Goal: Task Accomplishment & Management: Use online tool/utility

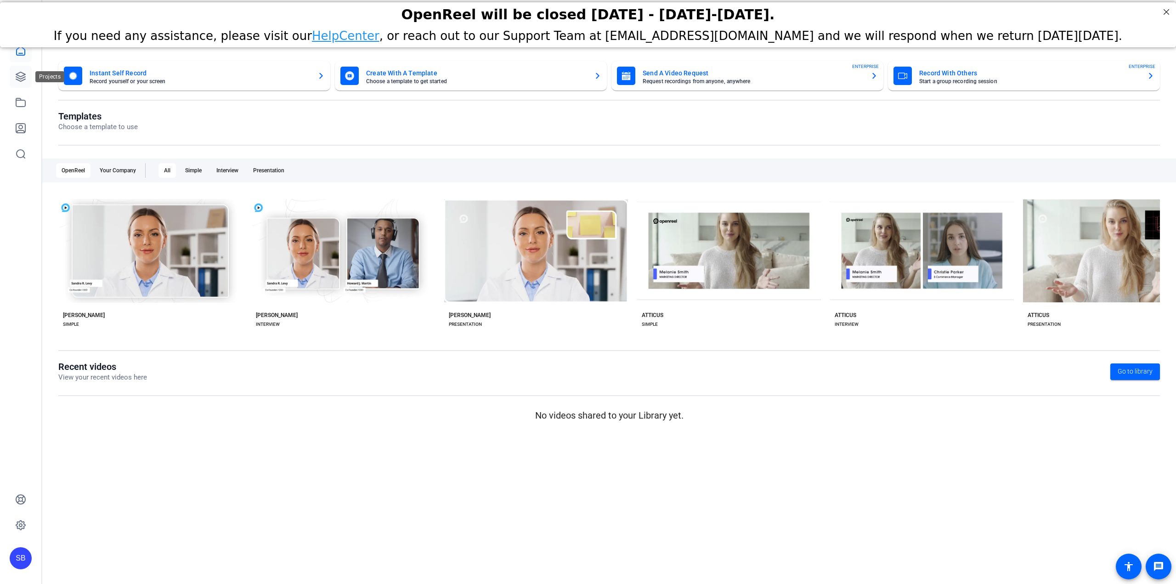
click at [22, 76] on icon at bounding box center [20, 76] width 9 height 9
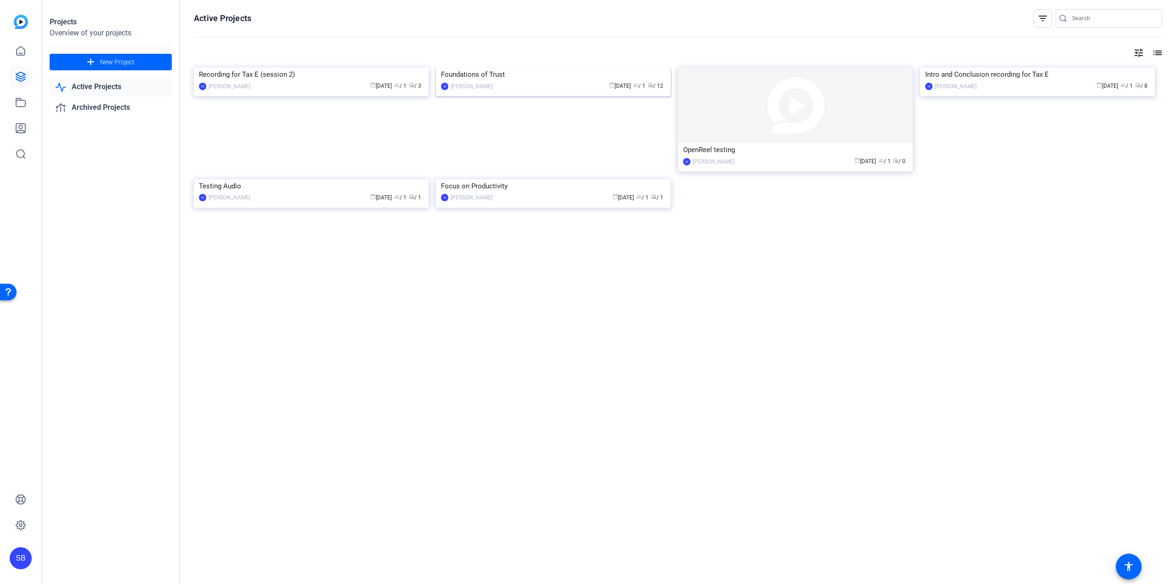
click at [478, 81] on div "Foundations of Trust" at bounding box center [553, 75] width 225 height 14
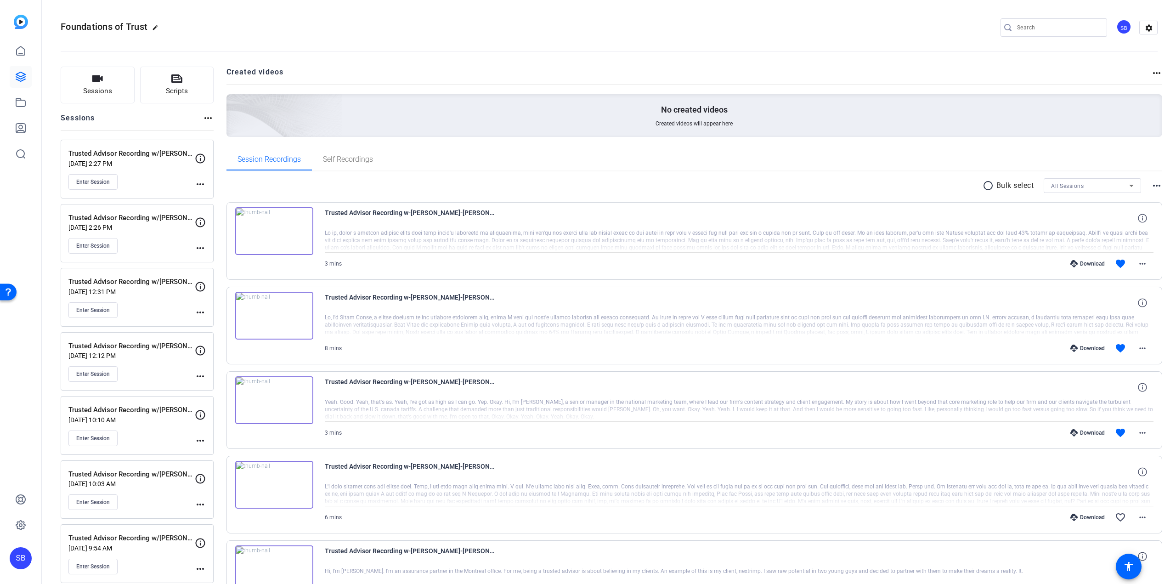
click at [280, 327] on img at bounding box center [274, 316] width 78 height 48
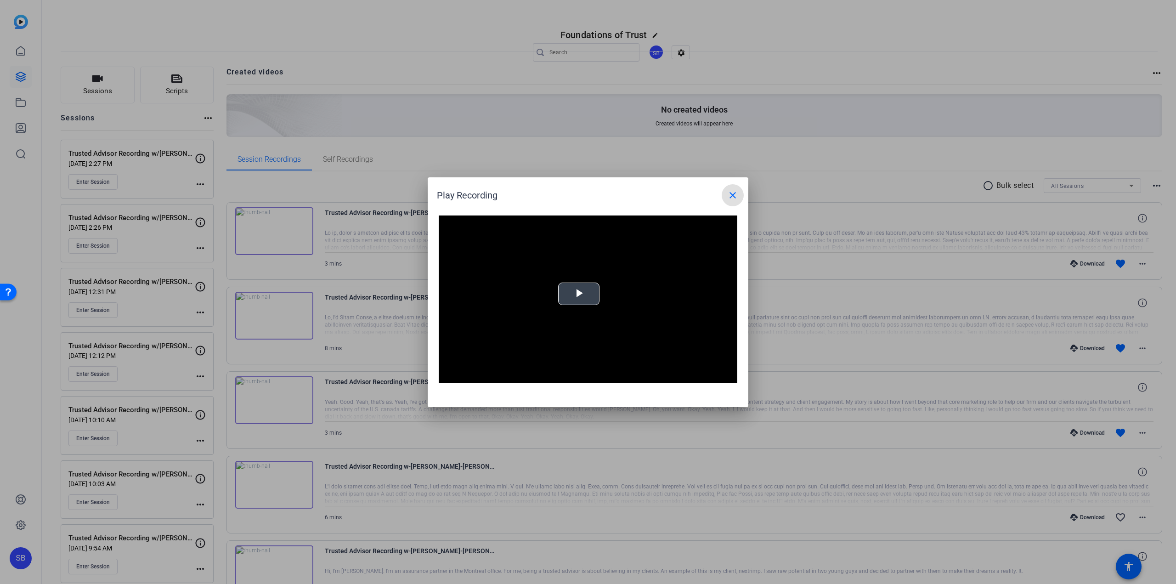
click at [577, 319] on video "Video Player" at bounding box center [588, 299] width 299 height 168
click at [521, 378] on div "Loaded : 100.00% 1:42 0:00" at bounding box center [578, 376] width 204 height 14
click at [737, 198] on mat-icon "close" at bounding box center [732, 195] width 11 height 11
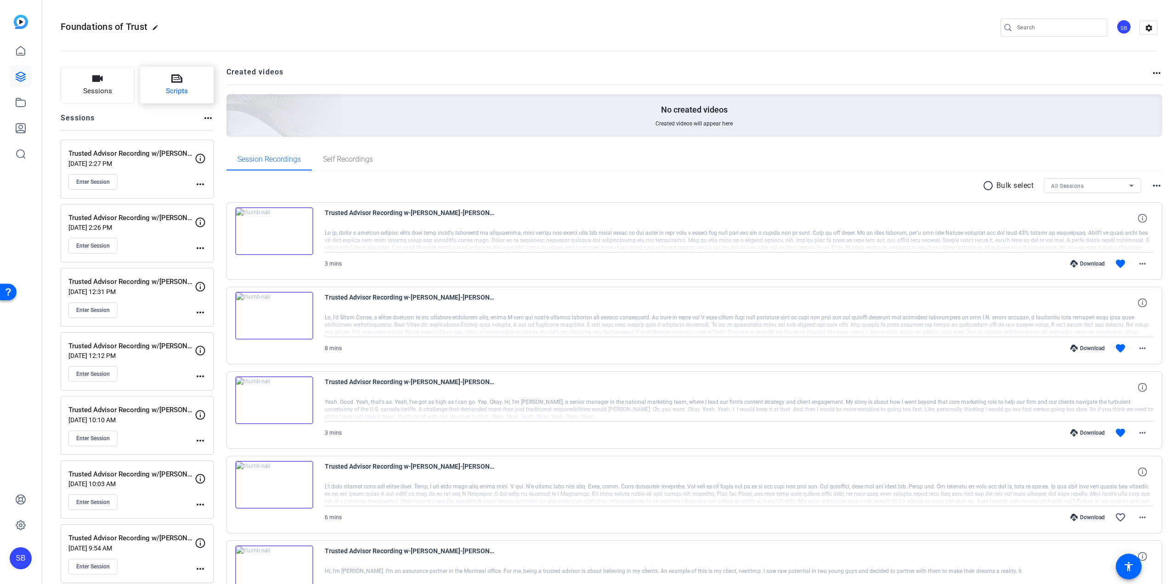
click at [193, 96] on button "Scripts" at bounding box center [177, 85] width 74 height 37
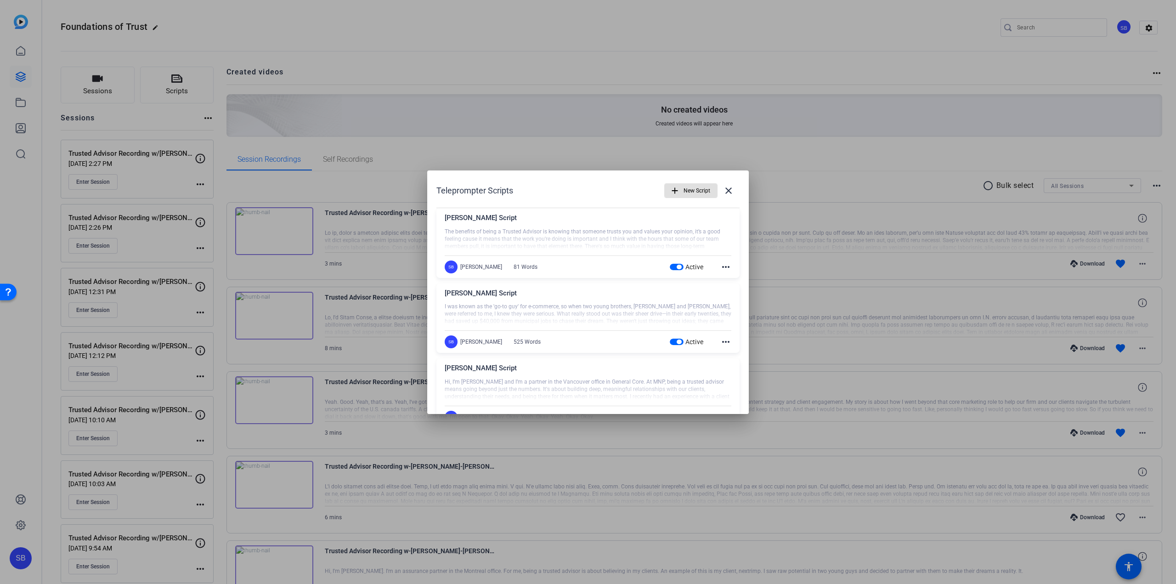
scroll to position [29, 0]
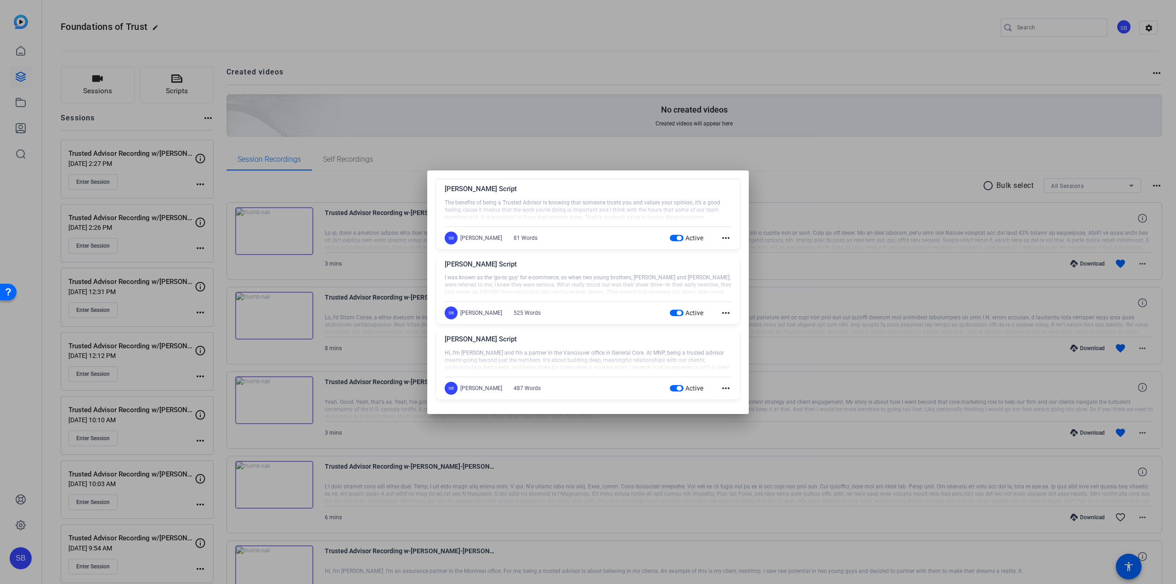
click at [720, 388] on mat-icon "more_horiz" at bounding box center [725, 388] width 11 height 11
click at [727, 398] on span "Edit" at bounding box center [741, 401] width 37 height 11
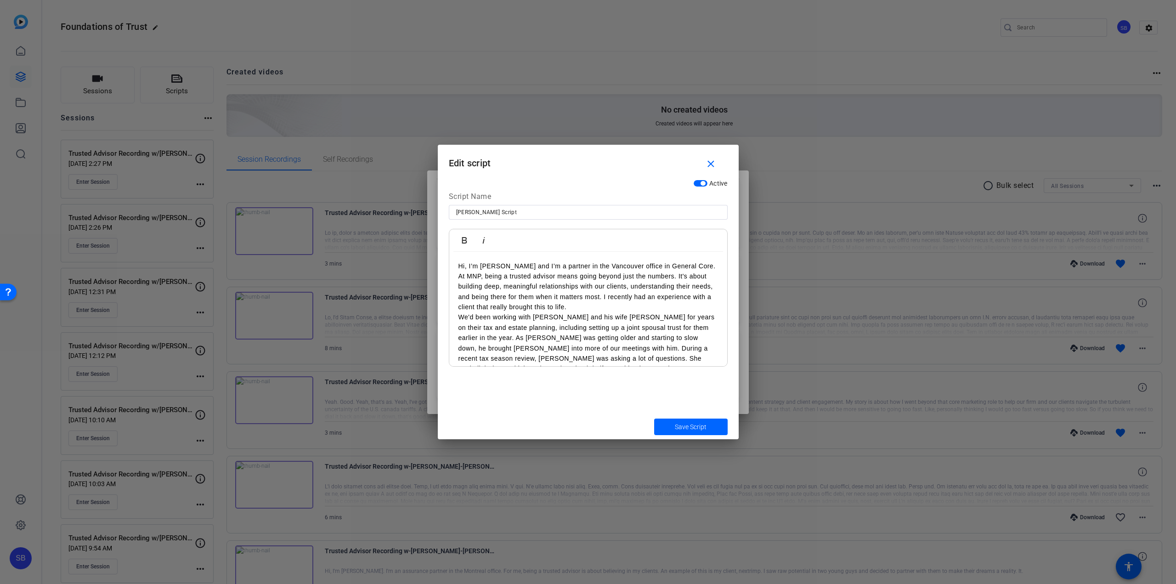
click at [589, 310] on p "Hi, I’m [PERSON_NAME] and I’m a partner in the Vancouver office in General Core…" at bounding box center [589, 286] width 260 height 51
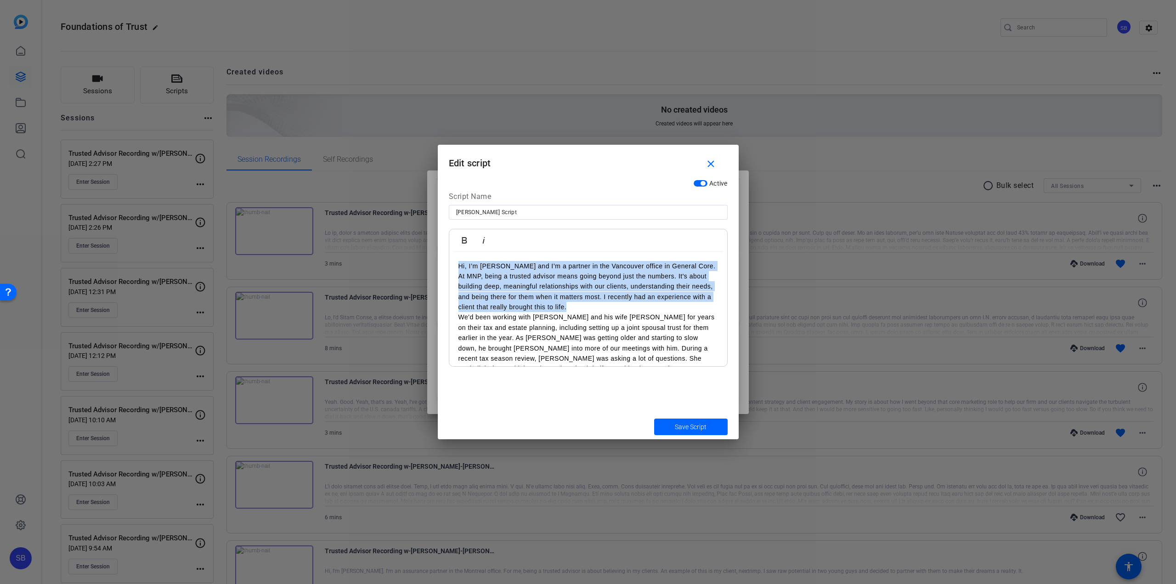
drag, startPoint x: 577, startPoint y: 307, endPoint x: 457, endPoint y: 267, distance: 126.5
click at [457, 267] on div "Hi, I’m Khalid Amlani and I’m a partner in the Vancouver office in General Core…" at bounding box center [588, 461] width 278 height 419
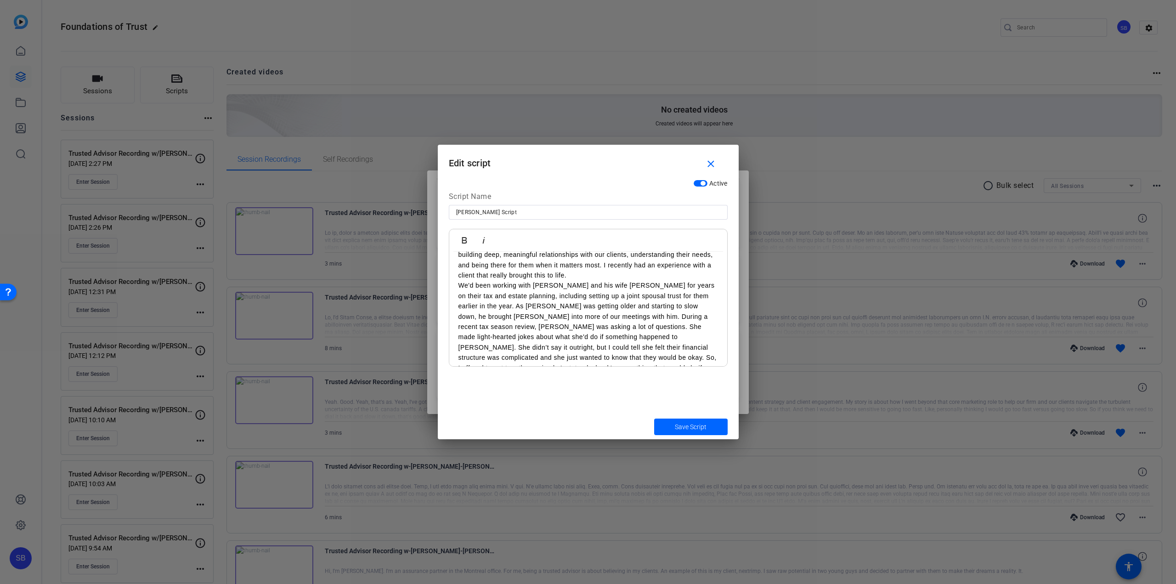
scroll to position [46, 0]
click at [680, 314] on p "We'd been working with John and his wife Peggy for years on their tax and estat…" at bounding box center [589, 317] width 260 height 103
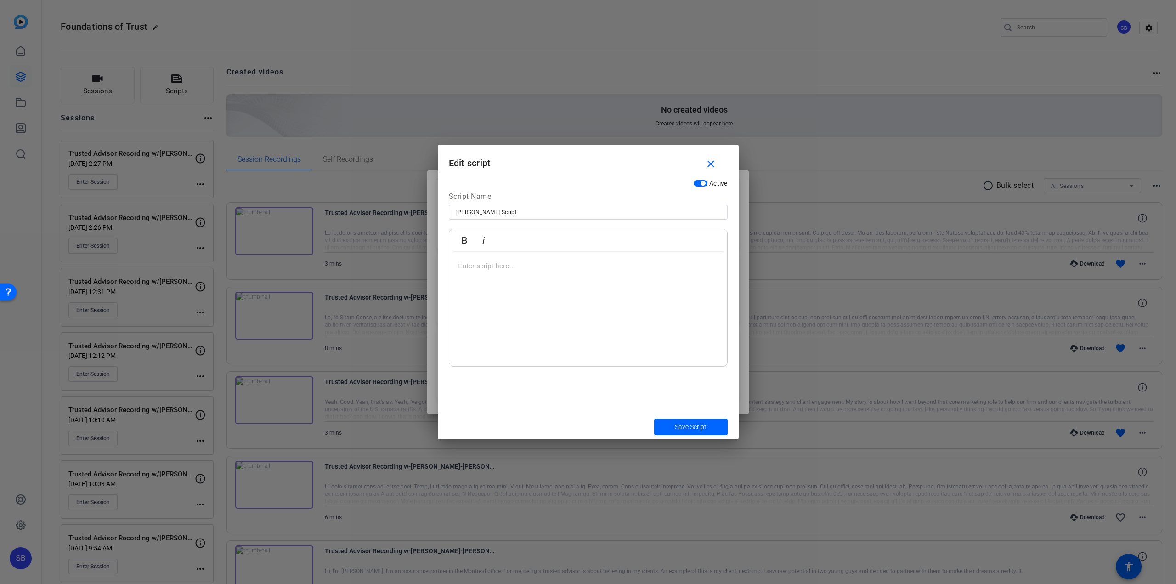
click at [483, 257] on div at bounding box center [588, 309] width 278 height 115
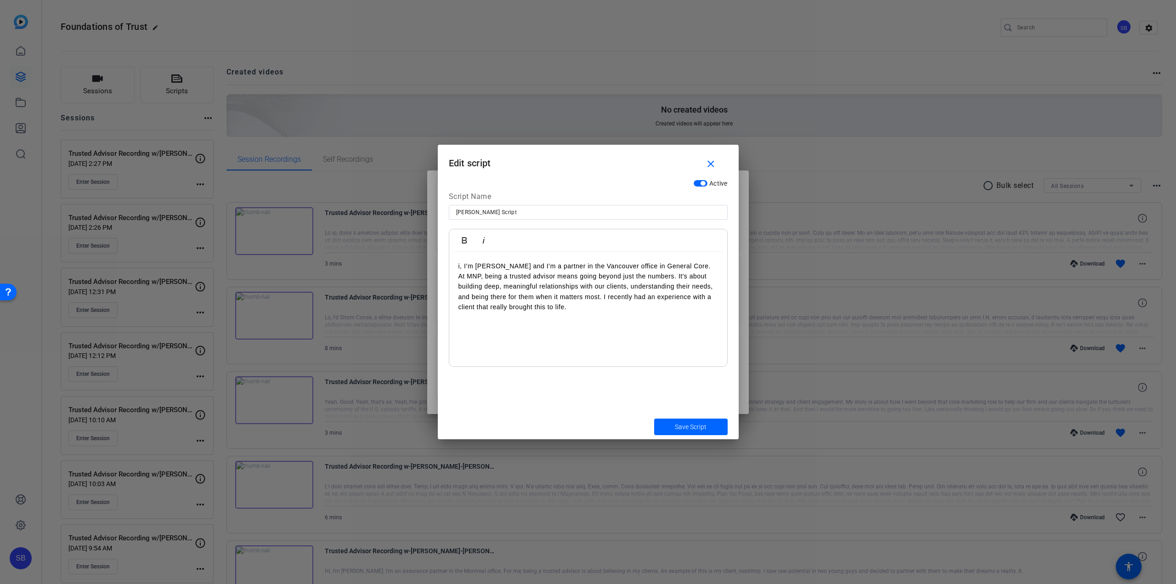
click at [457, 264] on div "i, I’m Khalid Amlani and I’m a partner in the Vancouver office in General Core.…" at bounding box center [588, 309] width 278 height 115
click at [470, 323] on p at bounding box center [589, 328] width 260 height 10
click at [510, 320] on p at bounding box center [589, 317] width 260 height 10
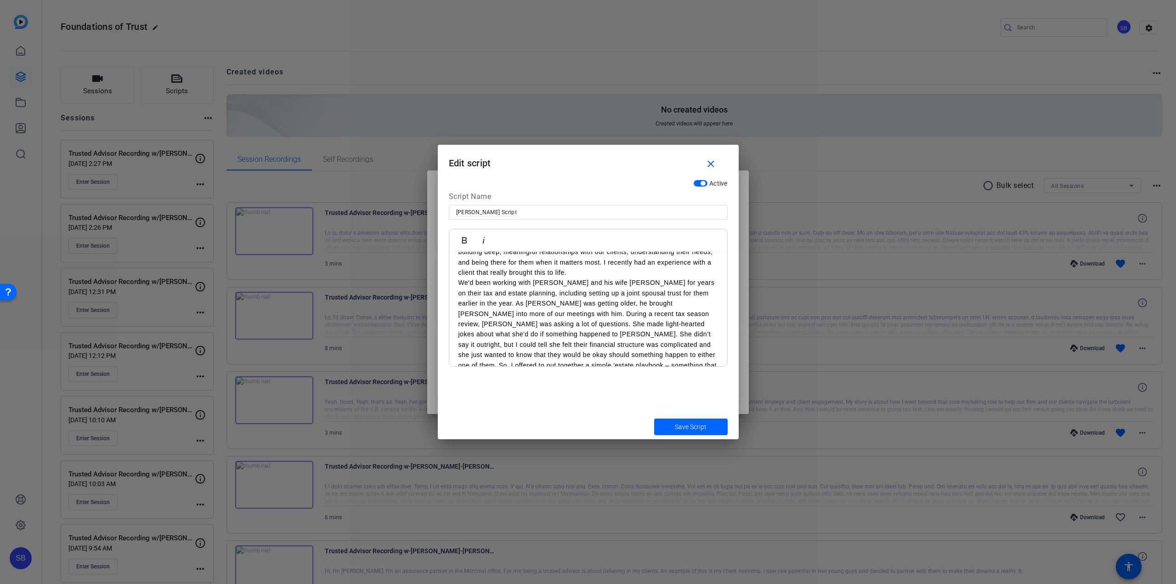
scroll to position [57, 0]
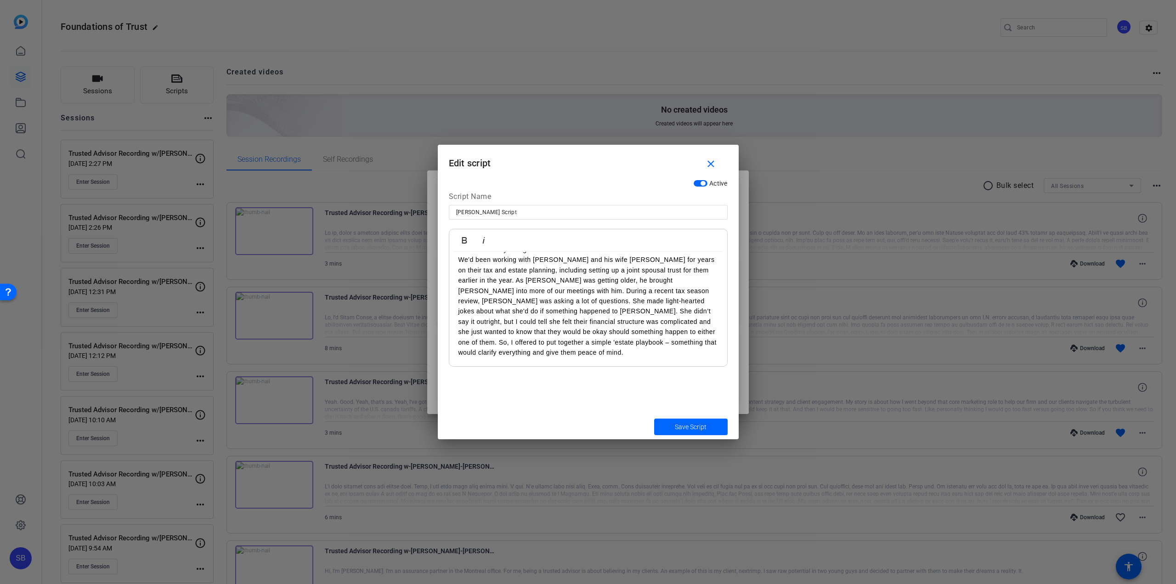
click at [480, 357] on p at bounding box center [589, 362] width 260 height 10
click at [690, 354] on p "It also gave us the opportunity to become the 'quarterback' for all their advis…" at bounding box center [589, 337] width 260 height 82
click at [610, 322] on p "For me, being a trusted advisor means treating a client the way you'd want to b…" at bounding box center [589, 319] width 260 height 51
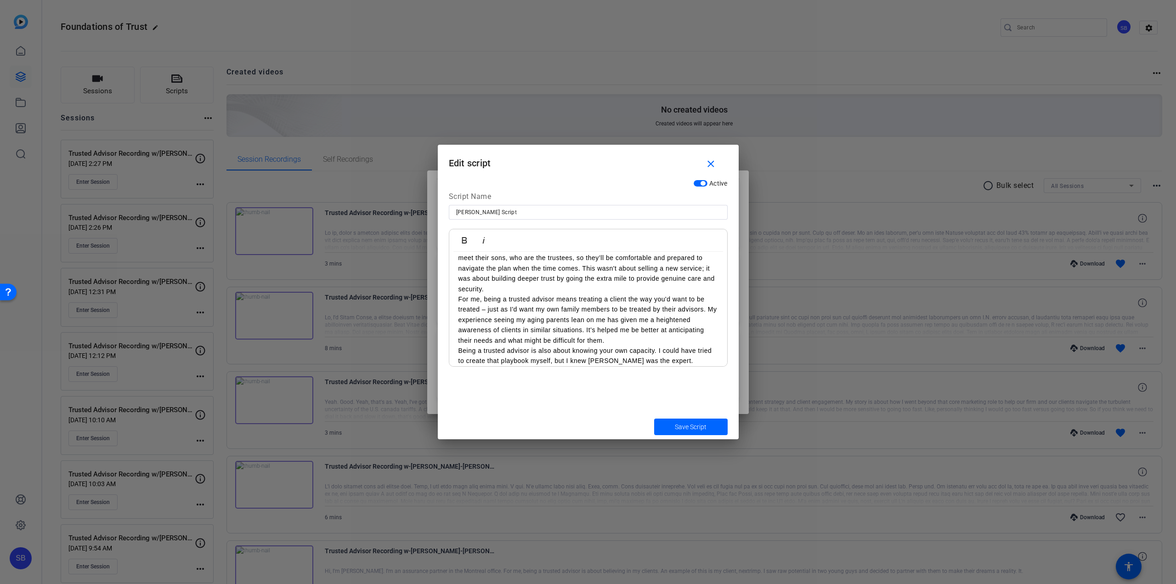
click at [587, 358] on p "Being a trusted advisor is also about knowing your own capacity. I could have t…" at bounding box center [589, 371] width 260 height 51
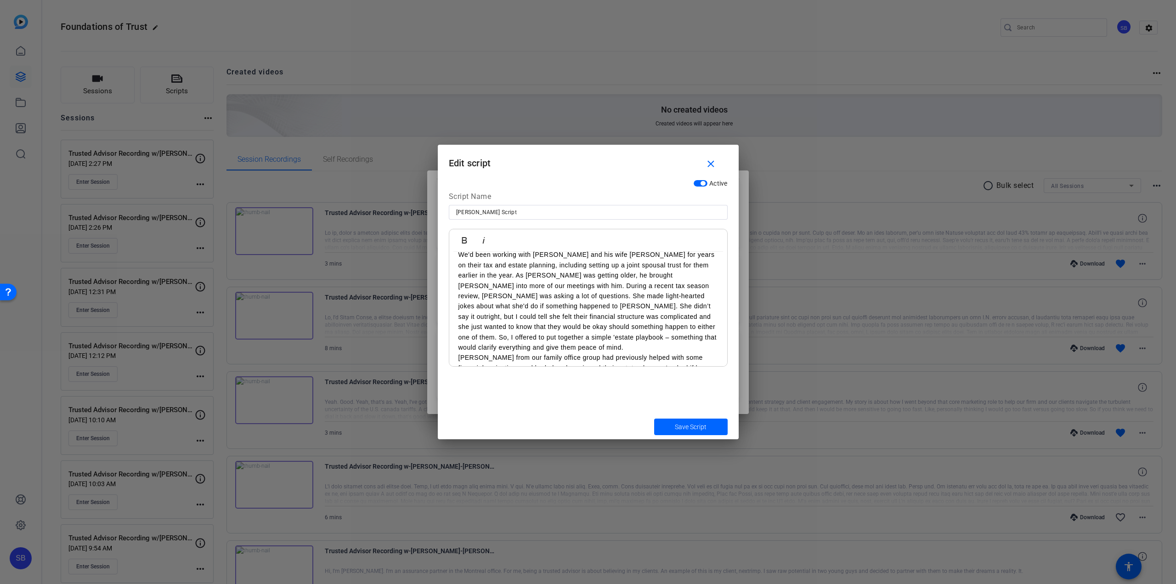
scroll to position [46, 0]
click at [517, 343] on p "We'd been working with John and his wife Peggy for years on their tax and estat…" at bounding box center [589, 317] width 260 height 103
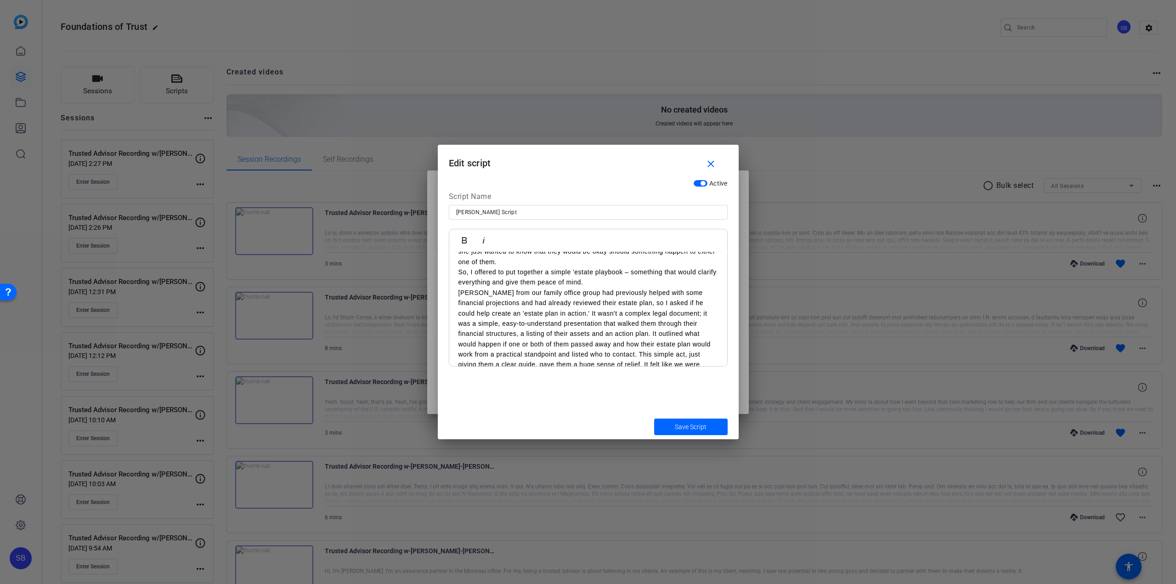
click at [651, 322] on p "Steve Ivacko from our family office group had previously helped with some finan…" at bounding box center [589, 334] width 260 height 93
click at [561, 312] on p "It also gave us the opportunity to become the 'quarterback' for all their advis…" at bounding box center [589, 329] width 260 height 82
click at [684, 422] on span "Save Script" at bounding box center [691, 427] width 32 height 10
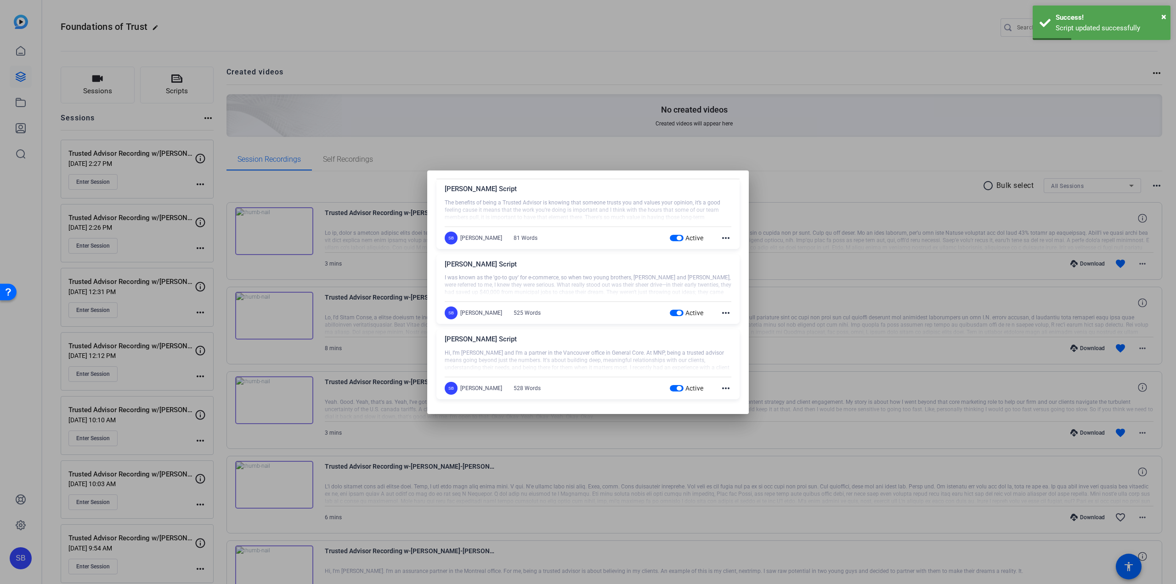
click at [724, 315] on mat-icon "more_horiz" at bounding box center [725, 312] width 11 height 11
click at [735, 326] on span "Edit" at bounding box center [741, 326] width 37 height 11
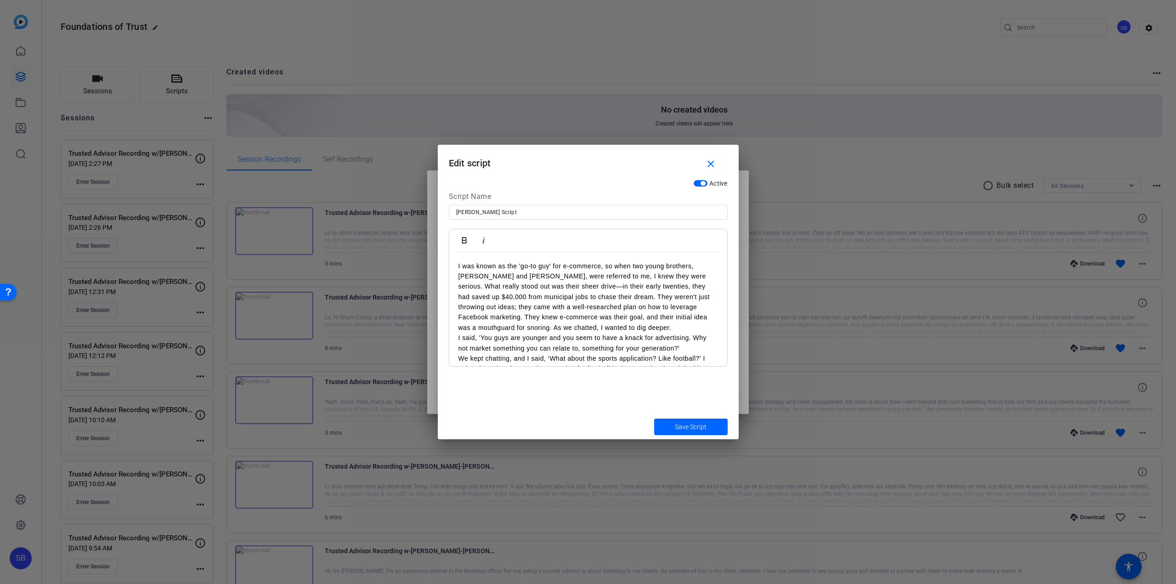
click at [624, 306] on p "I was known as the 'go-to guy' for e-commerce, so when two young brothers, Liam…" at bounding box center [589, 297] width 260 height 72
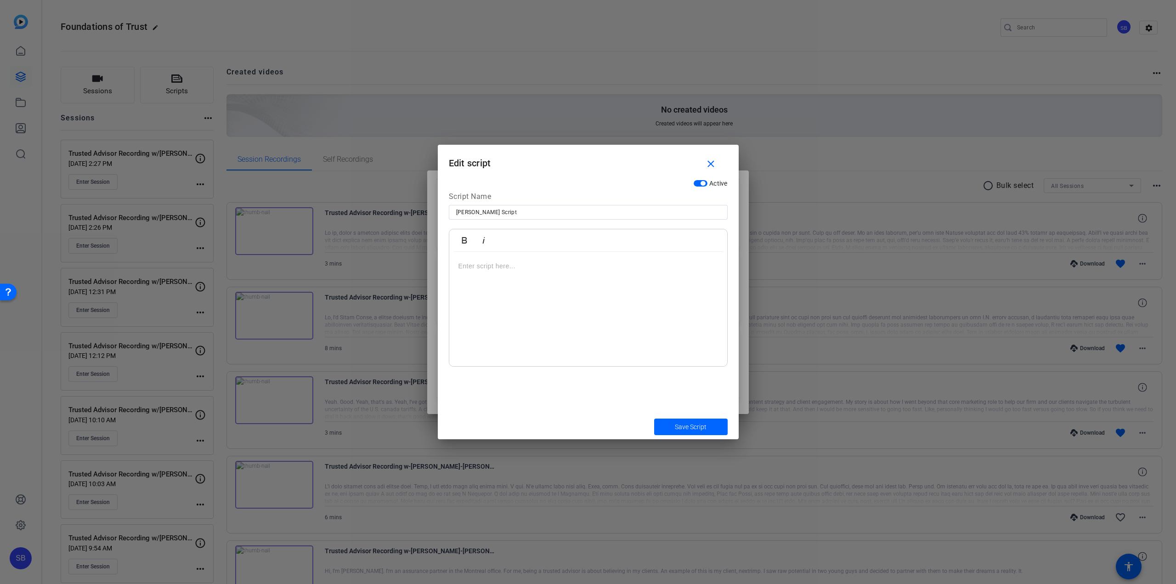
click at [514, 261] on p at bounding box center [589, 266] width 260 height 10
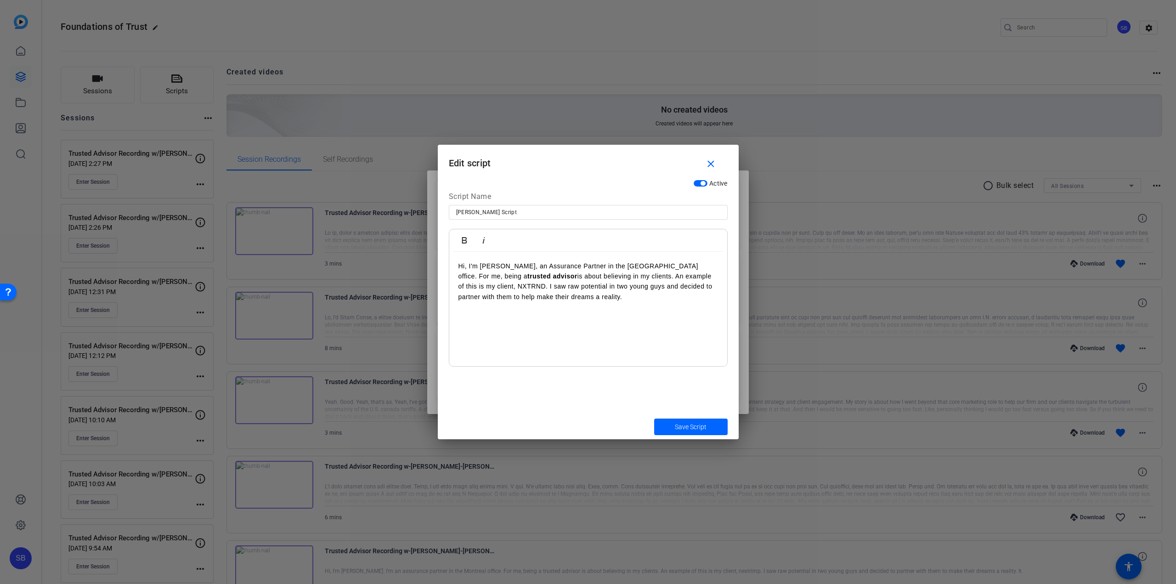
click at [494, 318] on div "Hi, I'm Robbie Weitzman, an Assurance Partner in the Montreal office. For me, b…" at bounding box center [588, 309] width 278 height 115
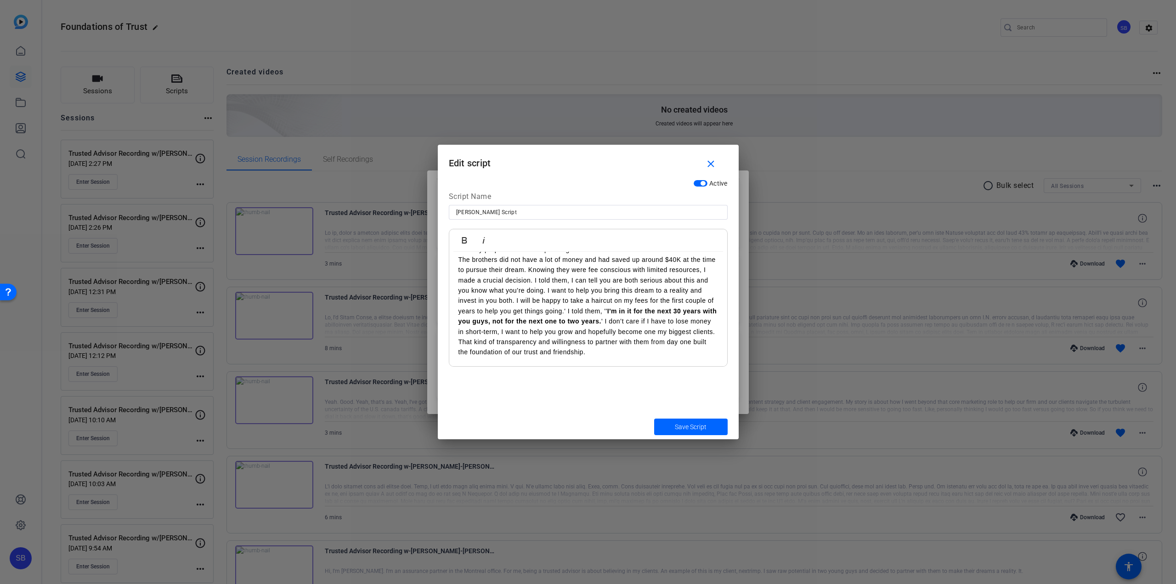
scroll to position [203, 0]
click at [477, 348] on p at bounding box center [589, 352] width 260 height 10
click at [532, 363] on div "Hi, I'm Robbie Weitzman, an Assurance Partner in the Montreal office. For me, b…" at bounding box center [588, 116] width 278 height 502
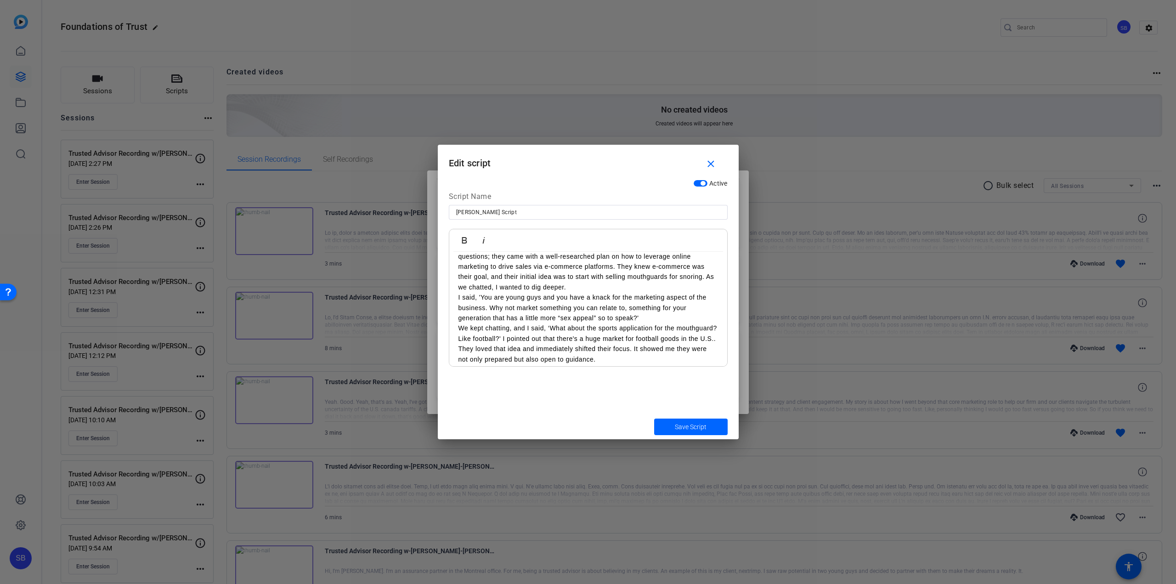
click at [567, 316] on p "I said, 'You are young guys and you have a knack for the marketing aspect of th…" at bounding box center [589, 307] width 260 height 31
click at [571, 320] on p "I said, 'You are young guys and you have a knack for the marketing aspect of th…" at bounding box center [589, 307] width 260 height 31
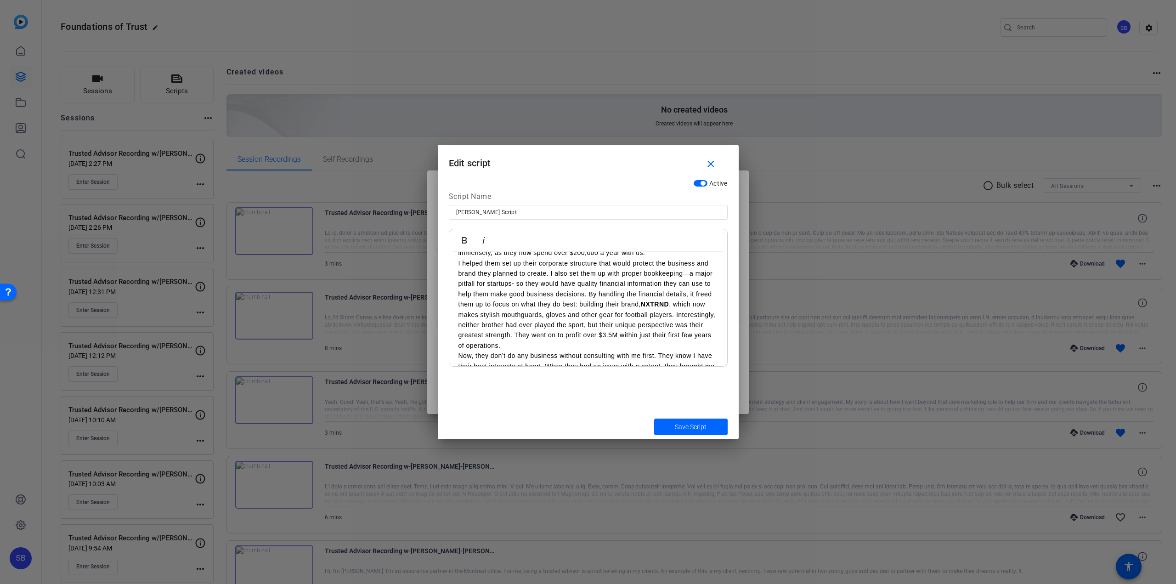
click at [590, 296] on p "I helped them set up their corporate structure that would protect the business …" at bounding box center [589, 304] width 260 height 93
click at [518, 298] on p "The greatest validation of our partnership has been their referrals. They've se…" at bounding box center [589, 311] width 260 height 93
click at [515, 304] on p "We kept chatting, and I said, ‘What about the sports application for the mouthg…" at bounding box center [589, 297] width 260 height 41
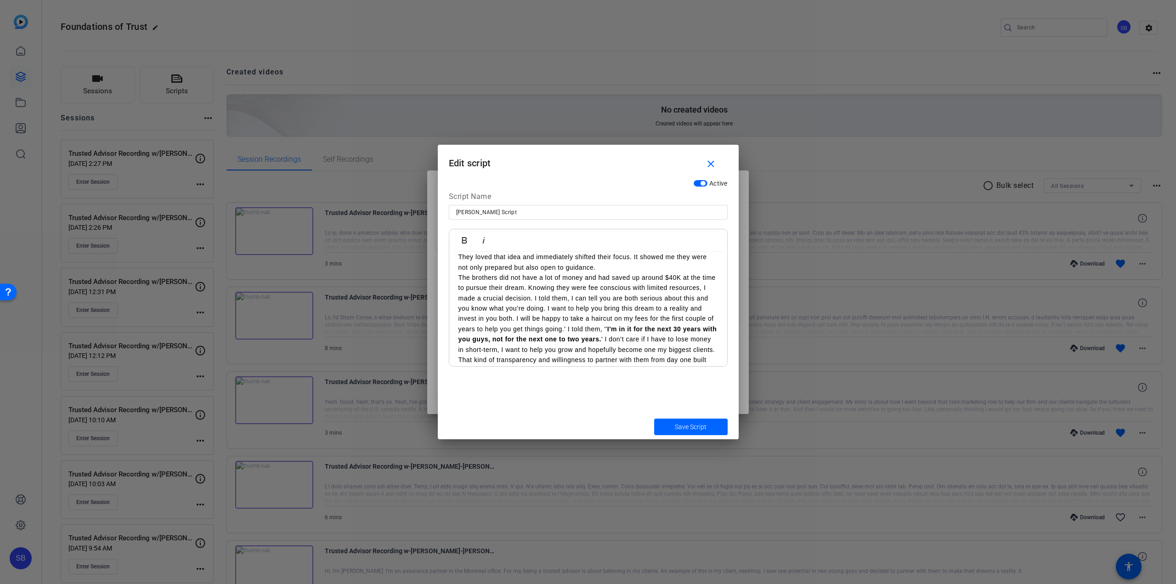
scroll to position [230, 0]
click at [593, 275] on p "The brothers did not have a lot of money and had saved up around $40K at the ti…" at bounding box center [589, 278] width 260 height 103
click at [706, 430] on span "Save Script" at bounding box center [691, 427] width 32 height 10
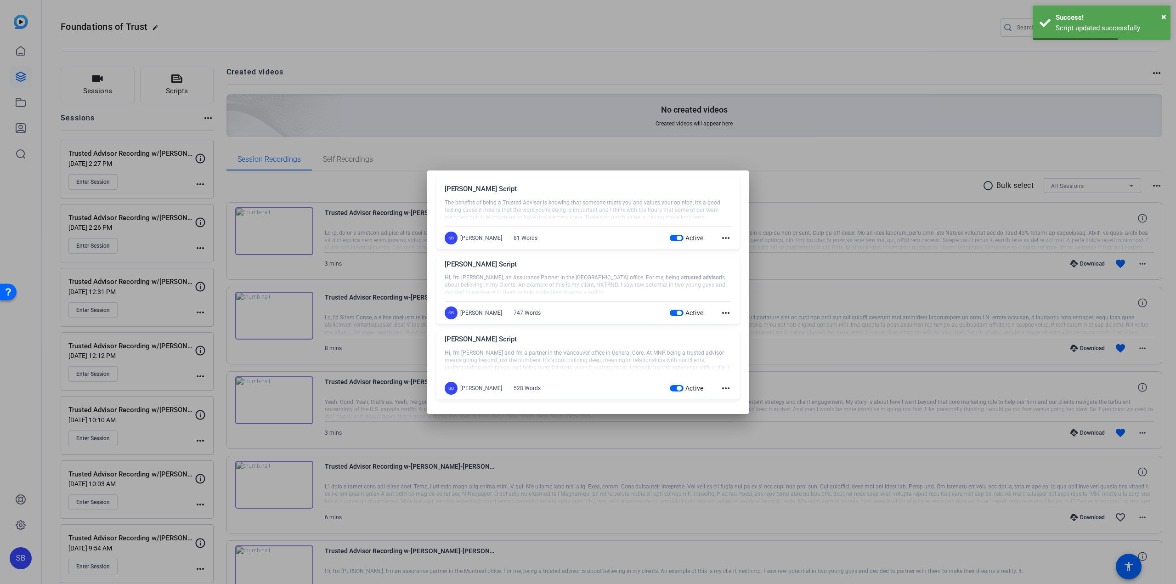
scroll to position [0, 0]
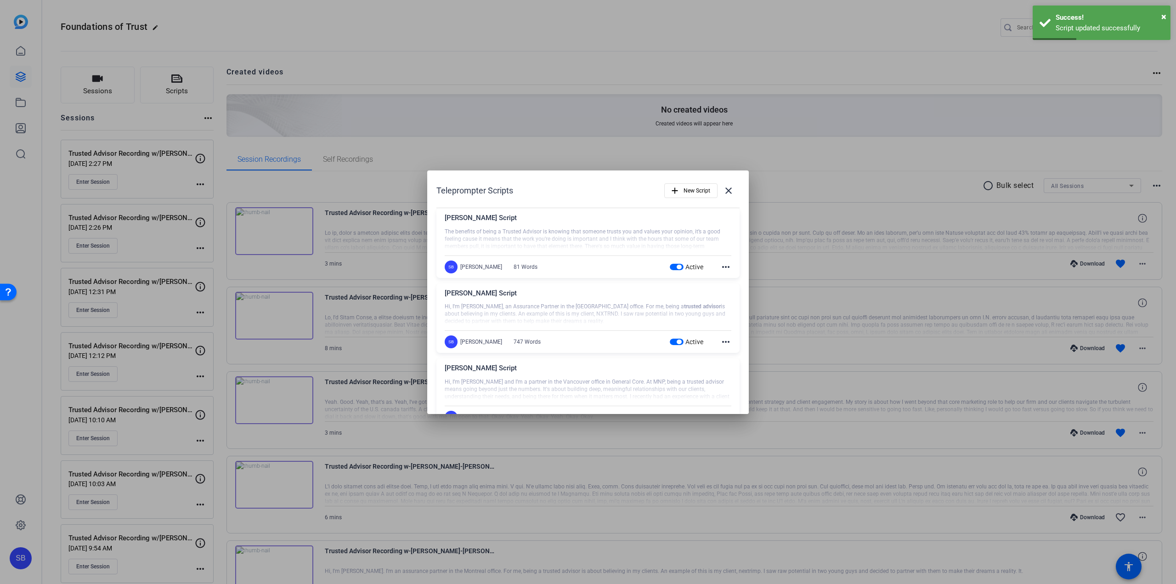
click at [720, 266] on mat-icon "more_horiz" at bounding box center [725, 266] width 11 height 11
click at [727, 293] on span "Delete" at bounding box center [741, 291] width 37 height 11
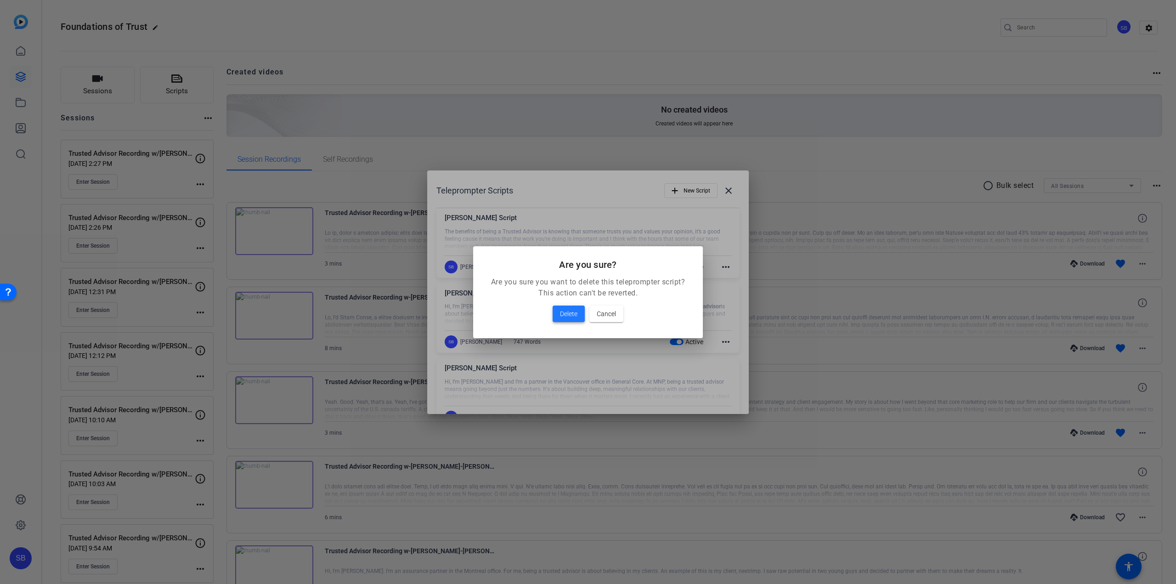
click at [566, 313] on span "Delete" at bounding box center [568, 313] width 17 height 11
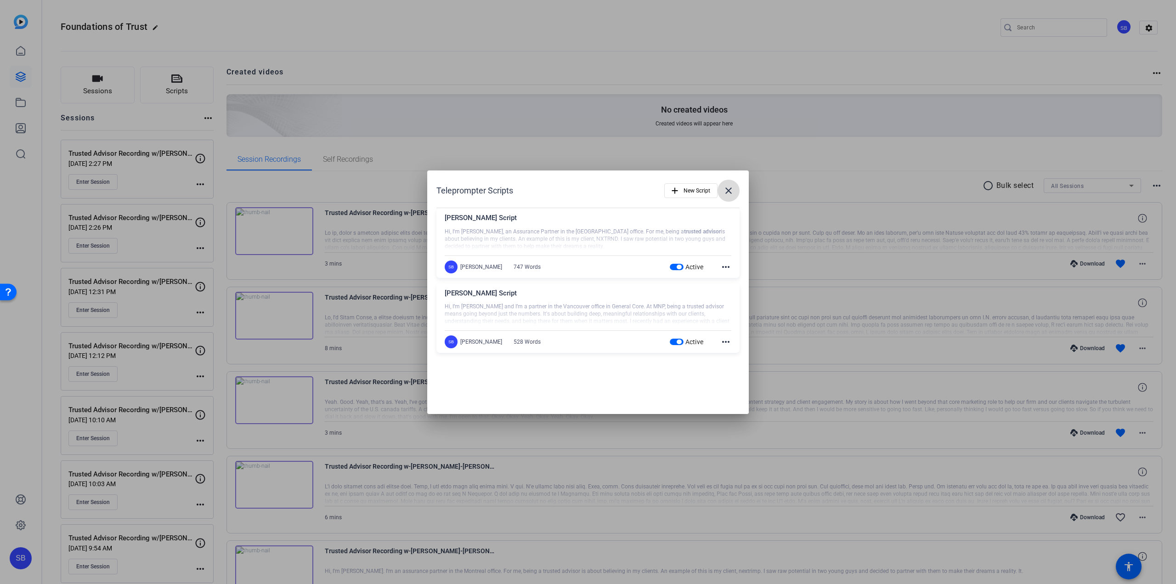
click at [722, 192] on span at bounding box center [729, 191] width 22 height 22
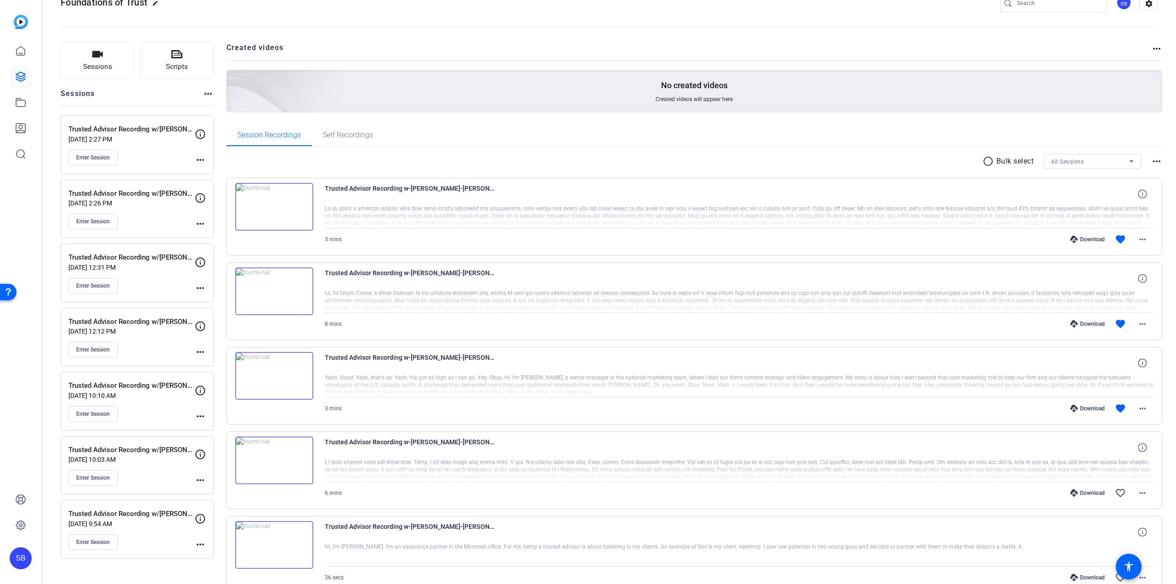
scroll to position [92, 0]
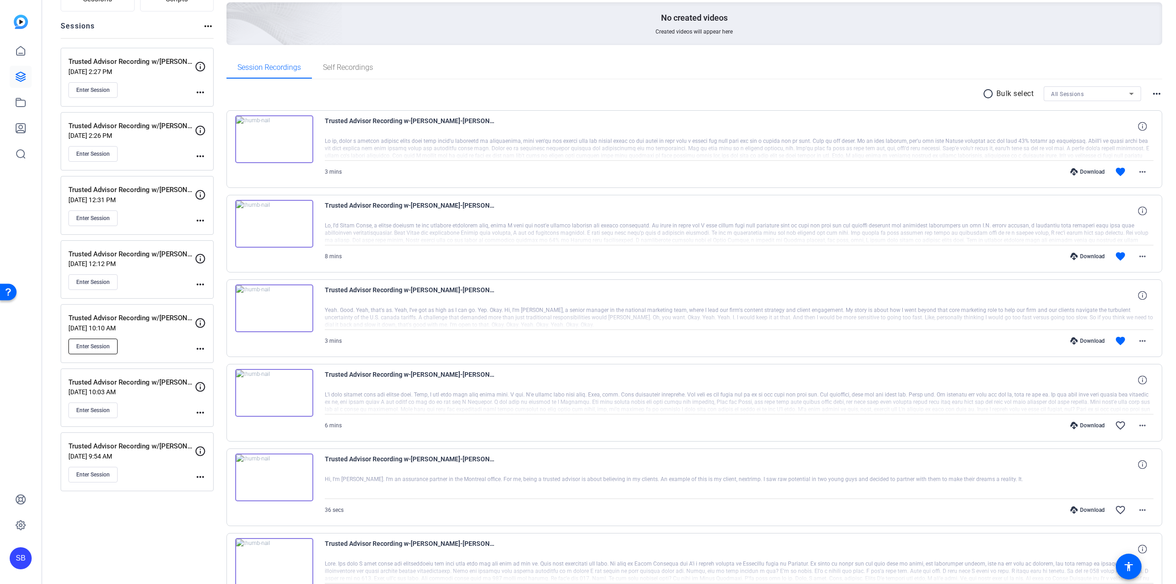
click at [101, 350] on span "Enter Session" at bounding box center [93, 346] width 34 height 7
click at [203, 350] on mat-icon "more_horiz" at bounding box center [200, 348] width 11 height 11
click at [227, 364] on span "Edit Session" at bounding box center [223, 362] width 42 height 11
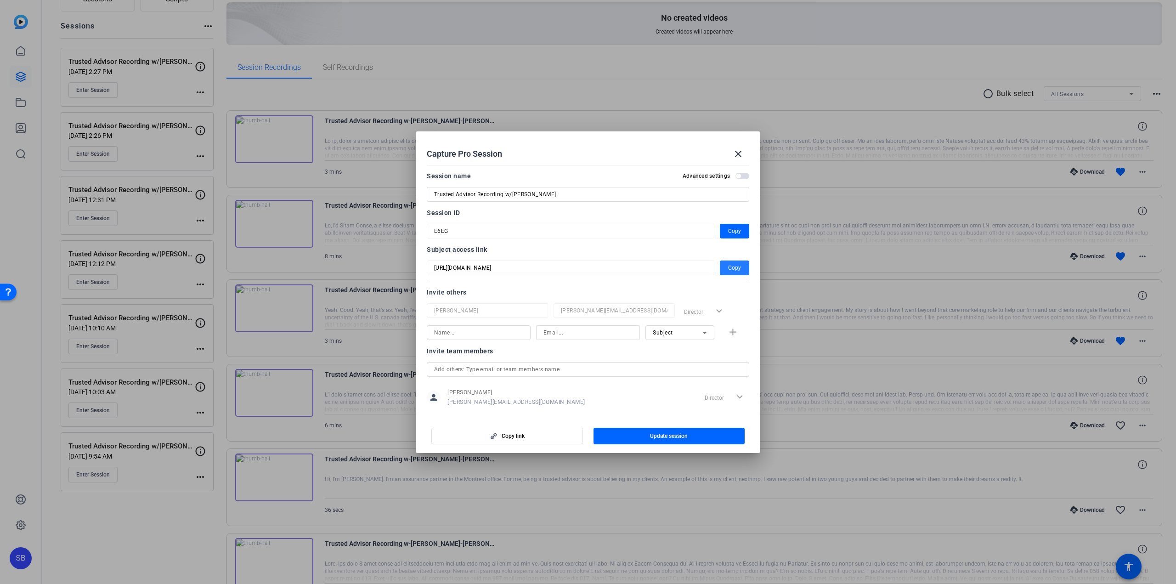
click at [730, 263] on span "Copy" at bounding box center [734, 267] width 13 height 11
click at [735, 151] on mat-icon "close" at bounding box center [738, 153] width 11 height 11
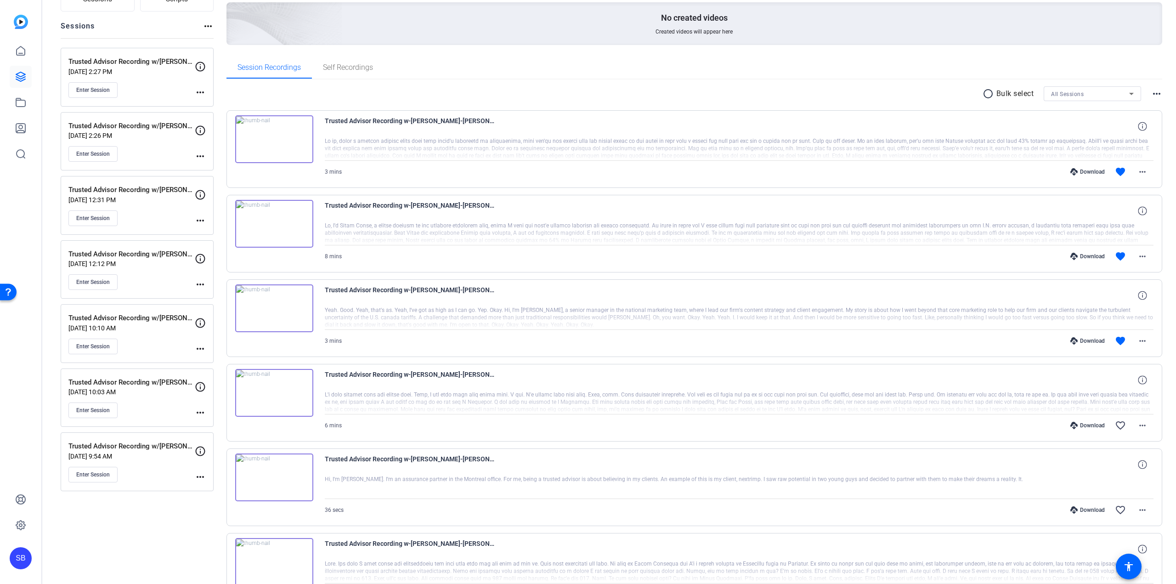
click at [204, 348] on mat-icon "more_horiz" at bounding box center [200, 348] width 11 height 11
click at [221, 356] on div "Edit Session Archive Session" at bounding box center [223, 368] width 57 height 28
click at [202, 344] on mat-icon "more_horiz" at bounding box center [200, 348] width 11 height 11
click at [209, 359] on span "Edit Session" at bounding box center [223, 362] width 42 height 11
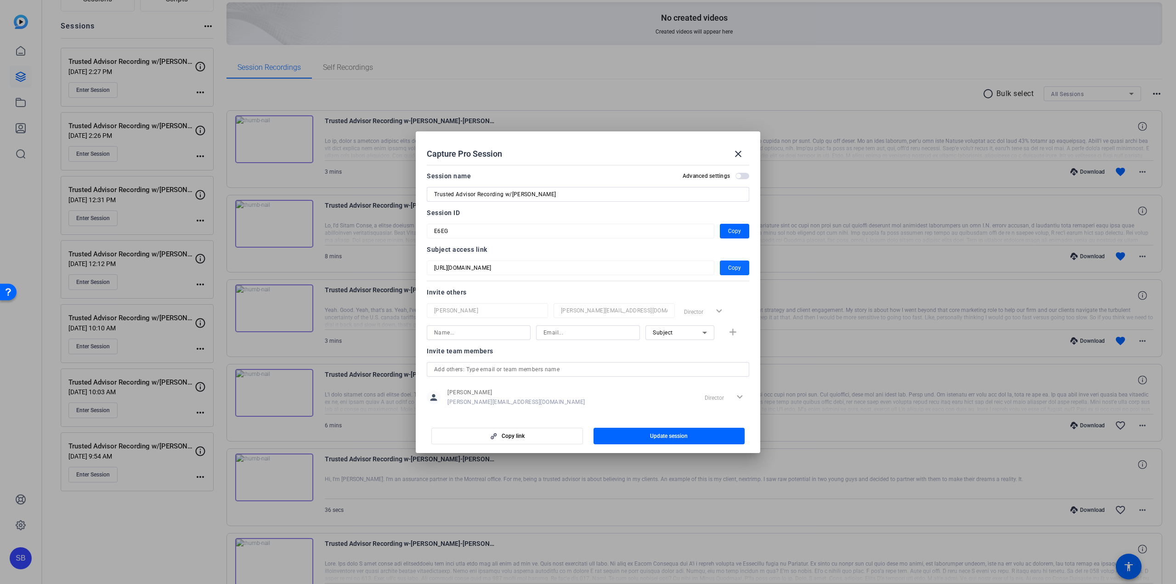
click at [735, 270] on span "Copy" at bounding box center [734, 267] width 13 height 11
click at [733, 152] on mat-icon "close" at bounding box center [738, 153] width 11 height 11
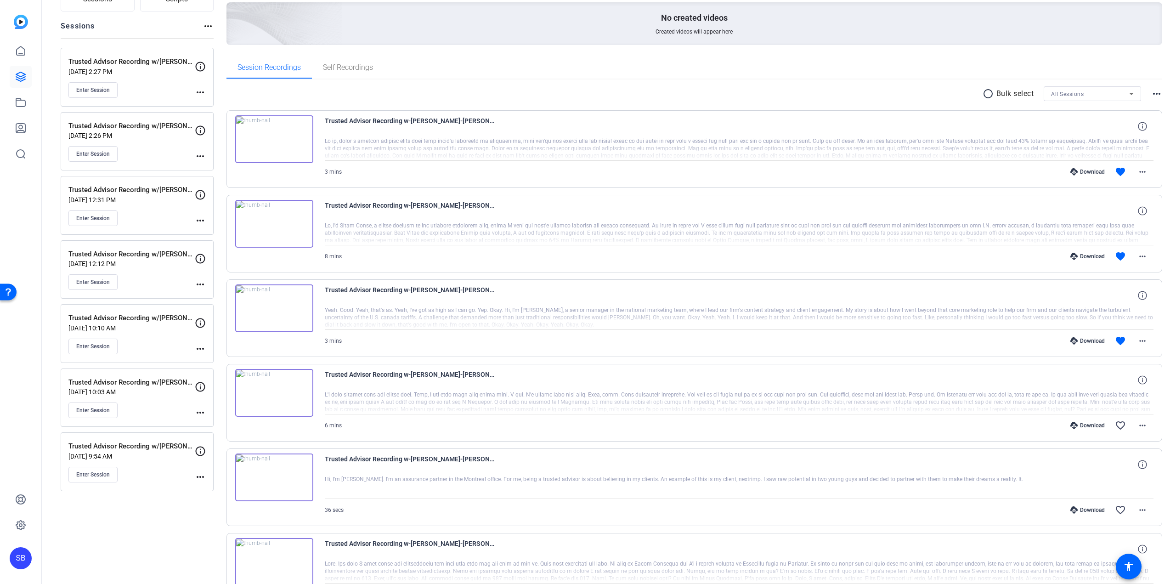
click at [200, 347] on mat-icon "more_horiz" at bounding box center [200, 348] width 11 height 11
click at [217, 364] on span "Edit Session" at bounding box center [223, 362] width 42 height 11
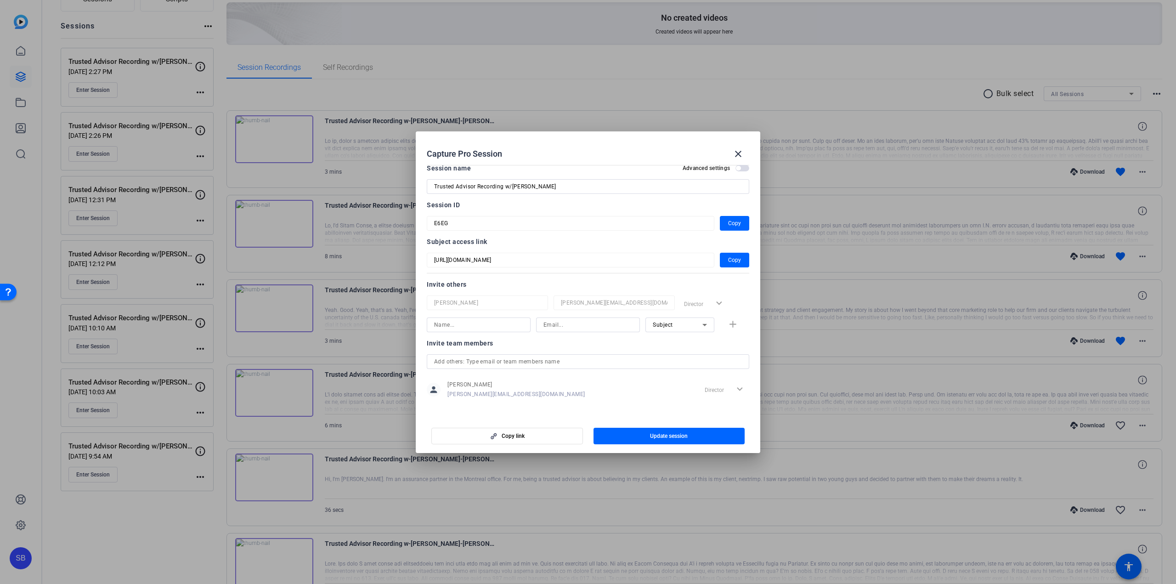
scroll to position [12, 0]
click at [487, 318] on input at bounding box center [478, 320] width 89 height 11
click at [516, 183] on input "Trusted Advisor Recording w/[PERSON_NAME]" at bounding box center [588, 182] width 308 height 11
click at [455, 321] on input at bounding box center [478, 320] width 89 height 11
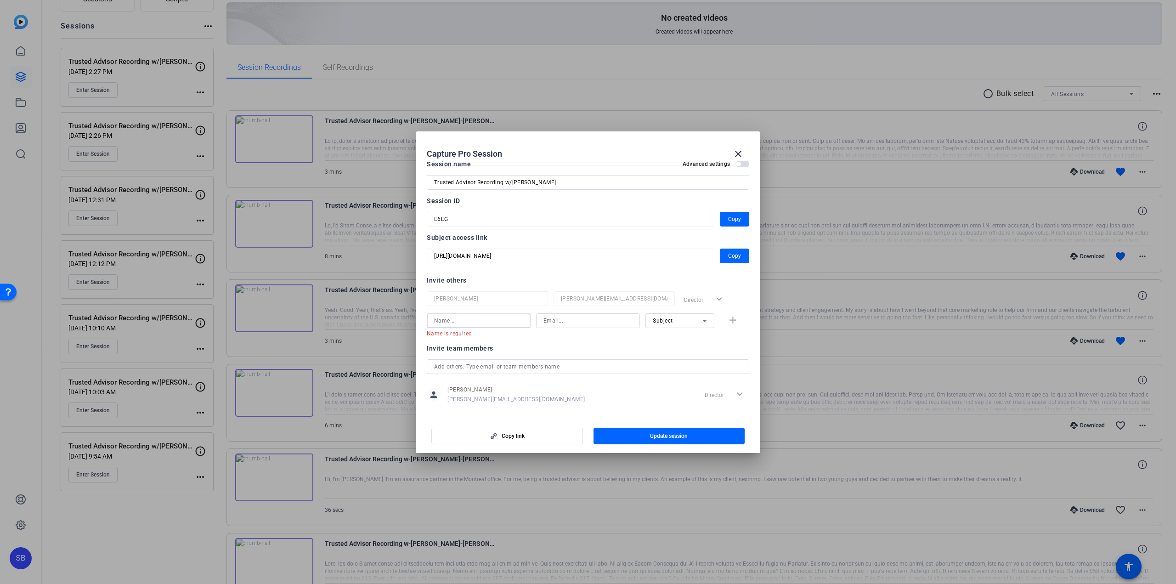
paste input "[PERSON_NAME]"
click at [540, 179] on input "Trusted Advisor Recording w/[PERSON_NAME]" at bounding box center [588, 182] width 308 height 11
click at [471, 319] on input "[PERSON_NAME]" at bounding box center [478, 320] width 89 height 11
paste input "[PERSON_NAME]"
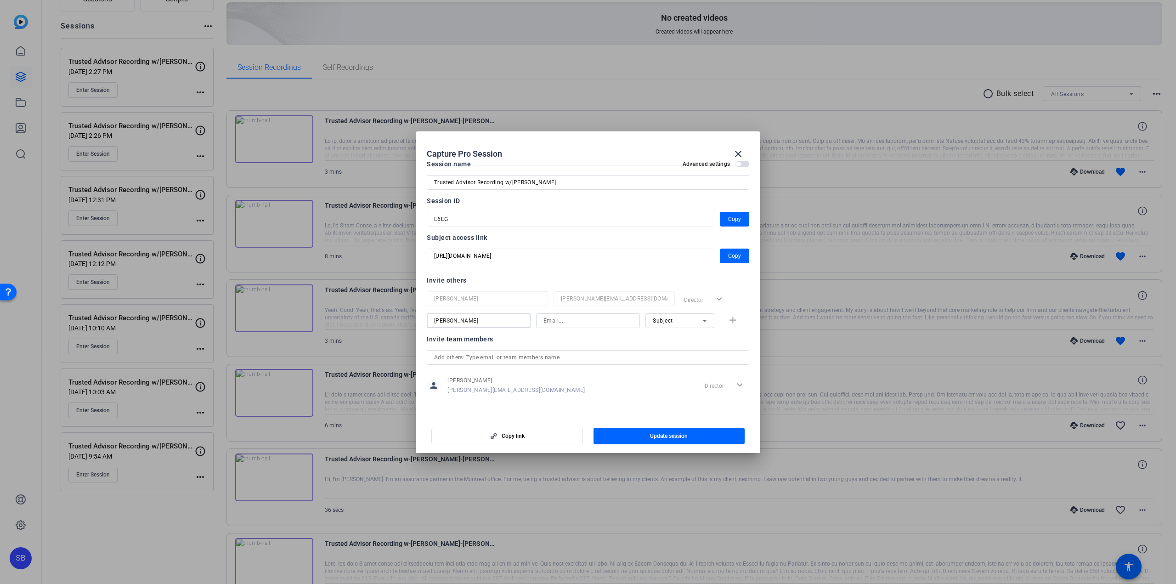
type input "[PERSON_NAME]"
click at [559, 317] on input at bounding box center [588, 320] width 89 height 11
click at [560, 318] on input at bounding box center [588, 320] width 89 height 11
paste input "[PERSON_NAME][EMAIL_ADDRESS][PERSON_NAME][DOMAIN_NAME]"
type input "[PERSON_NAME][EMAIL_ADDRESS][PERSON_NAME][DOMAIN_NAME]"
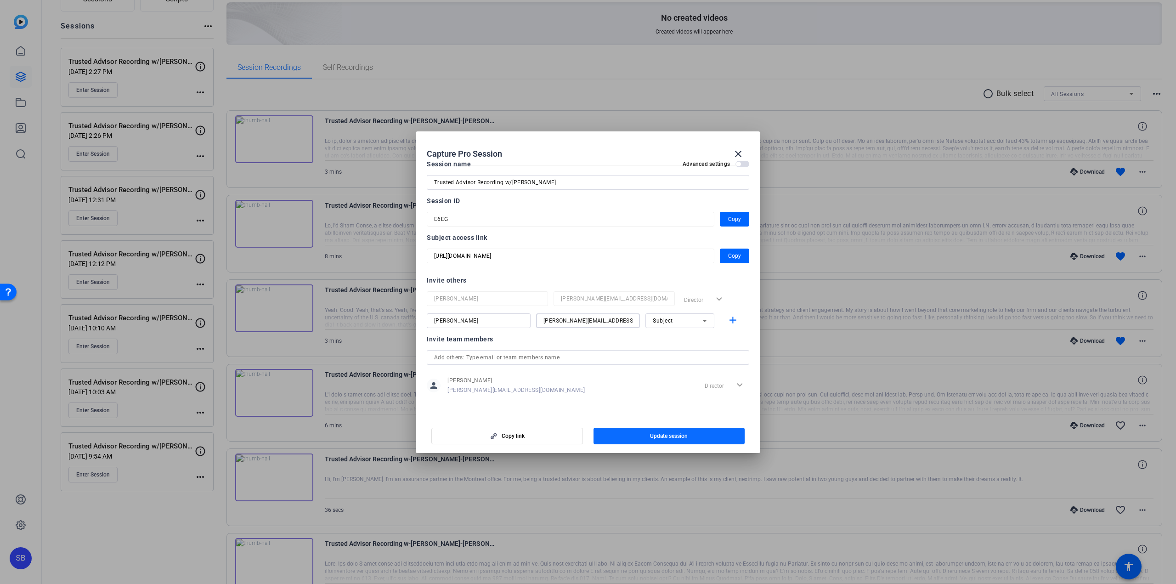
click at [647, 437] on span "button" at bounding box center [670, 436] width 152 height 22
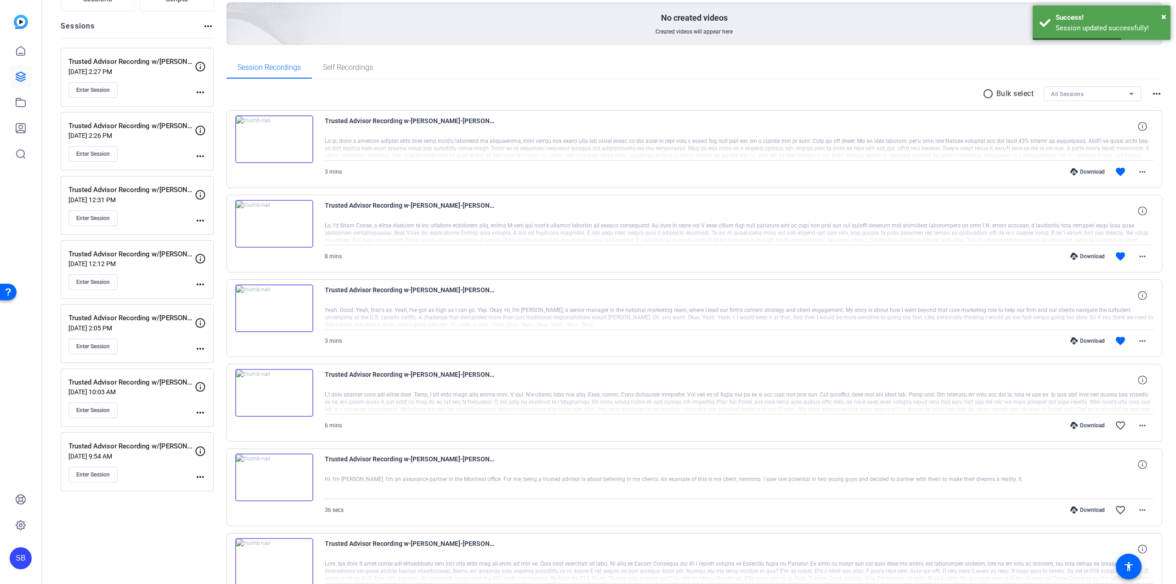
click at [196, 350] on mat-icon "more_horiz" at bounding box center [200, 348] width 11 height 11
click at [212, 362] on span "Edit Session" at bounding box center [223, 362] width 42 height 11
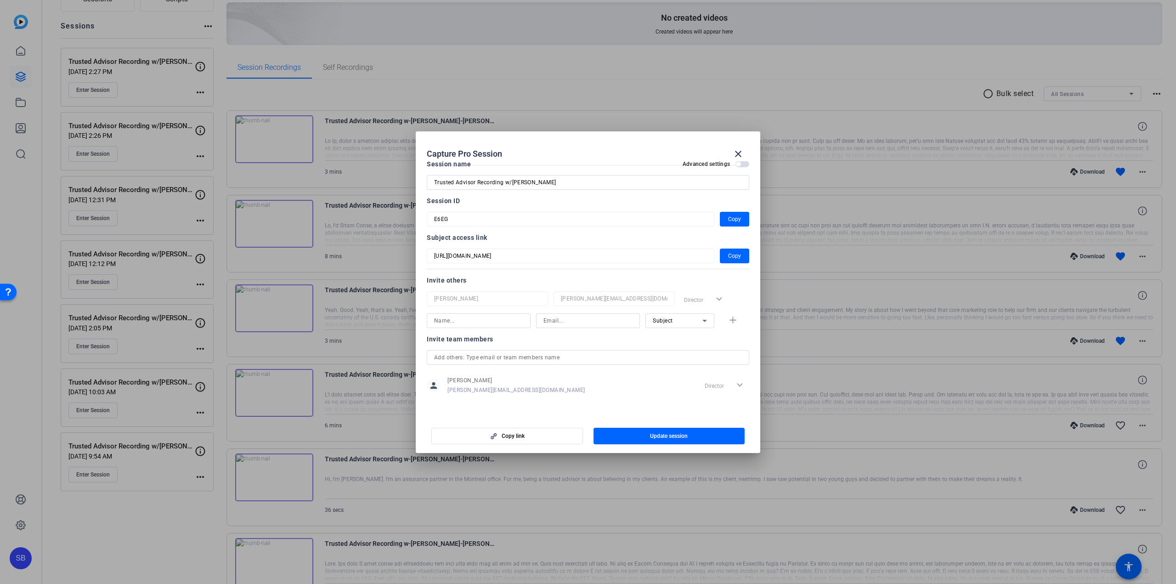
scroll to position [0, 0]
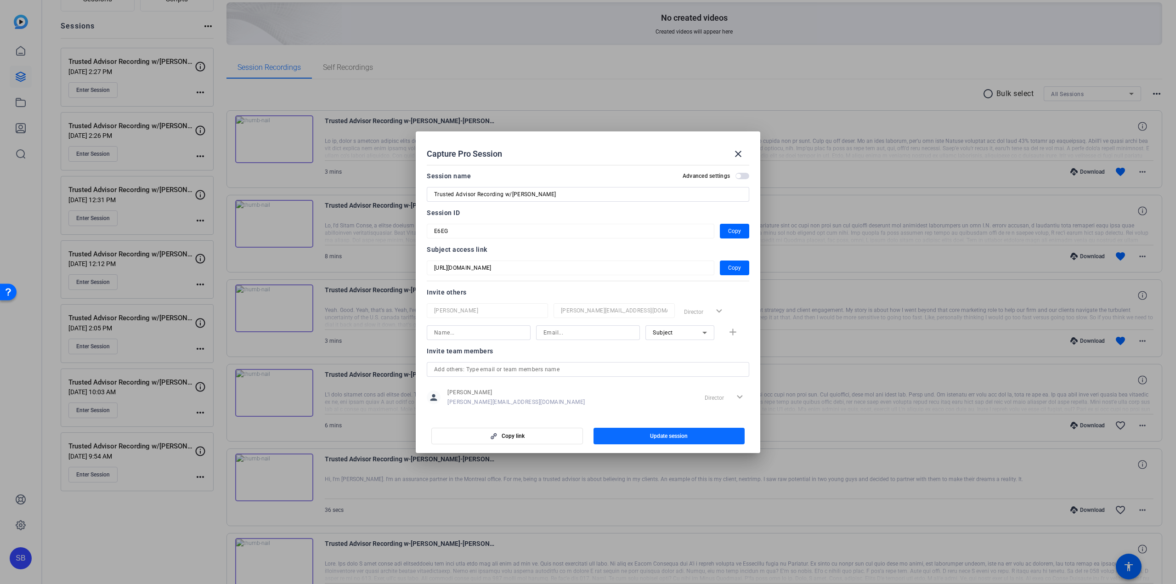
click at [663, 433] on span "Update session" at bounding box center [669, 435] width 38 height 7
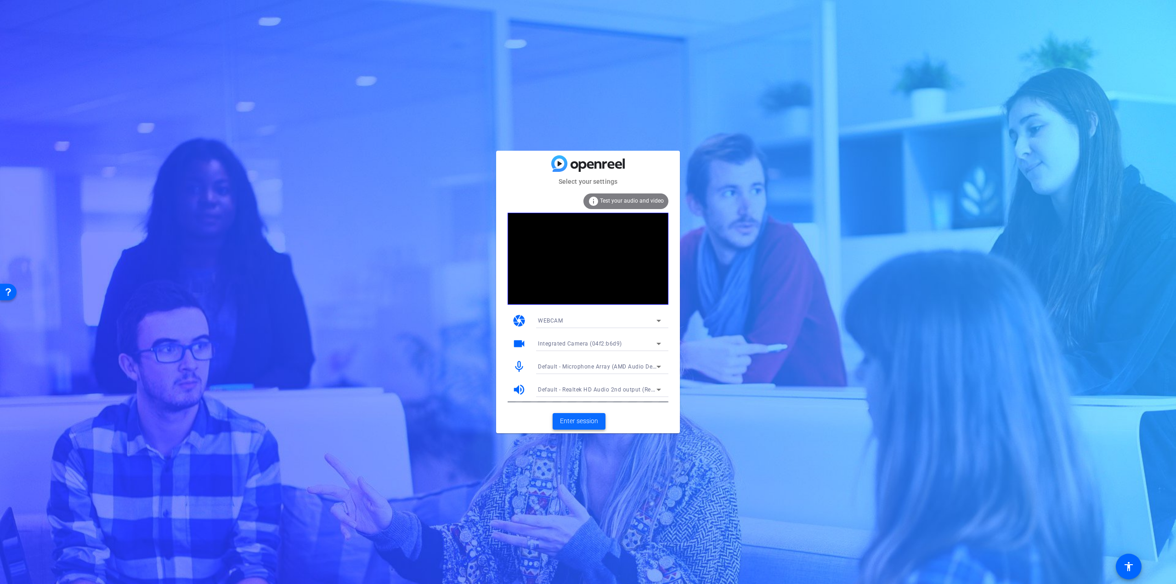
click at [584, 427] on span at bounding box center [579, 421] width 53 height 22
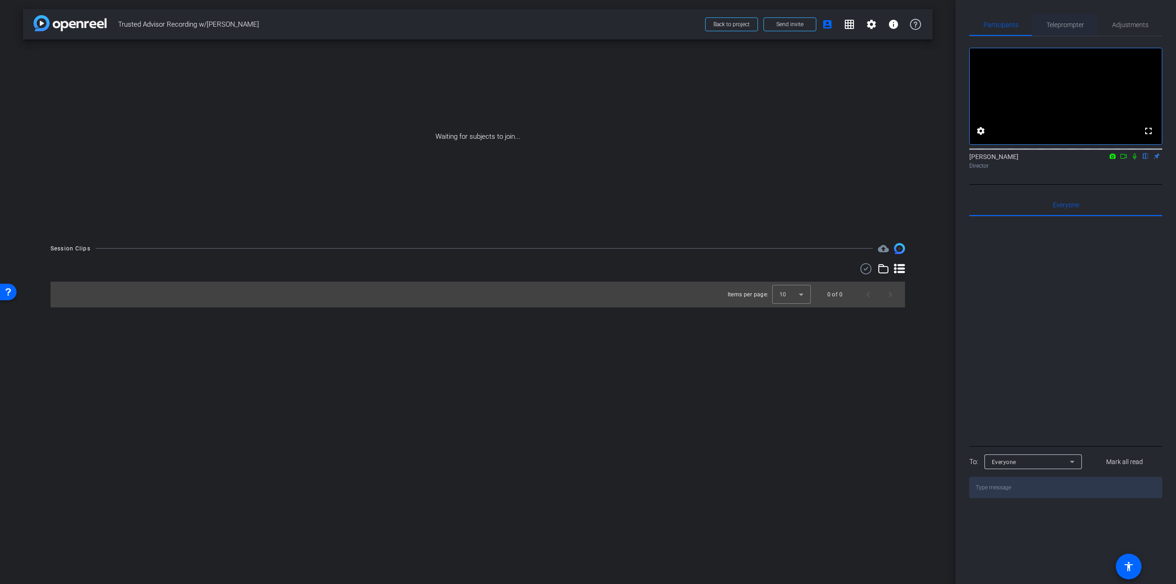
click at [1082, 22] on span "Teleprompter" at bounding box center [1066, 25] width 38 height 6
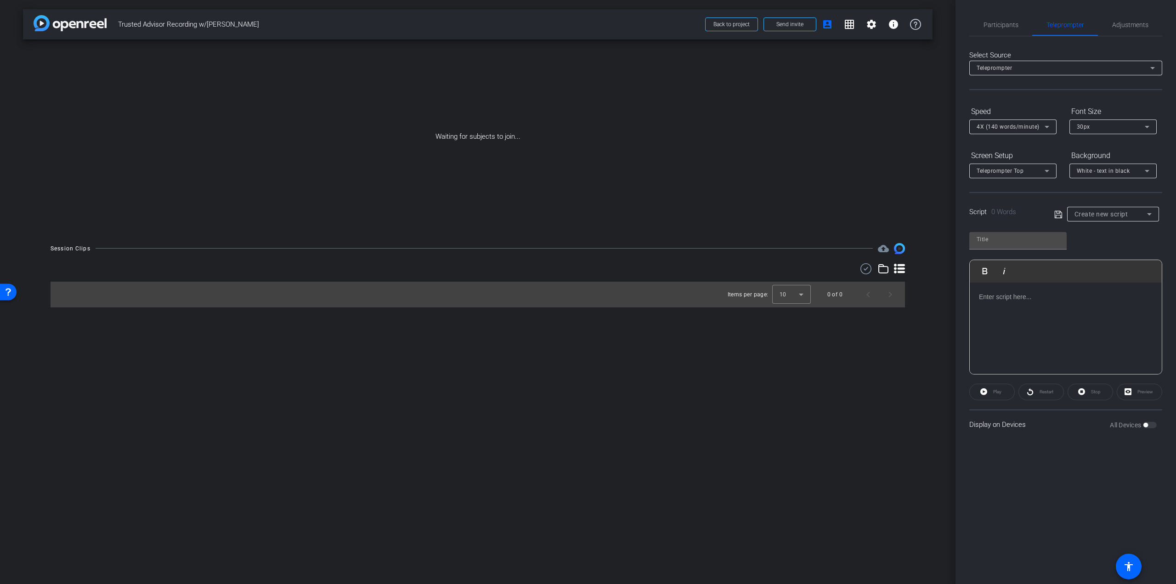
click at [1010, 125] on span "4X (140 words/minute)" at bounding box center [1008, 127] width 63 height 6
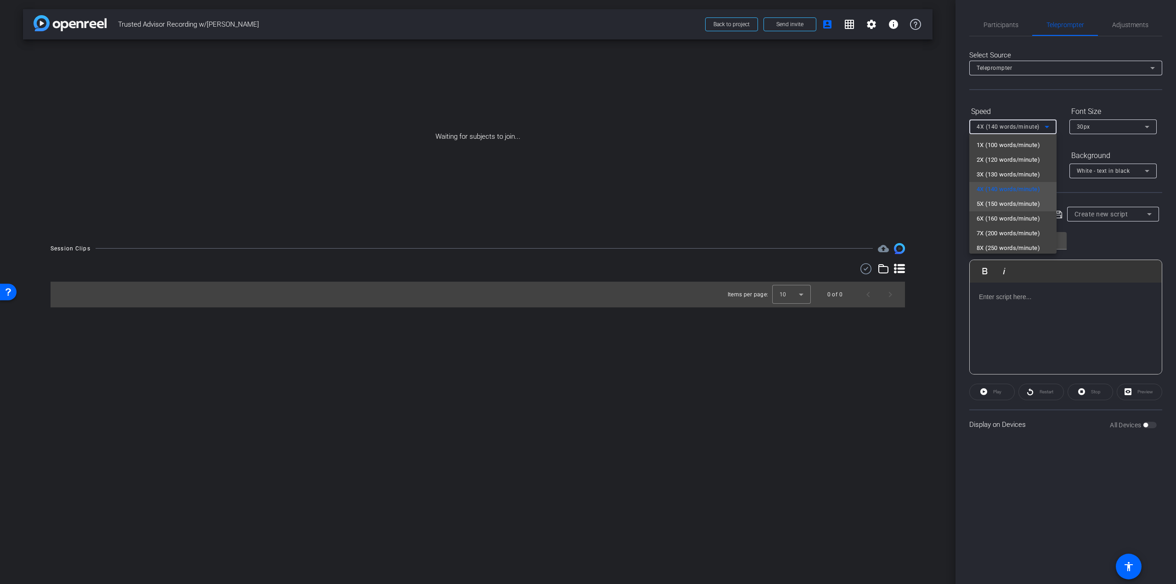
click at [1008, 202] on span "5X (150 words/minute)" at bounding box center [1008, 203] width 63 height 11
click at [1139, 392] on div "Preview" at bounding box center [1139, 392] width 45 height 17
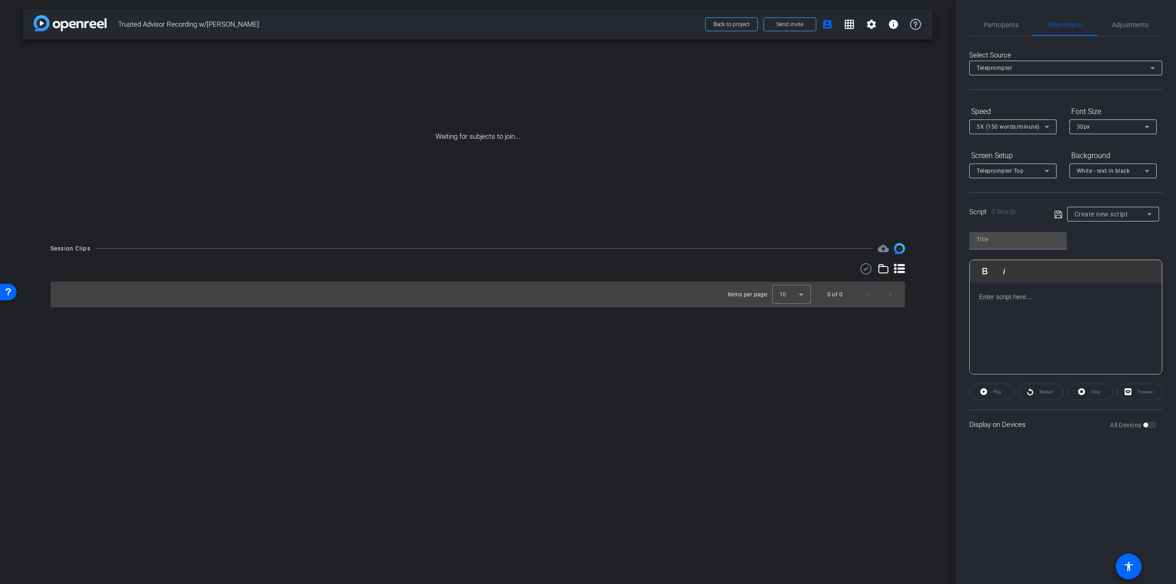
click at [1123, 396] on div "Preview" at bounding box center [1139, 392] width 45 height 17
click at [1104, 211] on span "Create new script" at bounding box center [1102, 213] width 54 height 7
click at [1099, 250] on span "[PERSON_NAME] Script" at bounding box center [1107, 247] width 64 height 11
type input "[PERSON_NAME] Script"
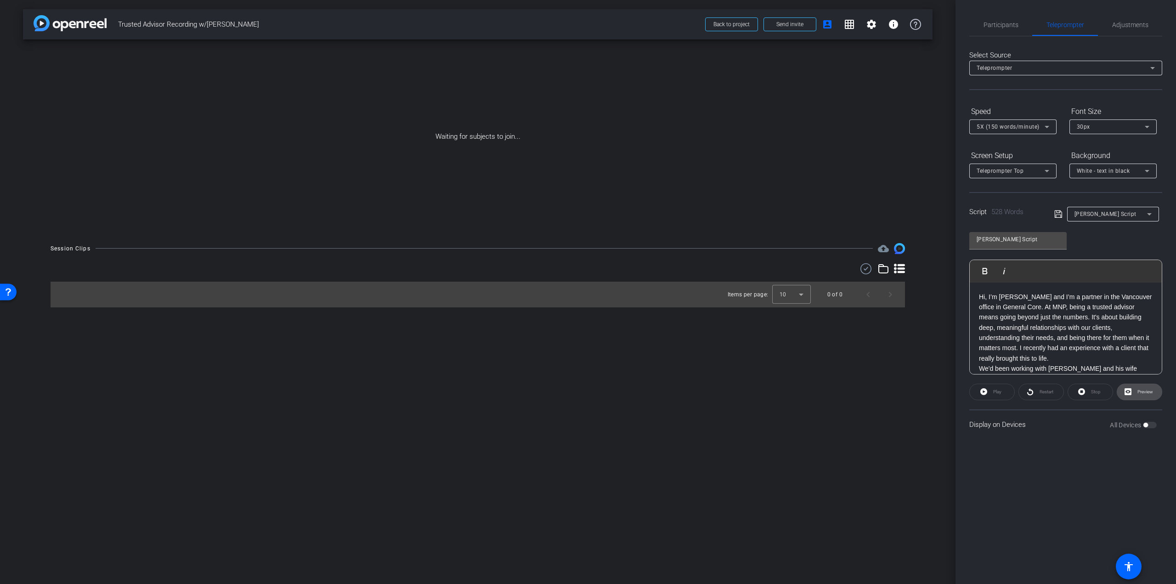
click at [1139, 393] on span "Preview" at bounding box center [1146, 391] width 16 height 5
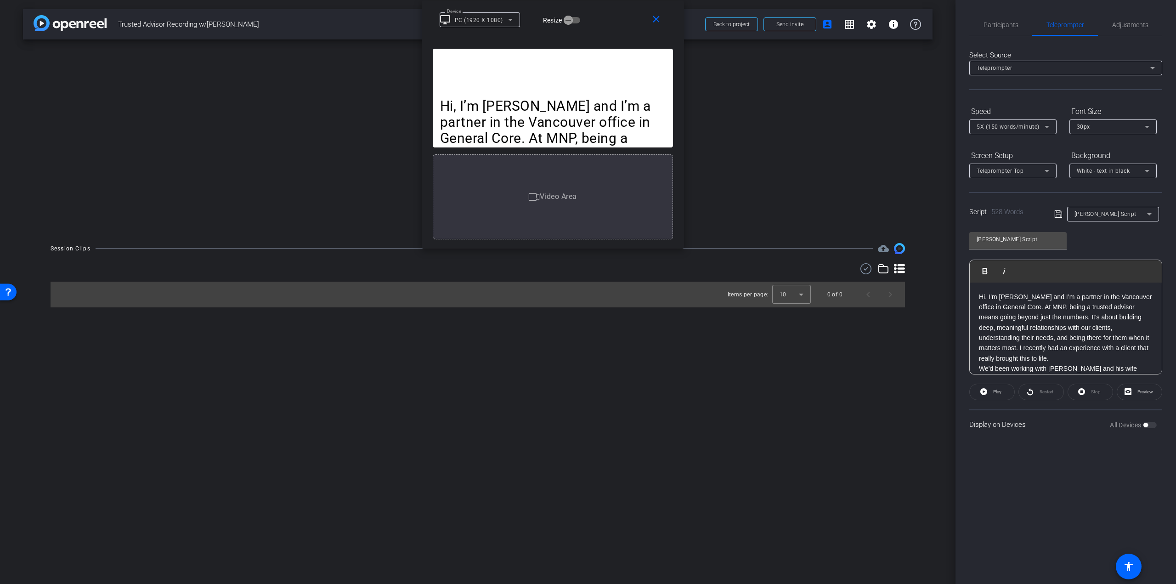
drag, startPoint x: 635, startPoint y: 190, endPoint x: 599, endPoint y: 9, distance: 184.5
click at [599, 9] on div "close Device desktop_windows PC (1920 X 1080) Resize" at bounding box center [553, 20] width 262 height 41
click at [514, 18] on icon at bounding box center [509, 19] width 11 height 11
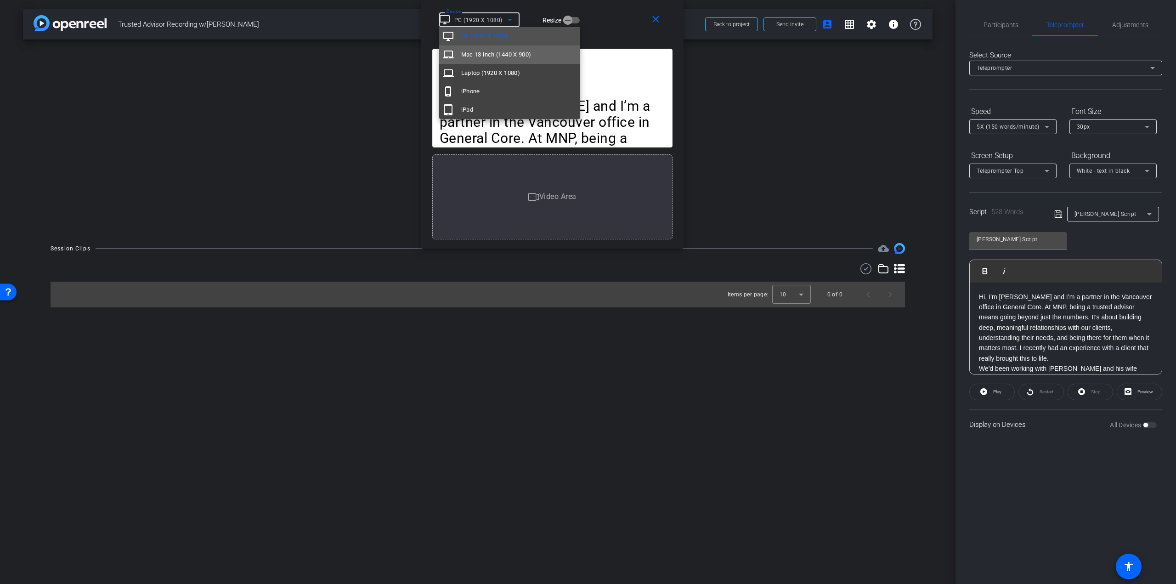
click at [551, 46] on mat-option "laptop_mac Mac 13 inch (1440 X 900)" at bounding box center [509, 54] width 141 height 18
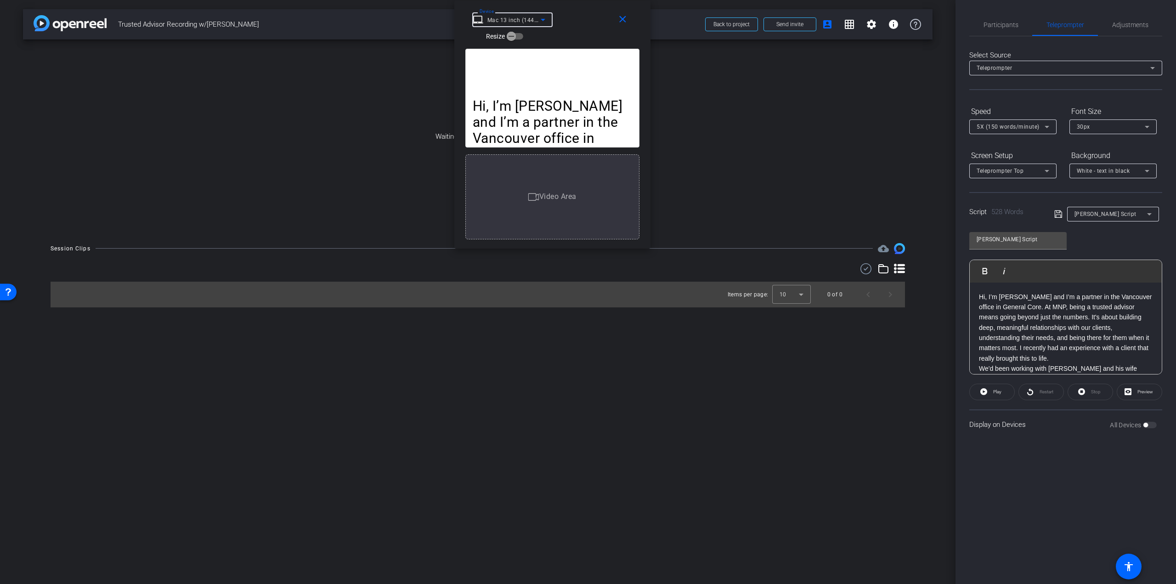
click at [511, 19] on mat-select-trigger "Mac 13 inch (1440 X 900)" at bounding box center [522, 20] width 70 height 6
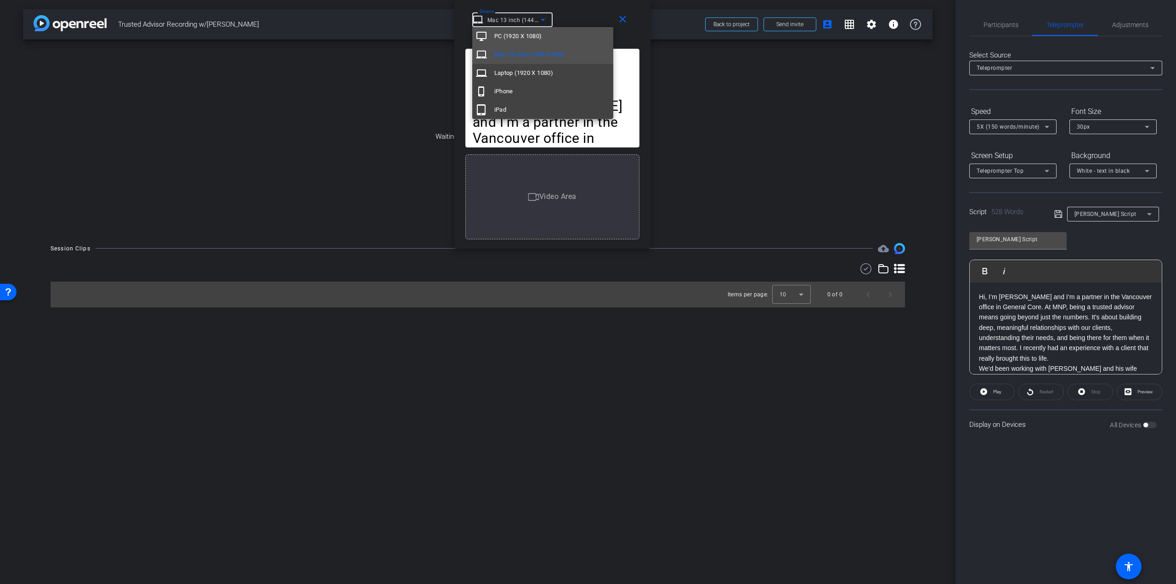
click at [509, 37] on span "PC (1920 X 1080)" at bounding box center [518, 36] width 48 height 11
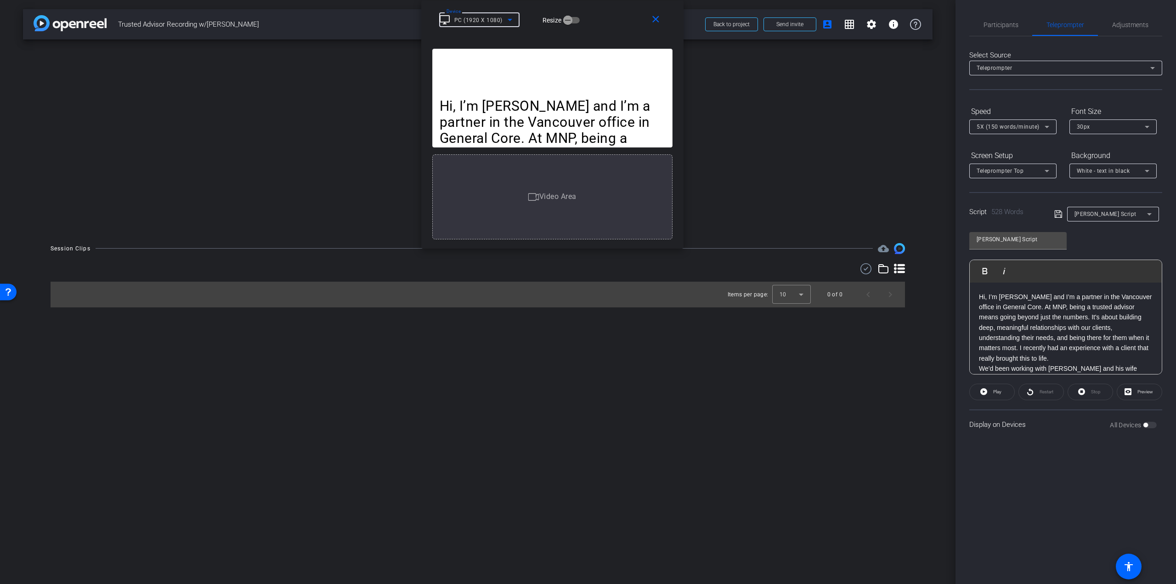
click at [618, 39] on div "close Device desktop_windows PC (1920 X 1080) Resize" at bounding box center [552, 20] width 262 height 41
click at [665, 22] on span at bounding box center [657, 20] width 29 height 22
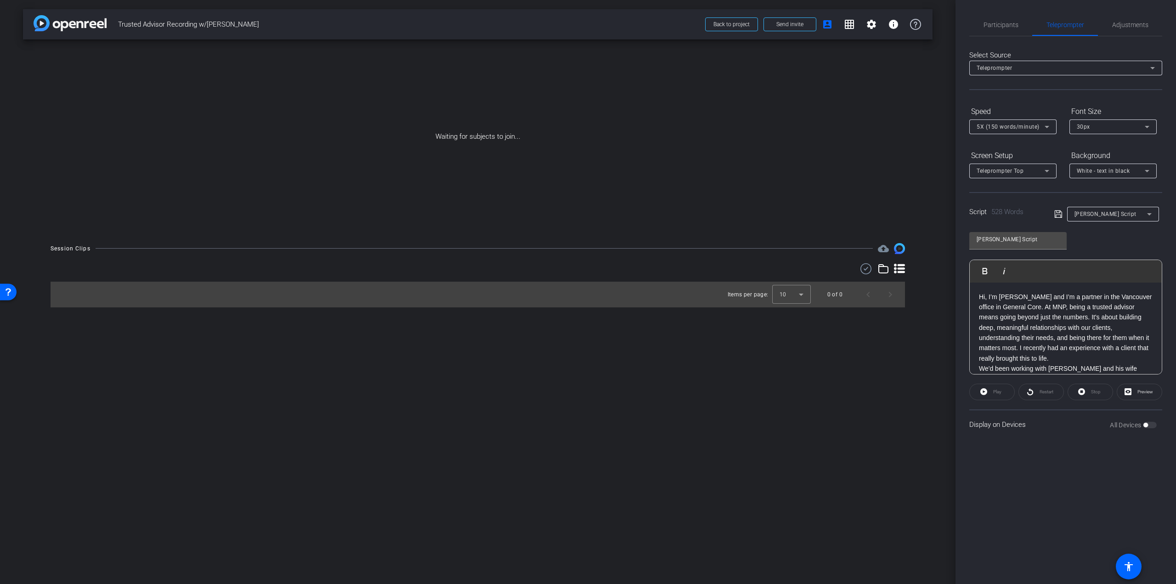
click at [1059, 213] on icon at bounding box center [1057, 213] width 7 height 7
click at [1002, 23] on span "Participants" at bounding box center [1001, 25] width 35 height 6
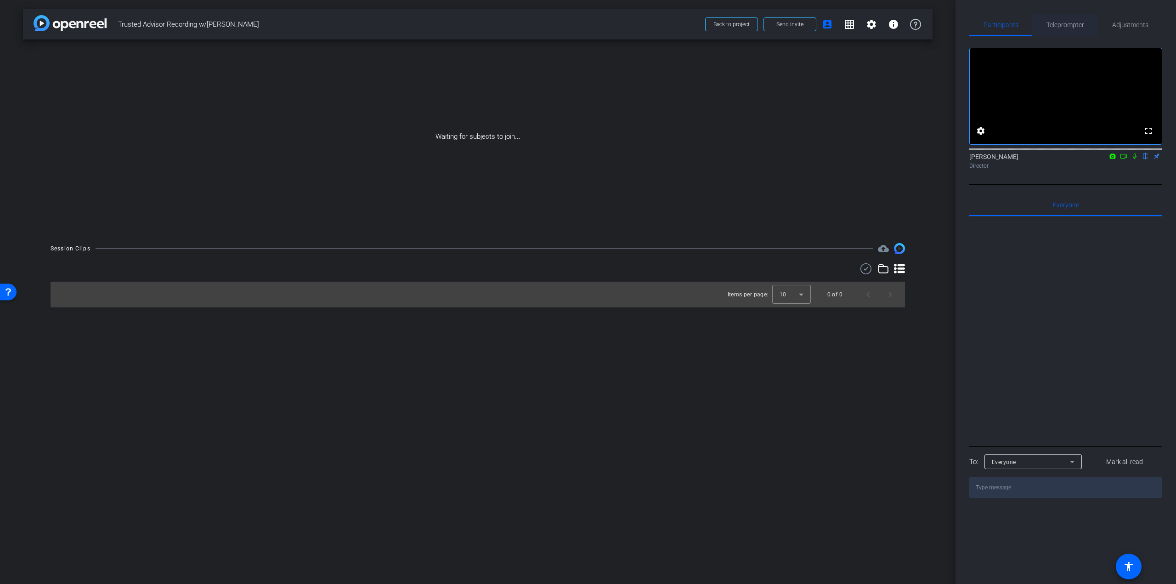
click at [1075, 23] on span "Teleprompter" at bounding box center [1066, 25] width 38 height 6
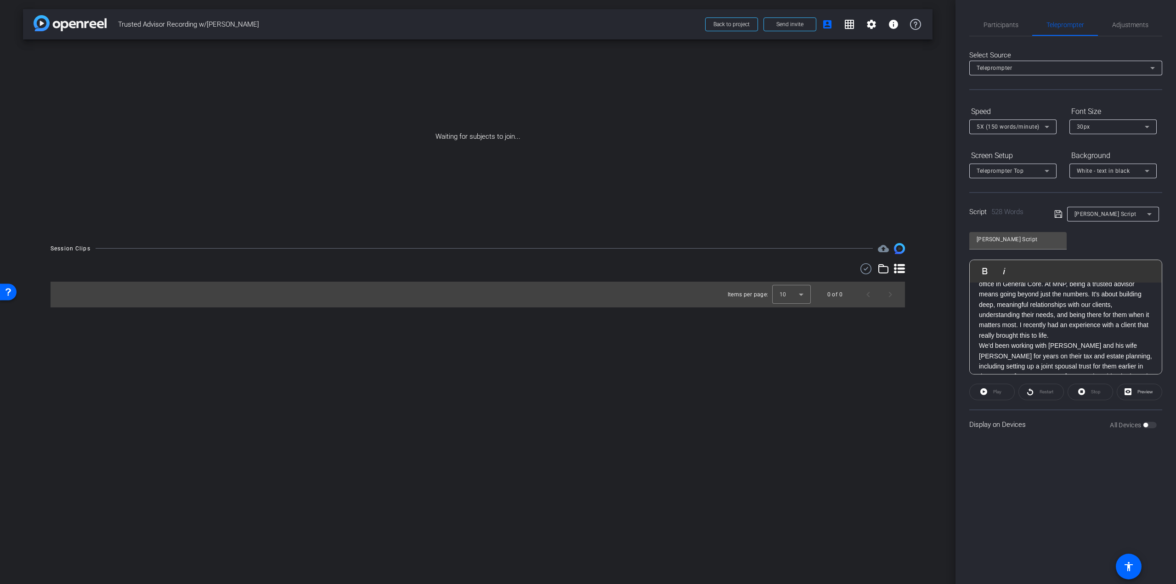
scroll to position [46, 0]
click at [1071, 311] on p "Hi, I’m [PERSON_NAME] and I’m a partner in the Vancouver office in General Core…" at bounding box center [1066, 282] width 174 height 72
click at [1063, 215] on span at bounding box center [1060, 214] width 13 height 8
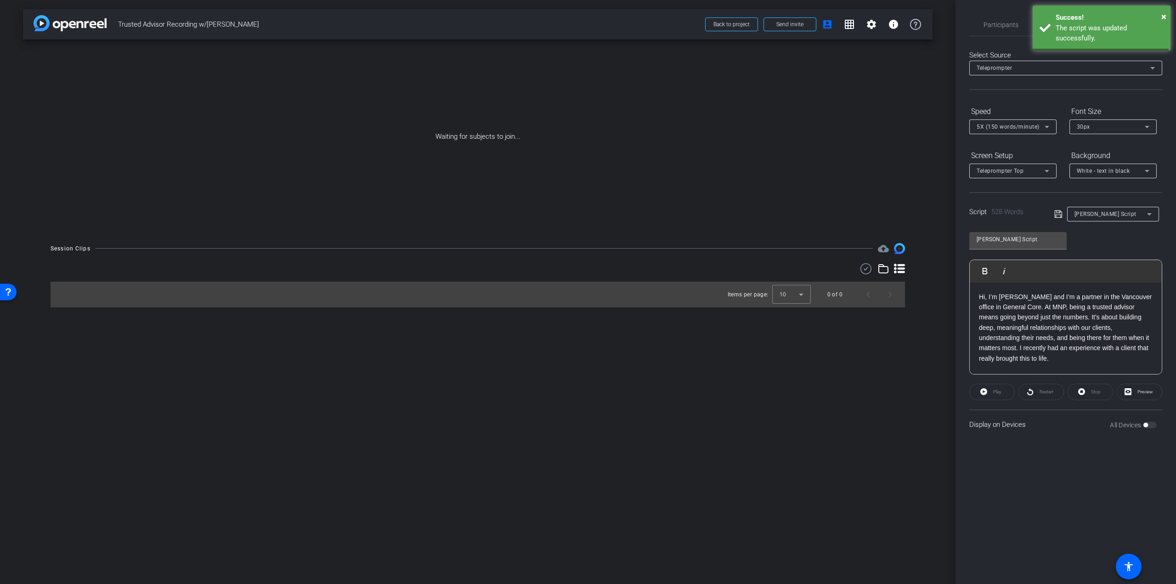
click at [1057, 215] on icon at bounding box center [1057, 213] width 7 height 7
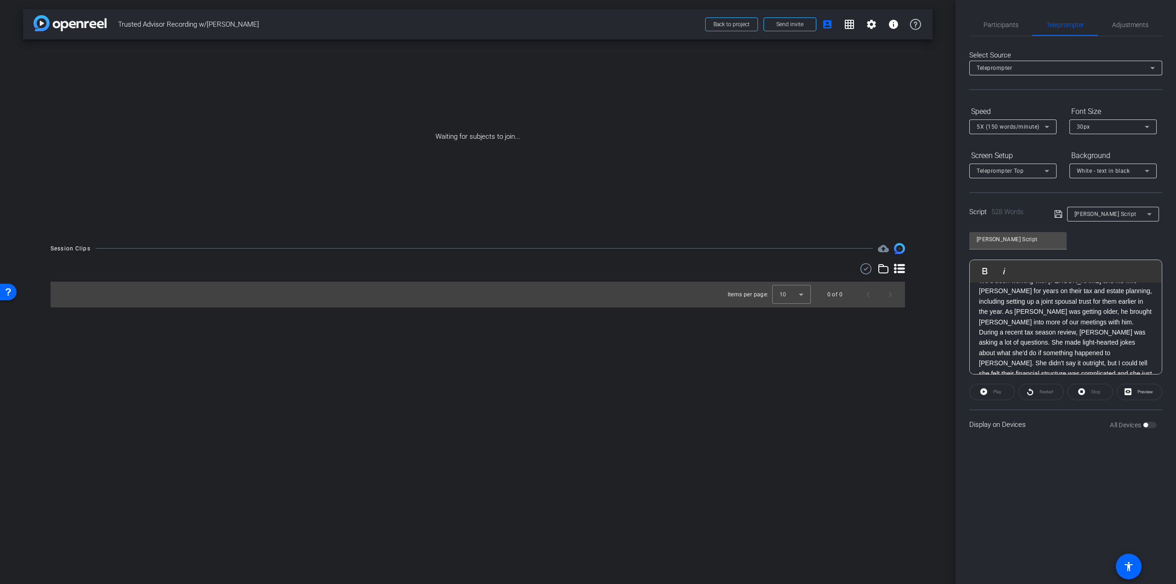
scroll to position [92, 0]
click at [1003, 17] on span "Participants" at bounding box center [1001, 25] width 35 height 22
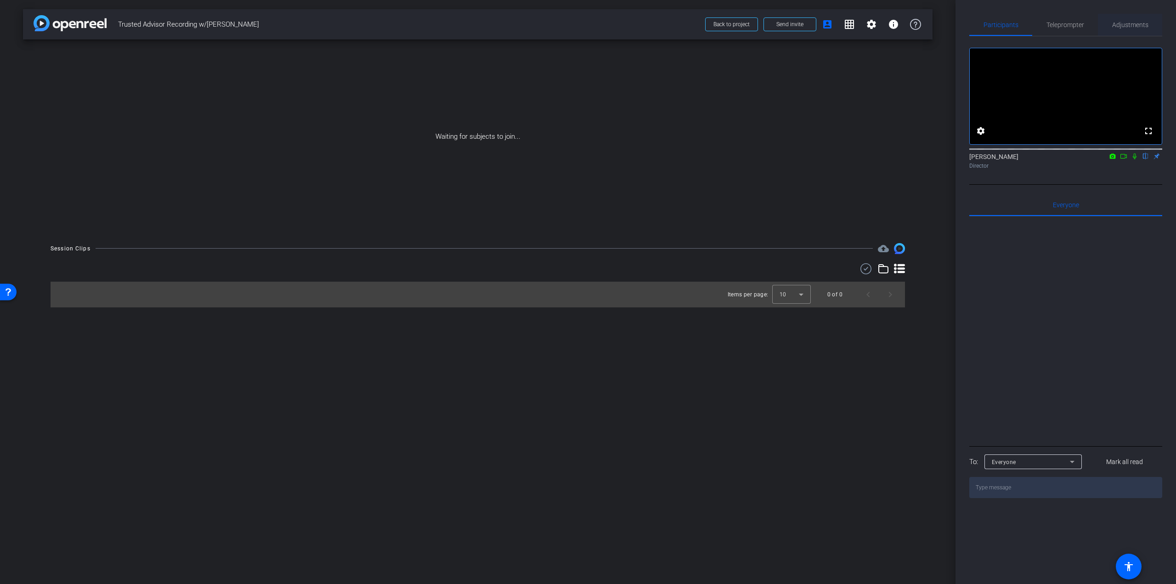
click at [1105, 22] on div "Adjustments" at bounding box center [1130, 25] width 64 height 22
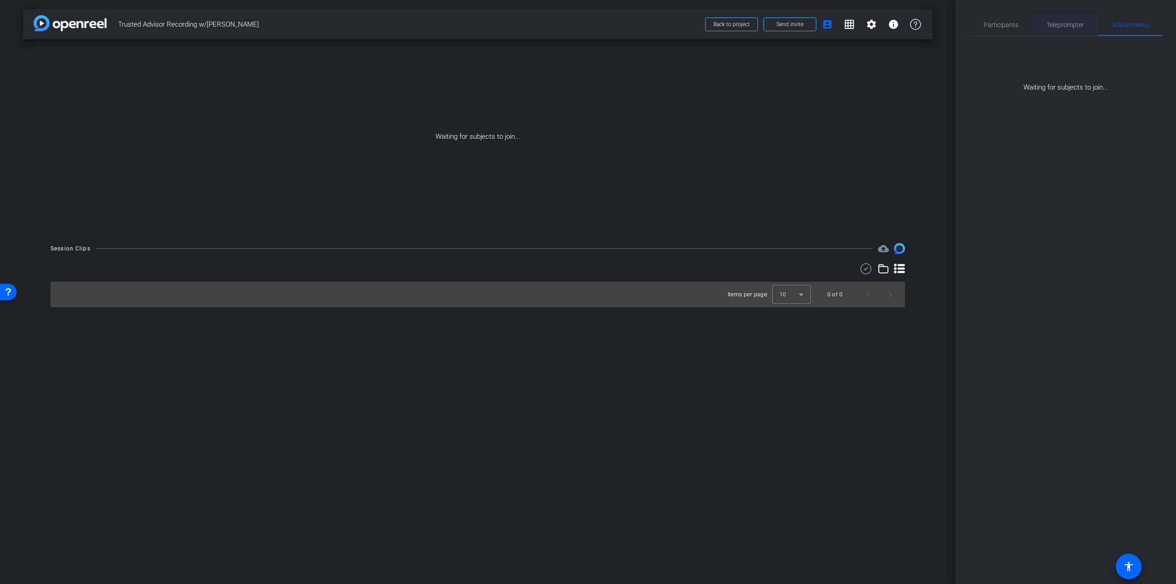
click at [1076, 25] on span "Teleprompter" at bounding box center [1066, 25] width 38 height 6
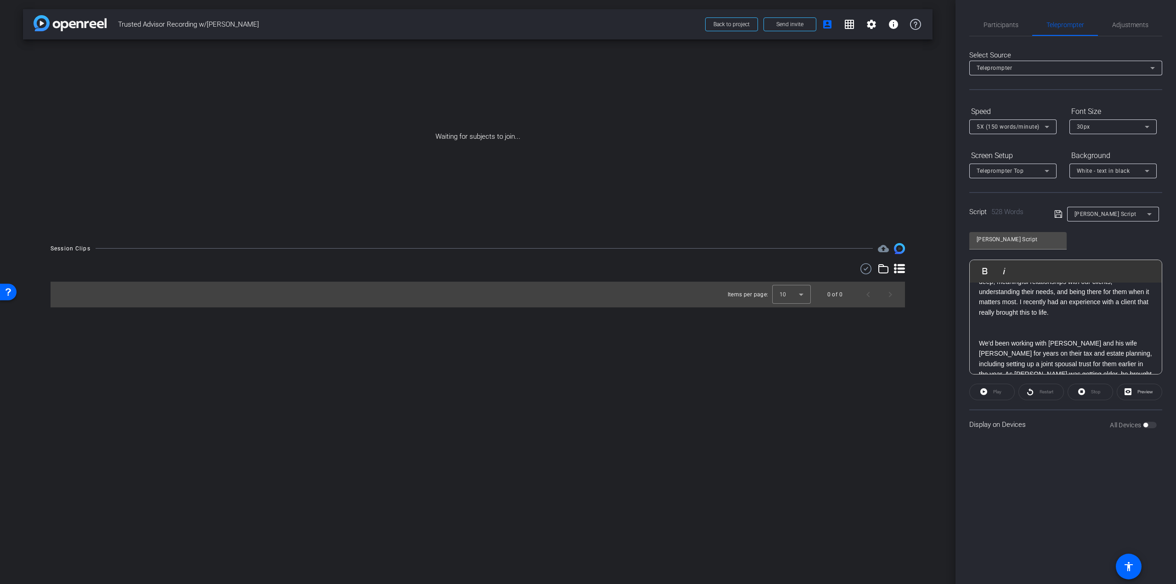
scroll to position [0, 0]
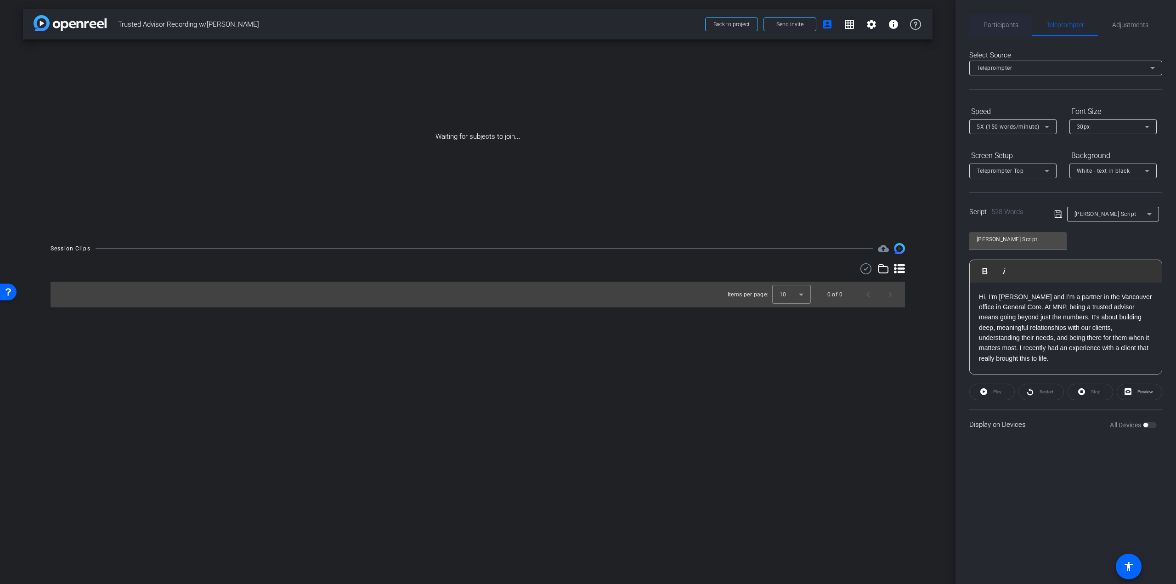
click at [991, 33] on span "Participants" at bounding box center [1001, 25] width 35 height 22
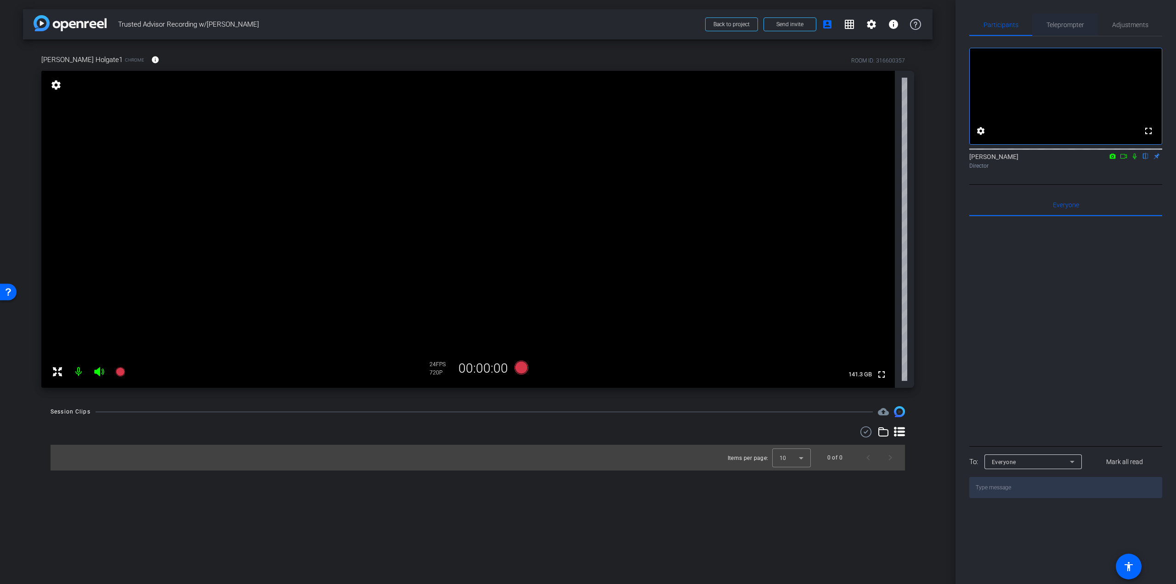
click at [1083, 26] on span "Teleprompter" at bounding box center [1066, 25] width 38 height 6
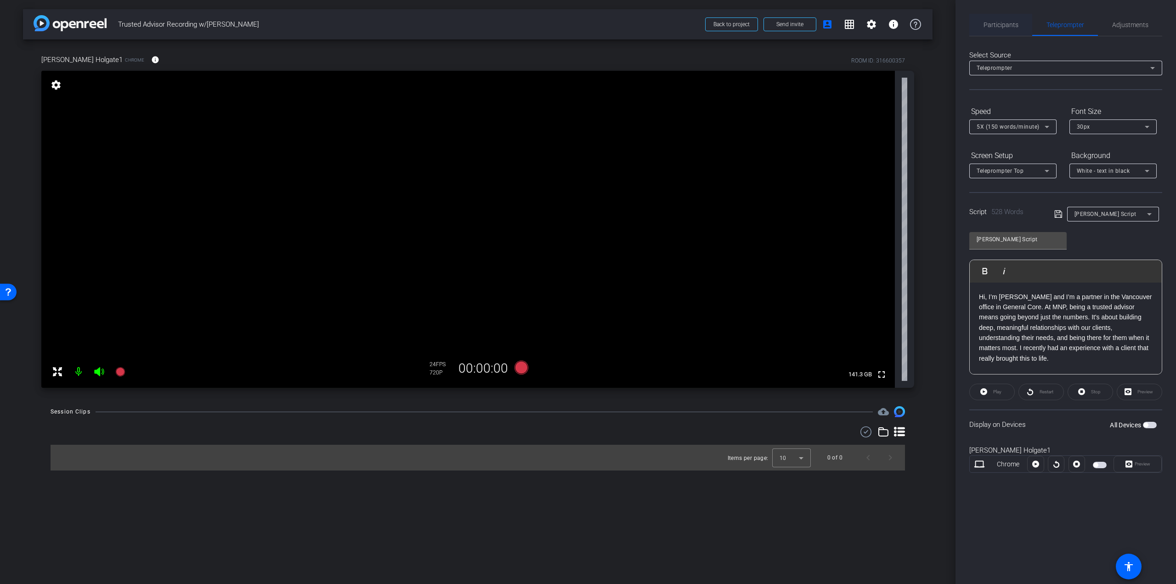
click at [1006, 23] on span "Participants" at bounding box center [1001, 25] width 35 height 6
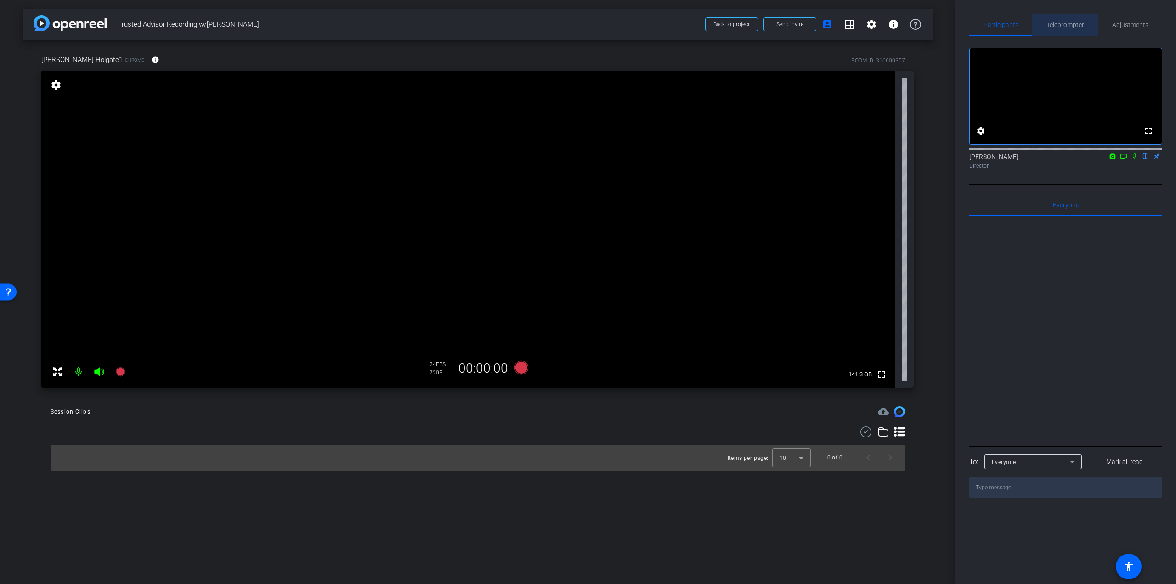
click at [1047, 23] on span "Teleprompter" at bounding box center [1066, 25] width 38 height 6
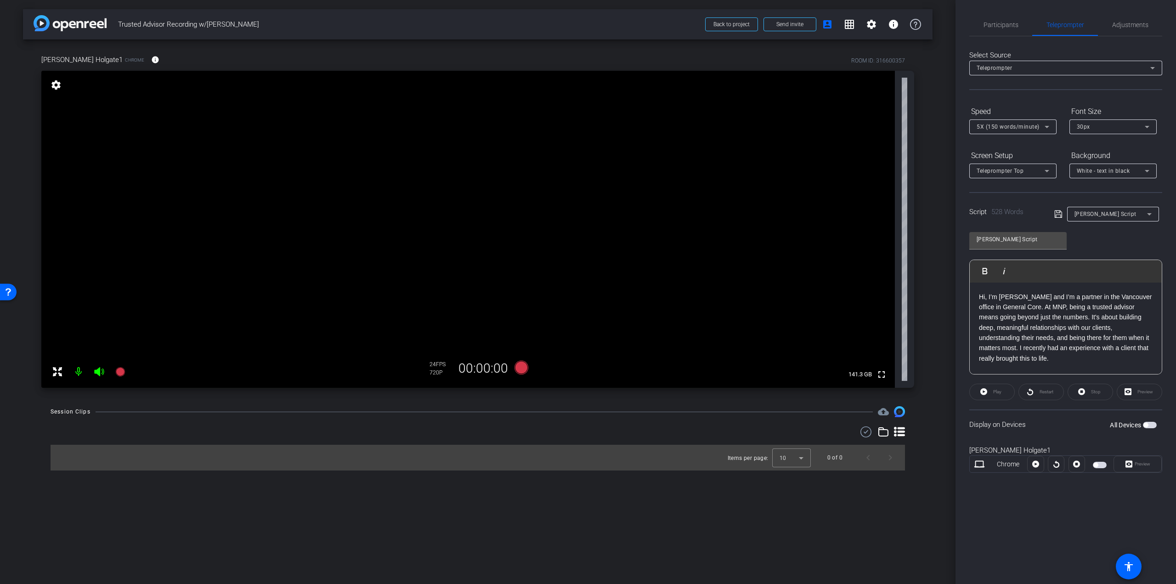
click at [1056, 211] on icon at bounding box center [1057, 213] width 7 height 7
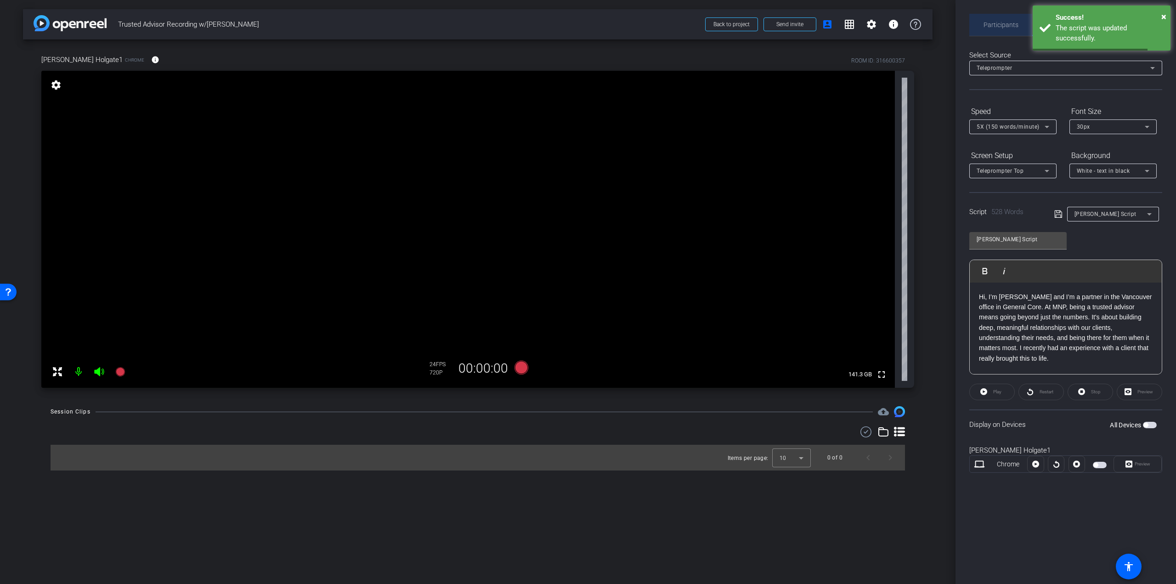
click at [1009, 31] on span "Participants" at bounding box center [1001, 25] width 35 height 22
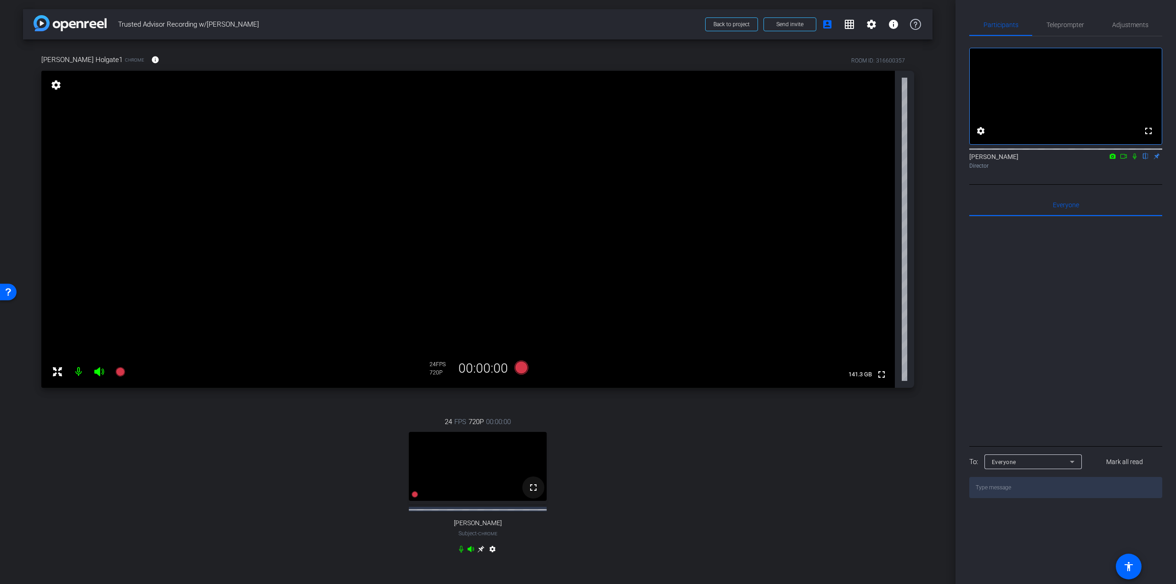
click at [532, 488] on mat-icon "fullscreen" at bounding box center [533, 487] width 11 height 11
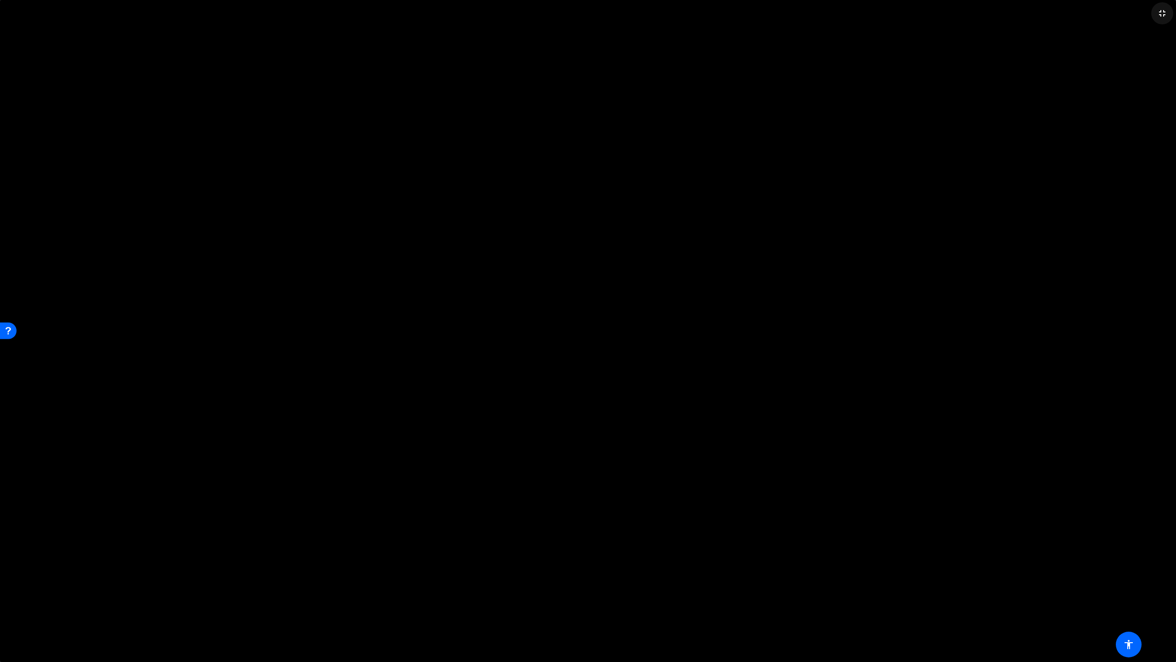
click at [1156, 14] on span at bounding box center [1162, 13] width 22 height 22
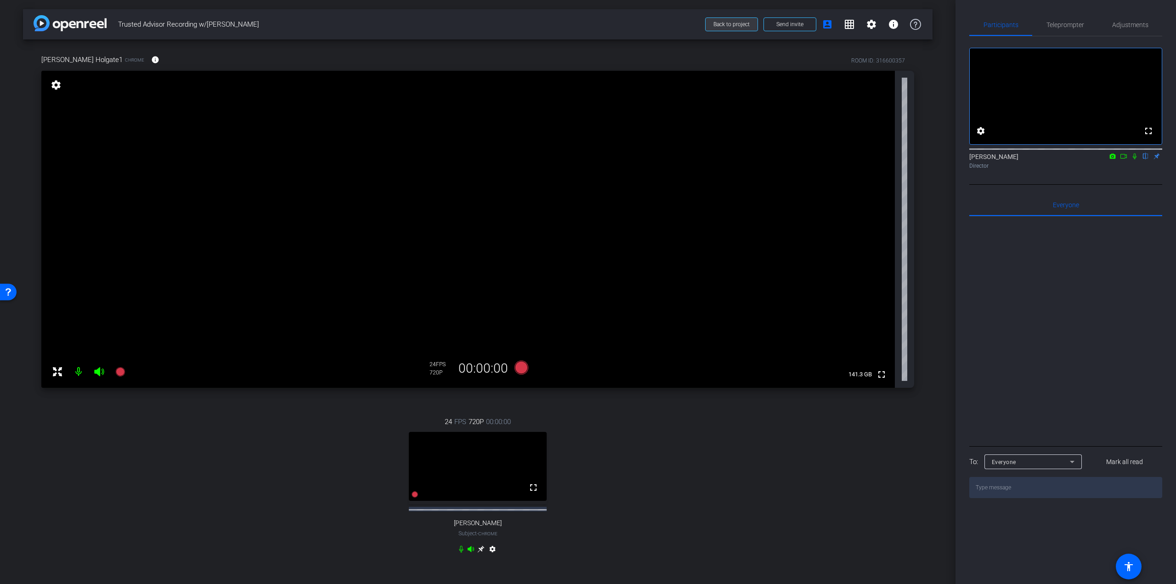
click at [718, 24] on span "Back to project" at bounding box center [732, 24] width 36 height 6
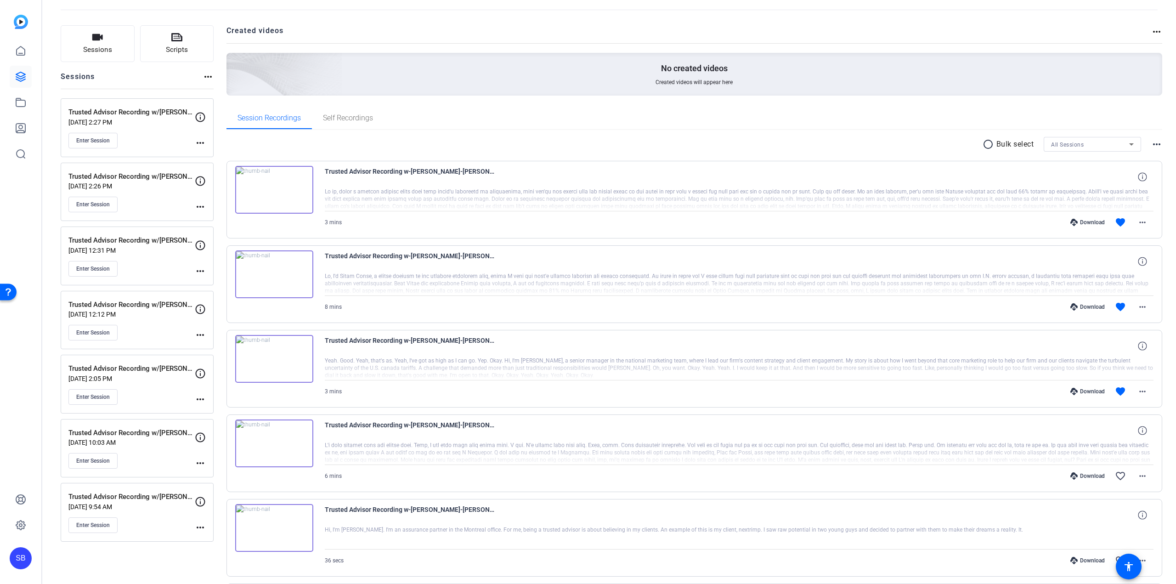
scroll to position [92, 0]
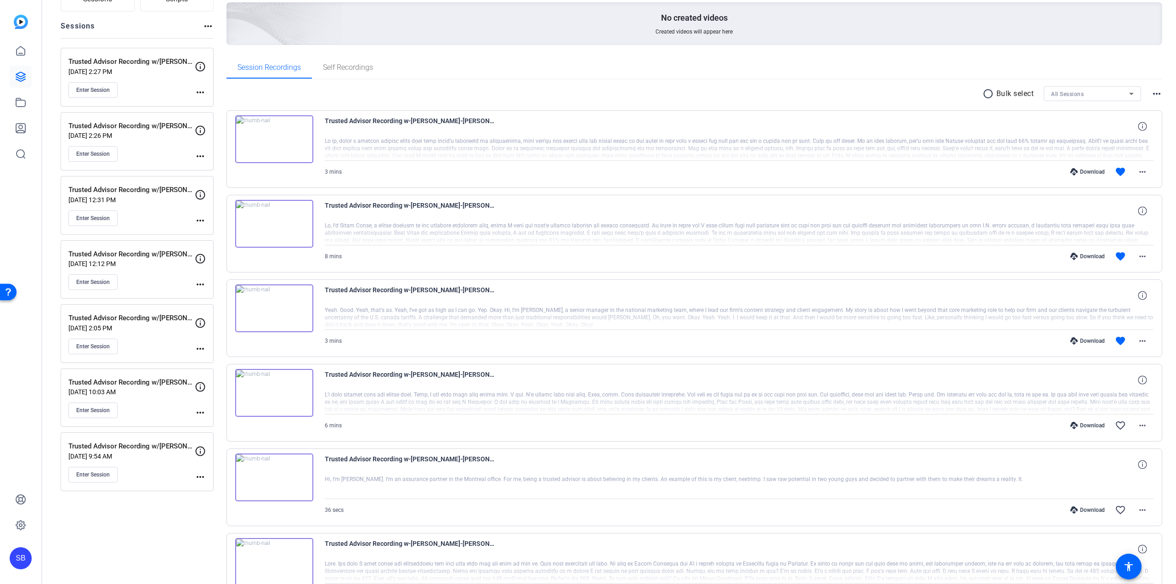
click at [194, 349] on div "Enter Session" at bounding box center [131, 347] width 126 height 16
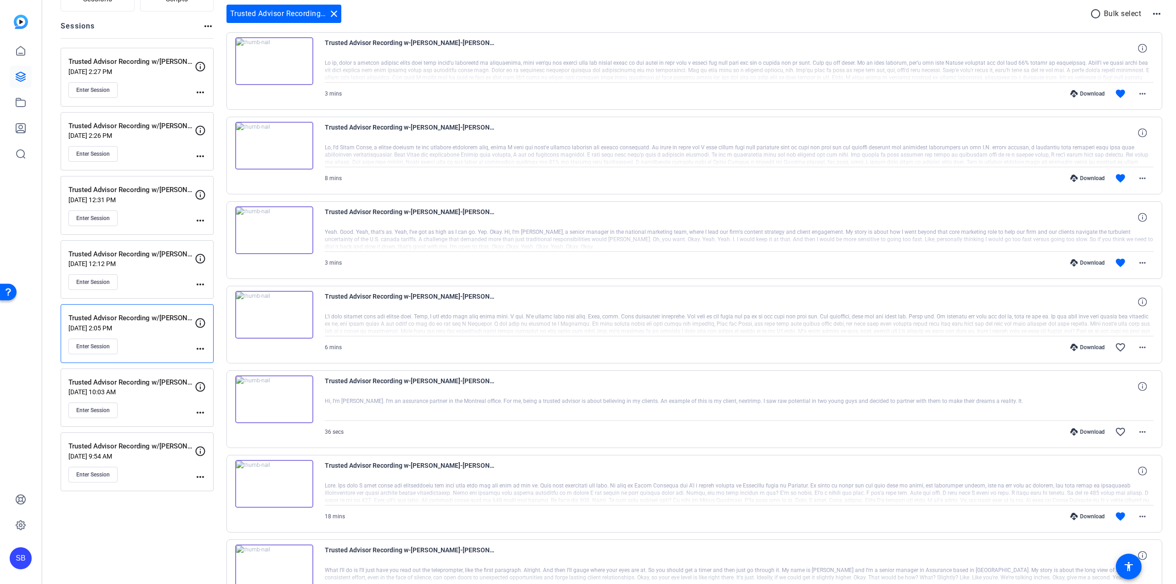
scroll to position [11, 0]
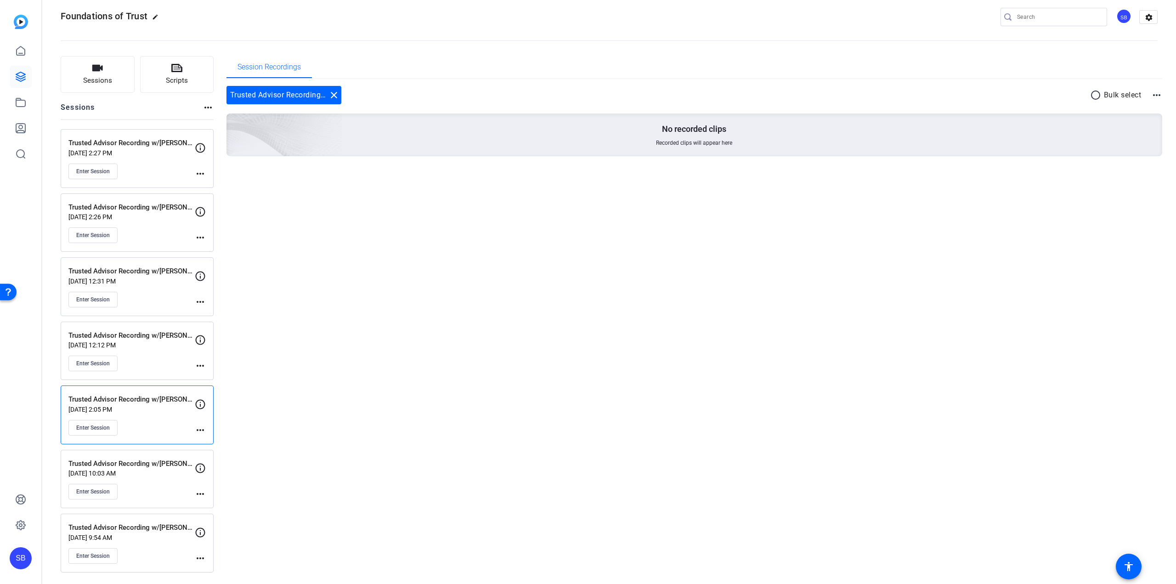
click at [198, 435] on mat-icon "more_horiz" at bounding box center [200, 430] width 11 height 11
click at [222, 441] on span "Edit Session" at bounding box center [223, 443] width 42 height 11
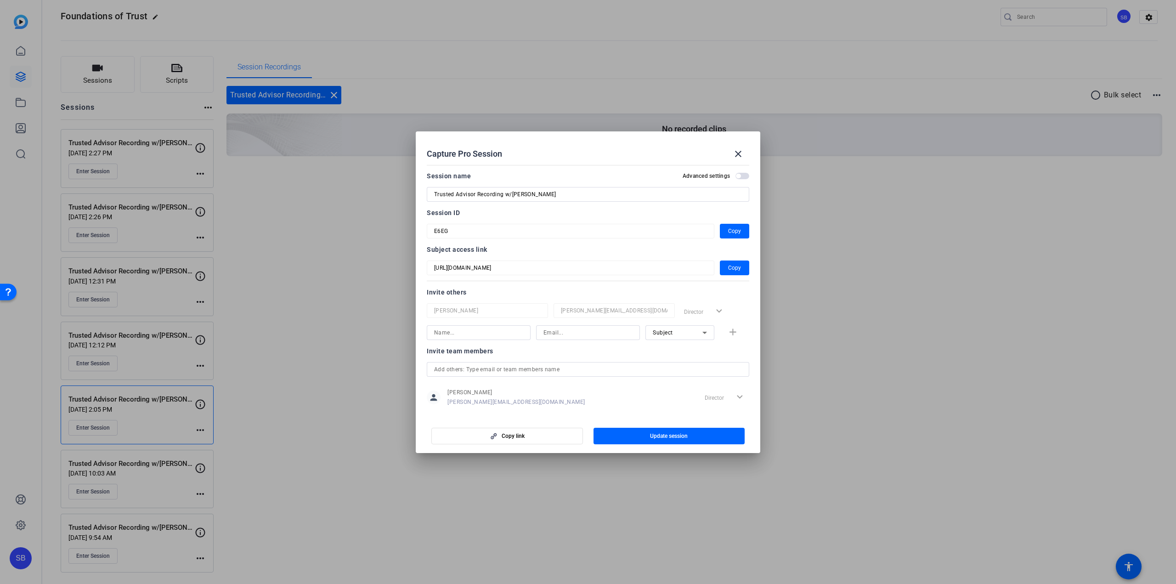
click at [552, 336] on input at bounding box center [588, 332] width 89 height 11
paste input "[PERSON_NAME][EMAIL_ADDRESS][PERSON_NAME][DOMAIN_NAME]"
type input "[PERSON_NAME][EMAIL_ADDRESS][PERSON_NAME][DOMAIN_NAME]"
click at [502, 334] on input at bounding box center [478, 332] width 89 height 11
click at [518, 192] on input "Trusted Advisor Recording w/[PERSON_NAME]" at bounding box center [588, 194] width 308 height 11
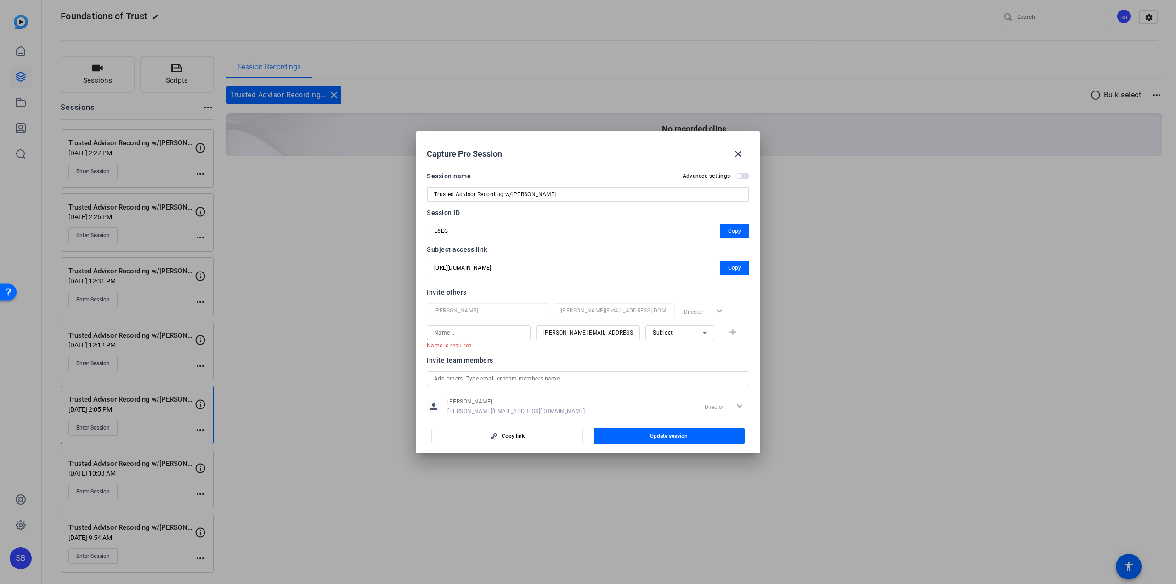
click at [518, 192] on input "Trusted Advisor Recording w/[PERSON_NAME]" at bounding box center [588, 194] width 308 height 11
click at [457, 337] on input at bounding box center [478, 332] width 89 height 11
paste input "[PERSON_NAME]"
click at [538, 186] on div "Session name Advanced settings Trusted Advisor Recording w/[PERSON_NAME]" at bounding box center [588, 185] width 323 height 31
click at [538, 191] on input "Trusted Advisor Recording w/[PERSON_NAME]" at bounding box center [588, 194] width 308 height 11
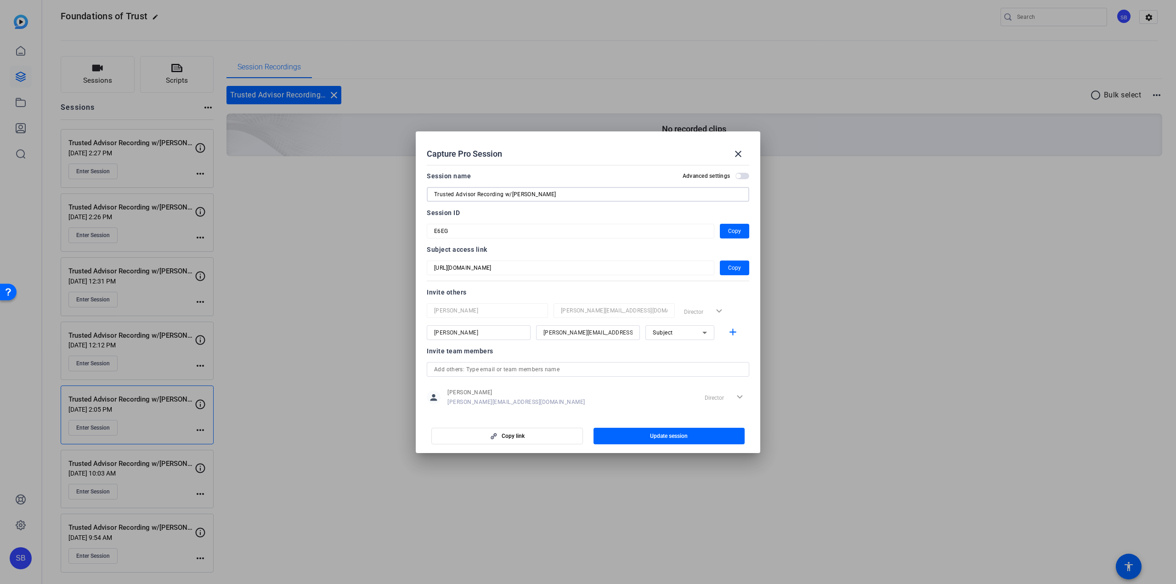
click at [538, 191] on input "Trusted Advisor Recording w/[PERSON_NAME]" at bounding box center [588, 194] width 308 height 11
click at [473, 330] on input "[PERSON_NAME]" at bounding box center [478, 332] width 89 height 11
paste input "[PERSON_NAME]"
type input "[PERSON_NAME]"
click at [650, 436] on span "Update session" at bounding box center [669, 435] width 38 height 7
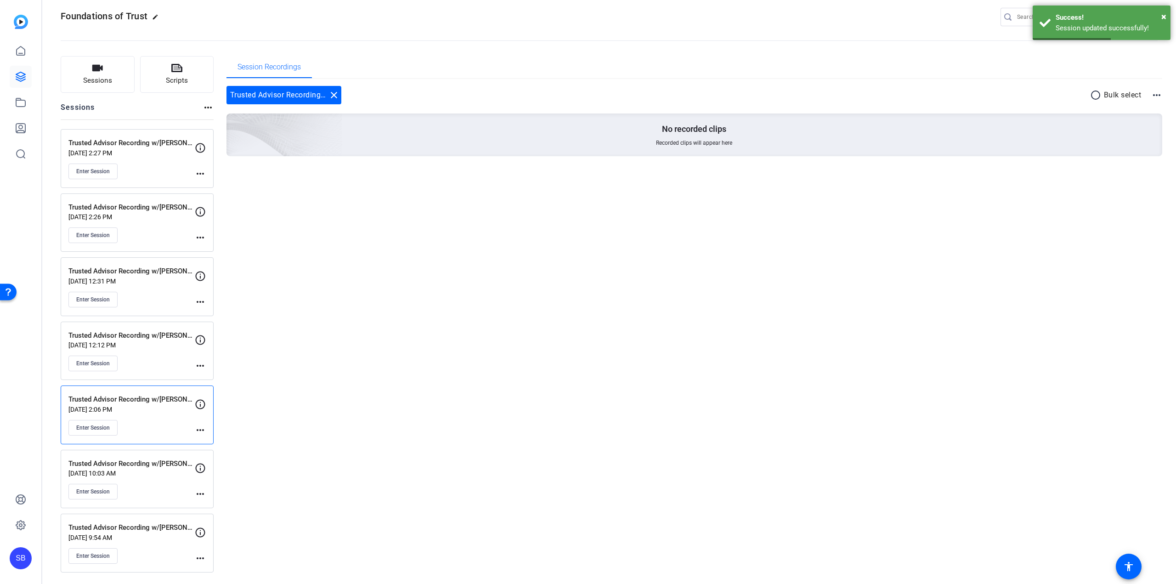
click at [203, 430] on mat-icon "more_horiz" at bounding box center [200, 430] width 11 height 11
click at [226, 443] on span "Edit Session" at bounding box center [223, 443] width 42 height 11
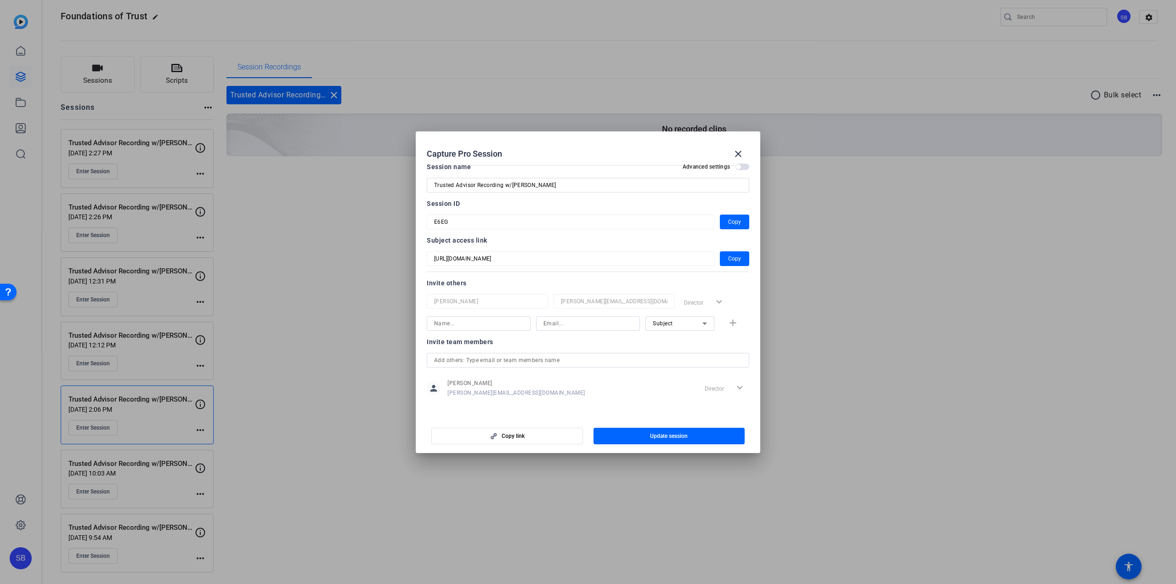
scroll to position [12, 0]
click at [174, 362] on div at bounding box center [588, 292] width 1176 height 584
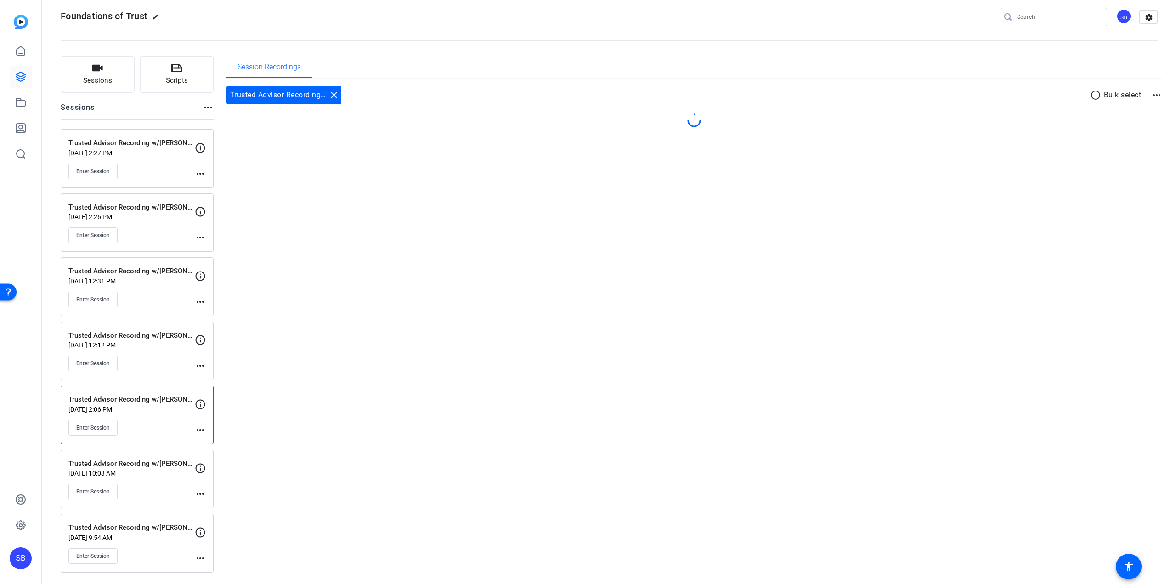
click at [198, 364] on mat-icon "more_horiz" at bounding box center [200, 365] width 11 height 11
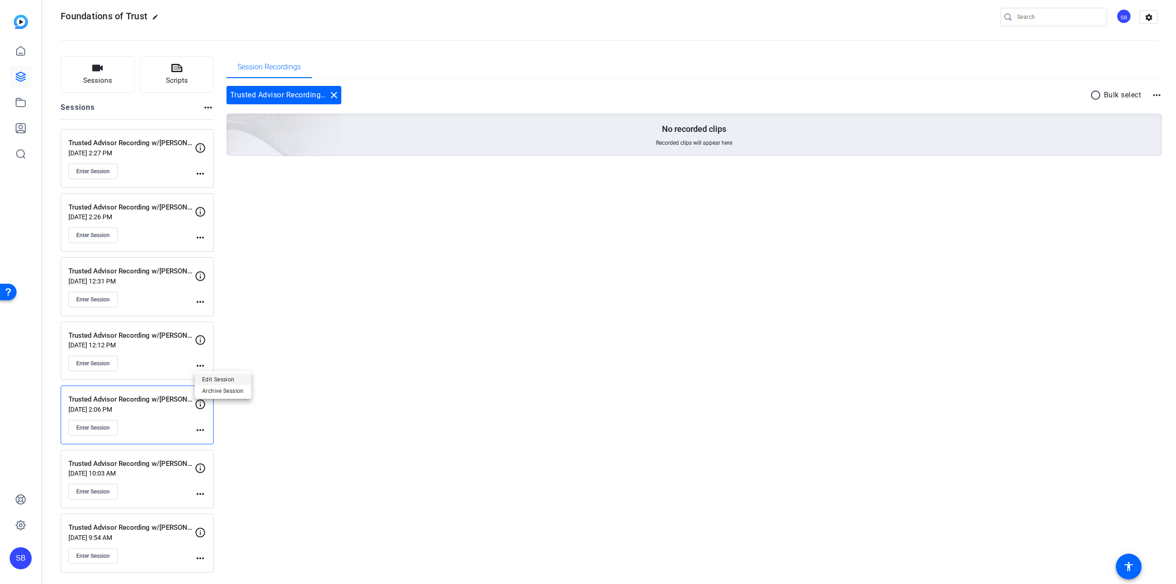
click at [210, 374] on span "Edit Session" at bounding box center [223, 379] width 42 height 11
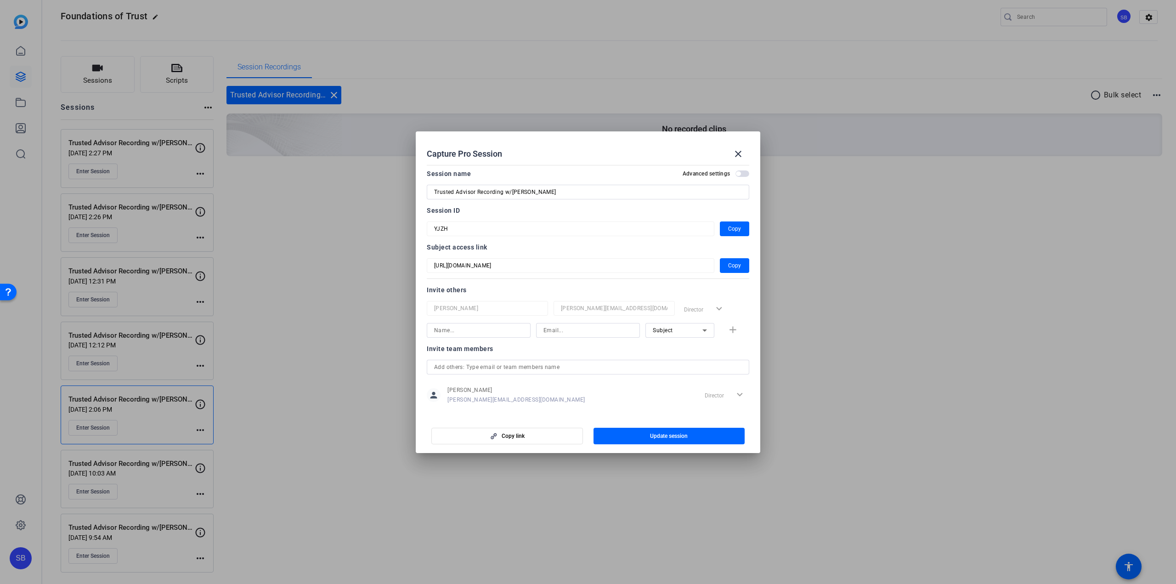
scroll to position [0, 0]
click at [166, 404] on div at bounding box center [588, 292] width 1176 height 584
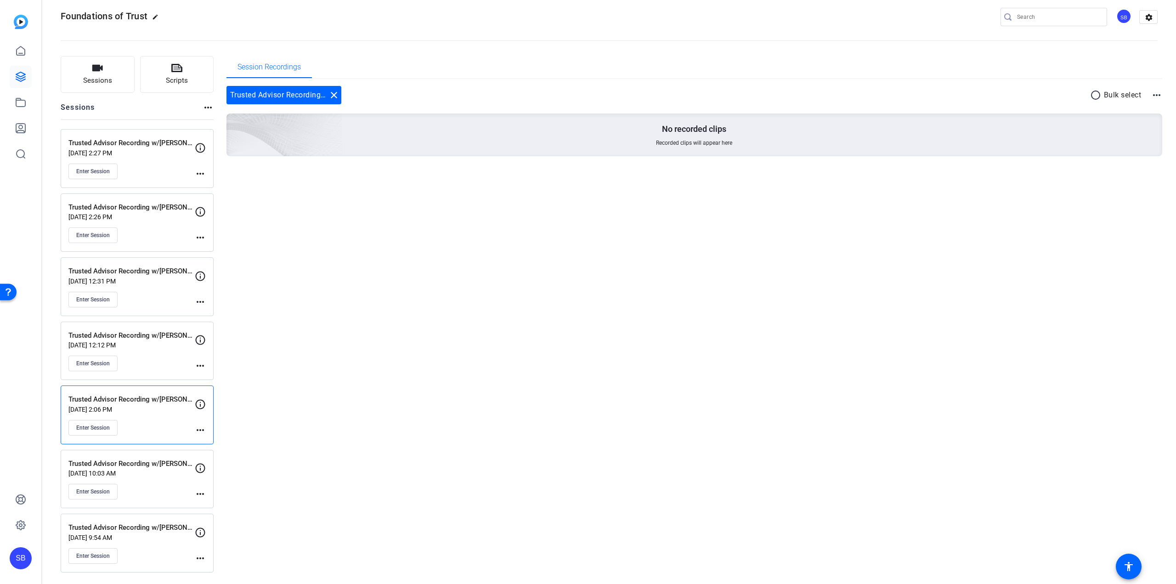
click at [202, 430] on mat-icon "more_horiz" at bounding box center [200, 430] width 11 height 11
click at [129, 429] on div at bounding box center [588, 292] width 1176 height 584
click at [204, 429] on mat-icon "more_horiz" at bounding box center [200, 430] width 11 height 11
click at [220, 442] on span "Edit Session" at bounding box center [223, 443] width 42 height 11
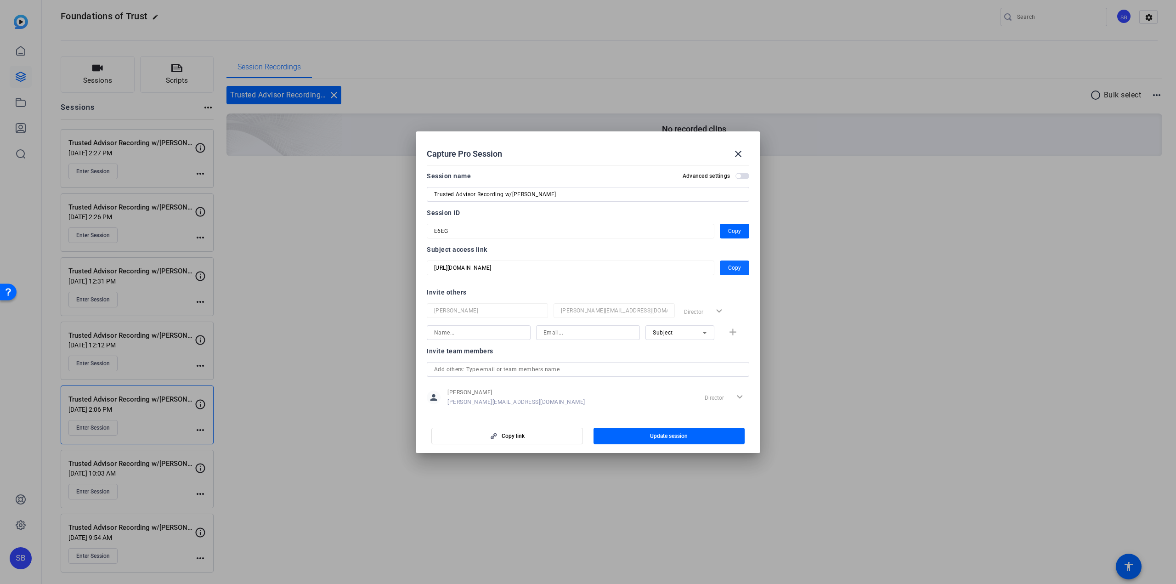
click at [728, 265] on span "Copy" at bounding box center [734, 267] width 13 height 11
click at [272, 406] on div at bounding box center [588, 292] width 1176 height 584
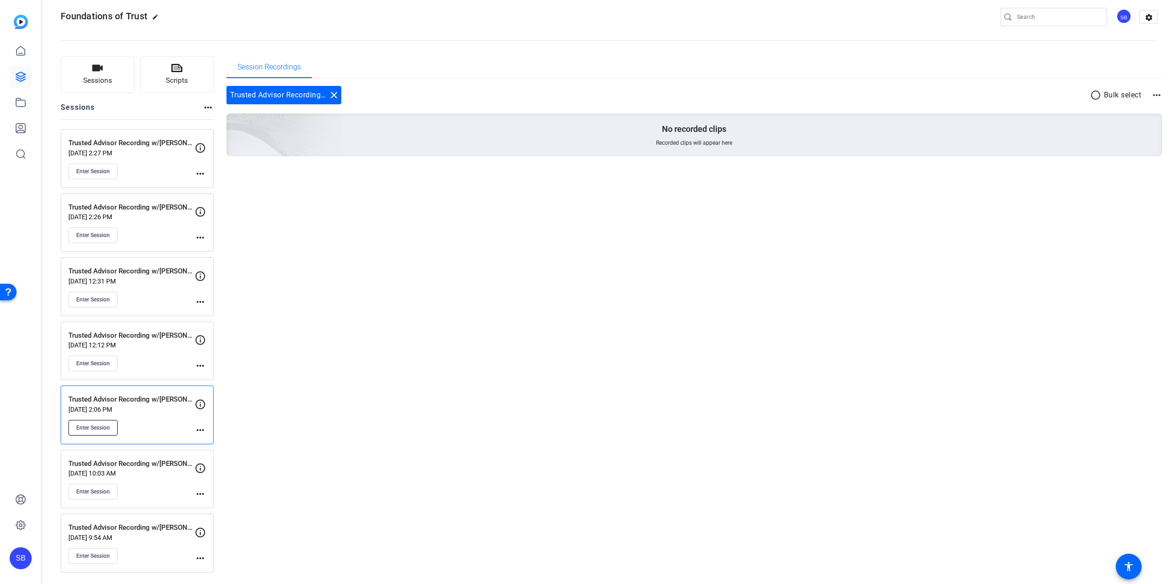
click at [88, 430] on span "Enter Session" at bounding box center [93, 427] width 34 height 7
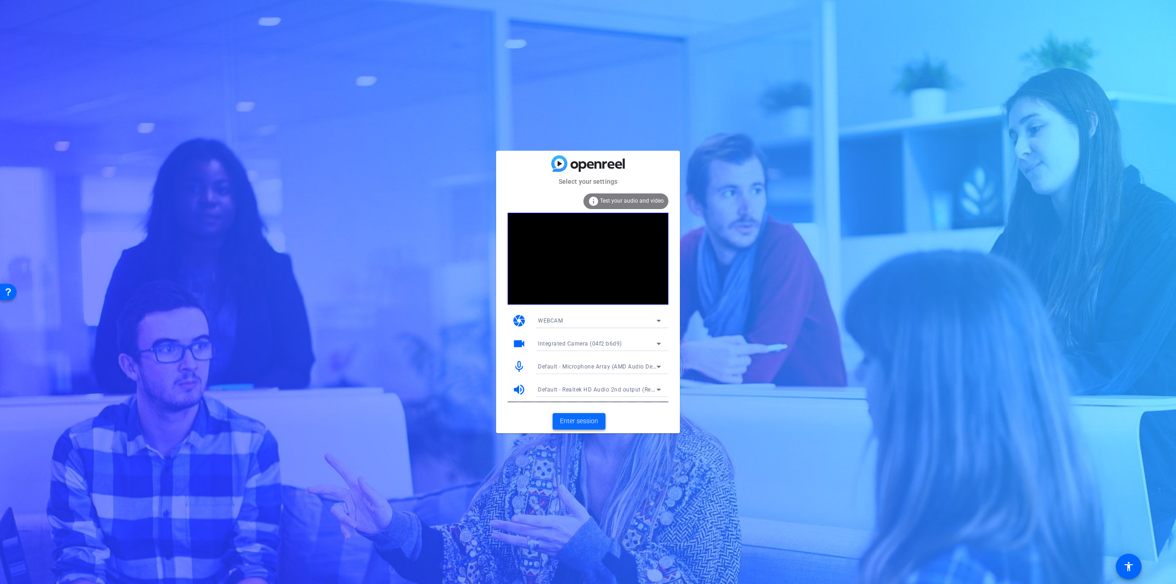
click at [576, 425] on span "Enter session" at bounding box center [579, 421] width 38 height 10
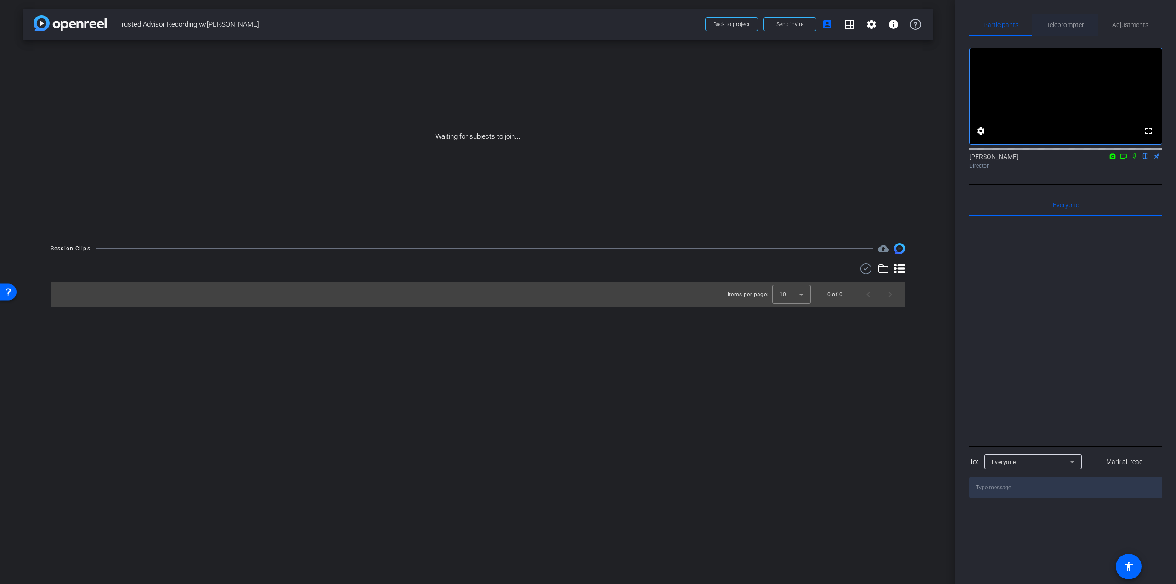
click at [1075, 23] on span "Teleprompter" at bounding box center [1066, 25] width 38 height 6
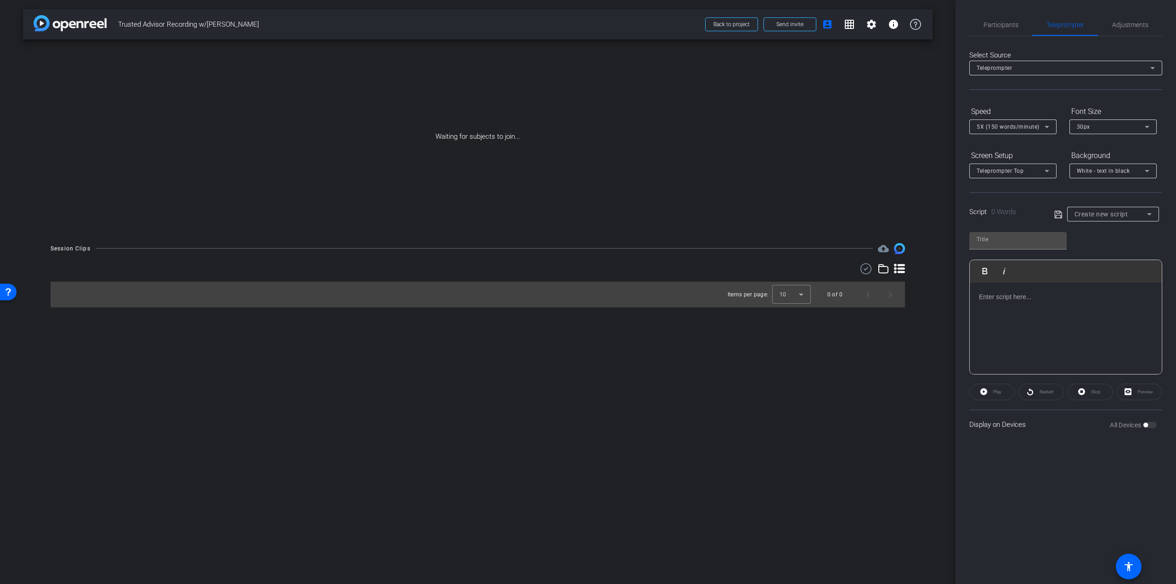
click at [1112, 211] on span "Create new script" at bounding box center [1102, 213] width 54 height 7
click at [1110, 245] on span "[PERSON_NAME] Script" at bounding box center [1107, 247] width 64 height 11
type input "[PERSON_NAME] Script"
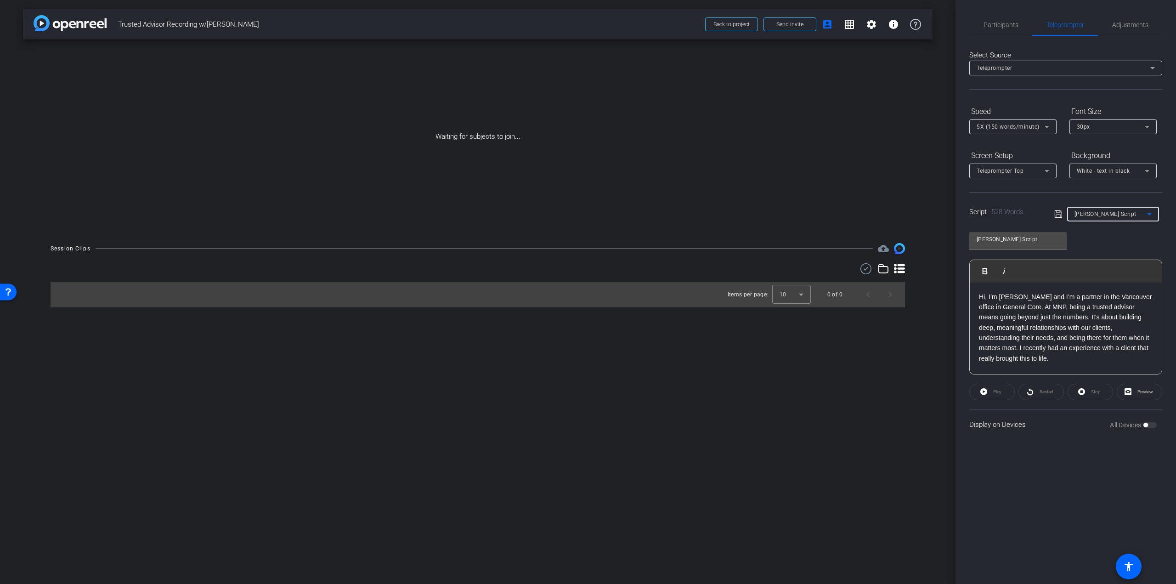
click at [1058, 214] on icon at bounding box center [1058, 214] width 8 height 11
click at [1167, 16] on div "× Success! The script was updated successfully." at bounding box center [1102, 28] width 138 height 45
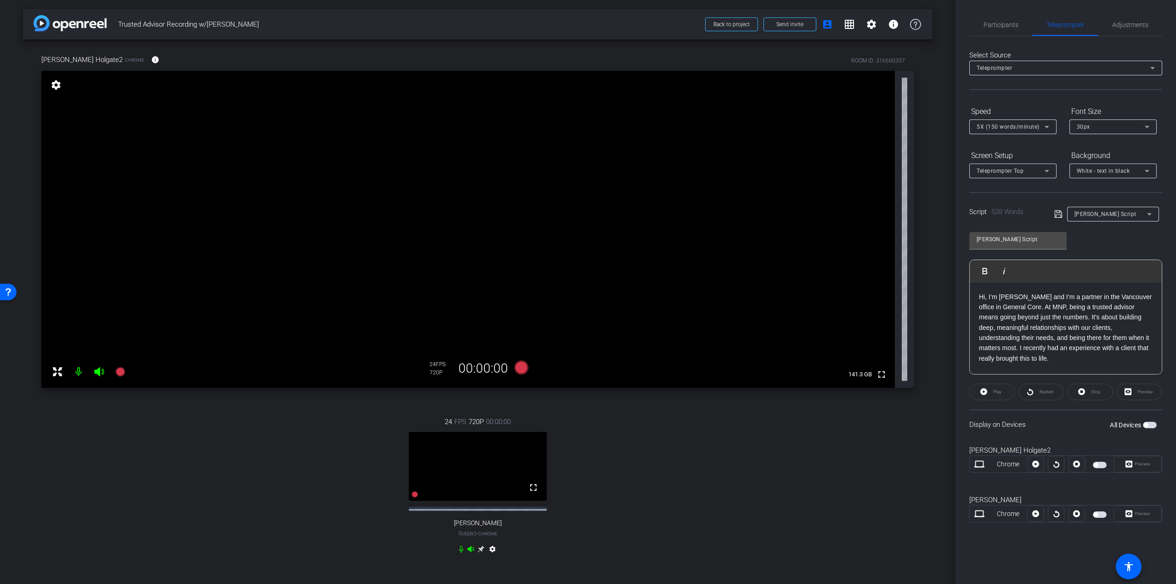
click at [488, 552] on mat-icon "settings" at bounding box center [492, 550] width 11 height 11
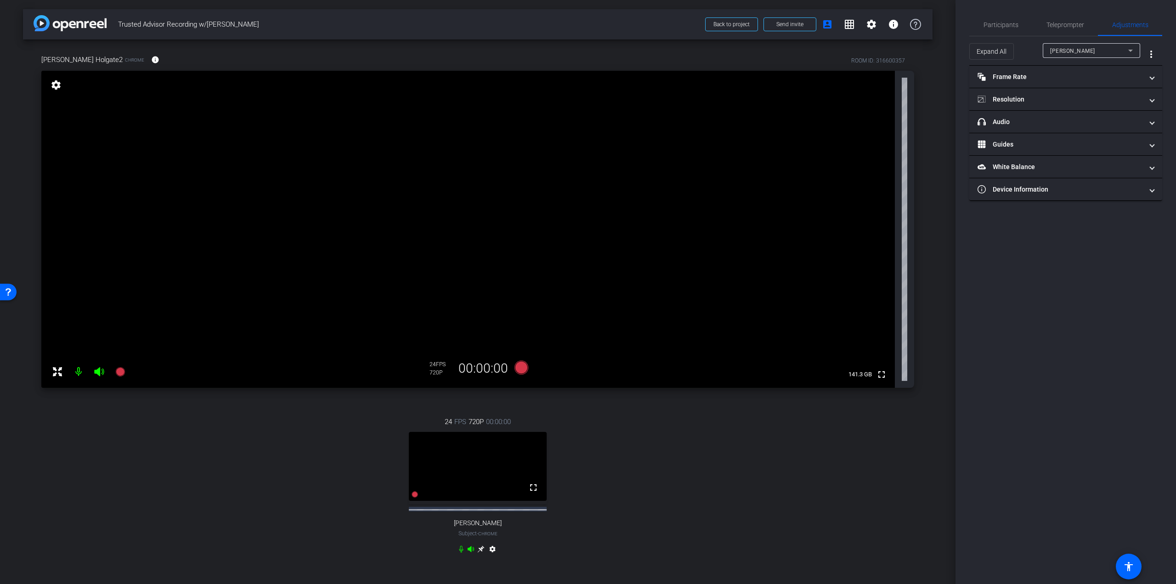
click at [596, 473] on div "24 FPS 720P 00:00:00 fullscreen Khalid Subject - Chrome settings" at bounding box center [477, 487] width 873 height 170
type input "11000"
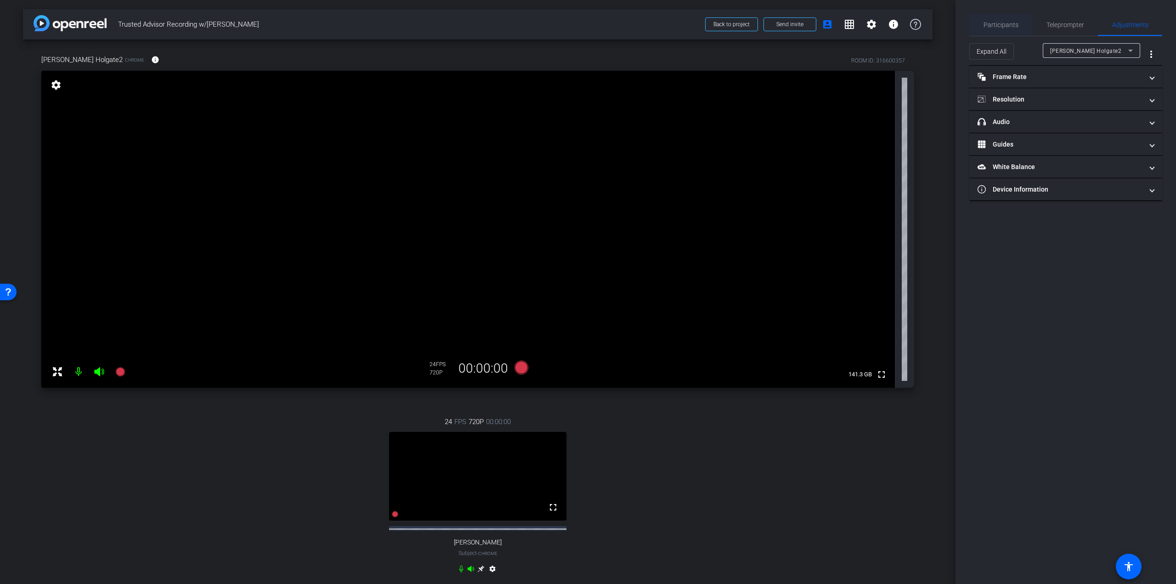
click at [991, 24] on span "Participants" at bounding box center [1001, 25] width 35 height 6
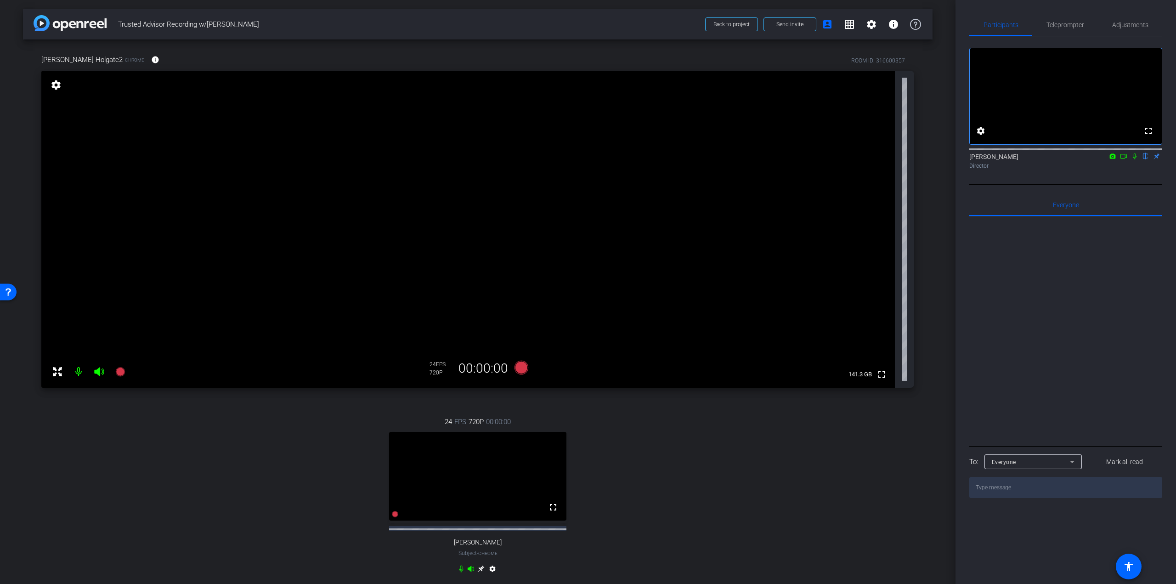
click at [477, 572] on icon at bounding box center [480, 568] width 7 height 7
click at [1066, 22] on span "Teleprompter" at bounding box center [1066, 25] width 38 height 6
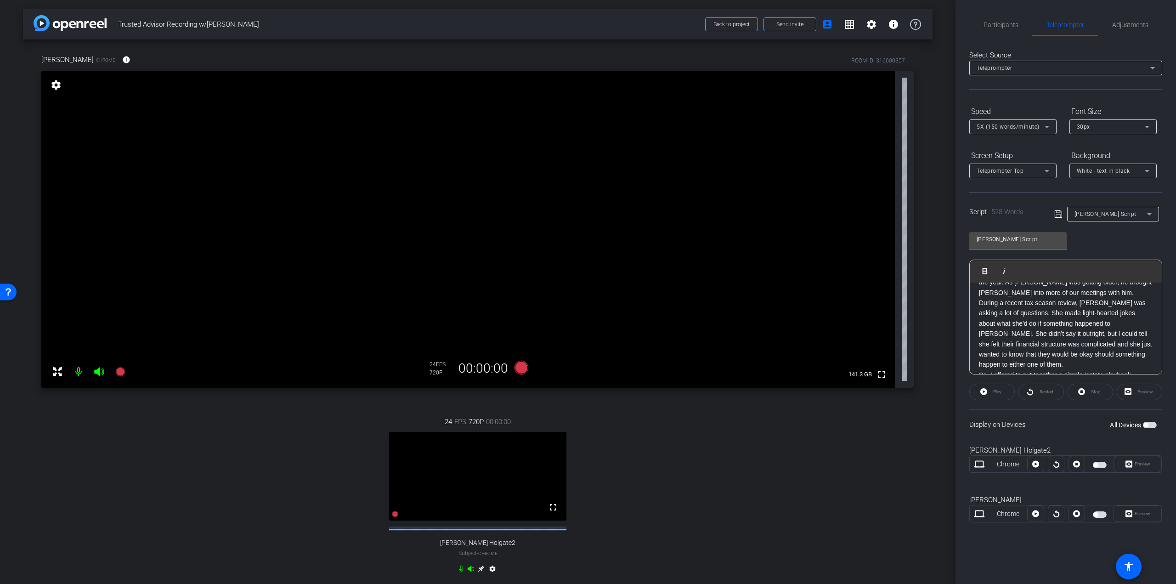
scroll to position [92, 0]
click at [1052, 347] on p "We'd been working with [PERSON_NAME] and his wife [PERSON_NAME] for years on th…" at bounding box center [1066, 354] width 174 height 124
click at [1058, 215] on icon at bounding box center [1058, 214] width 8 height 11
click at [989, 24] on span "Participants" at bounding box center [1001, 25] width 35 height 6
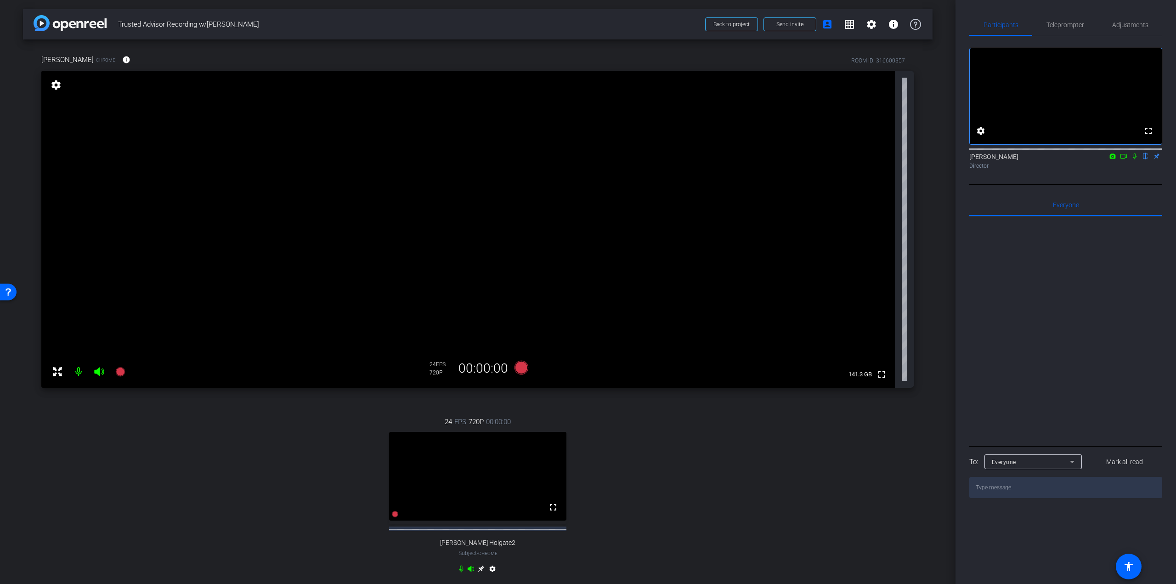
click at [1132, 159] on icon at bounding box center [1134, 156] width 7 height 6
click at [1075, 25] on span "Teleprompter" at bounding box center [1066, 25] width 38 height 6
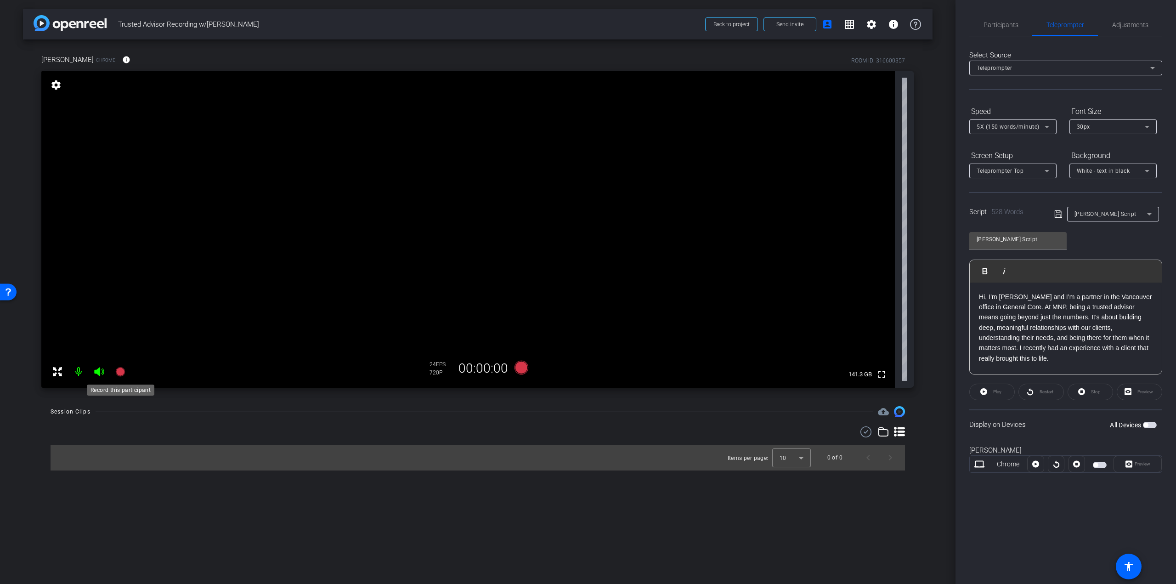
click at [119, 371] on icon at bounding box center [119, 371] width 9 height 9
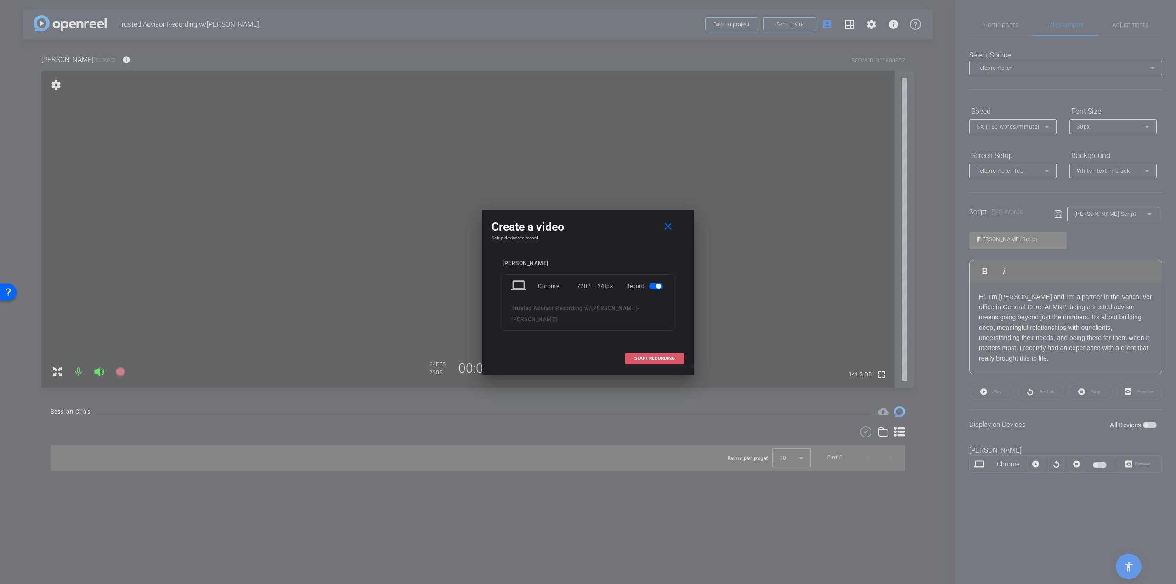
click at [677, 347] on span at bounding box center [654, 358] width 59 height 22
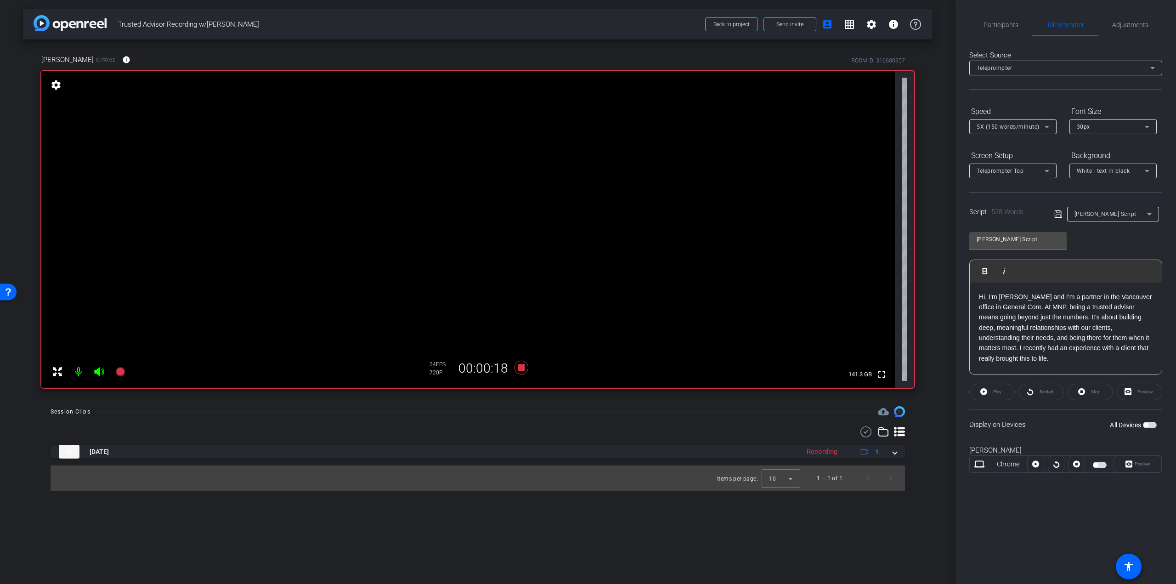
click at [1101, 465] on span "button" at bounding box center [1100, 465] width 14 height 6
click at [1133, 466] on span "Preview" at bounding box center [1142, 464] width 18 height 13
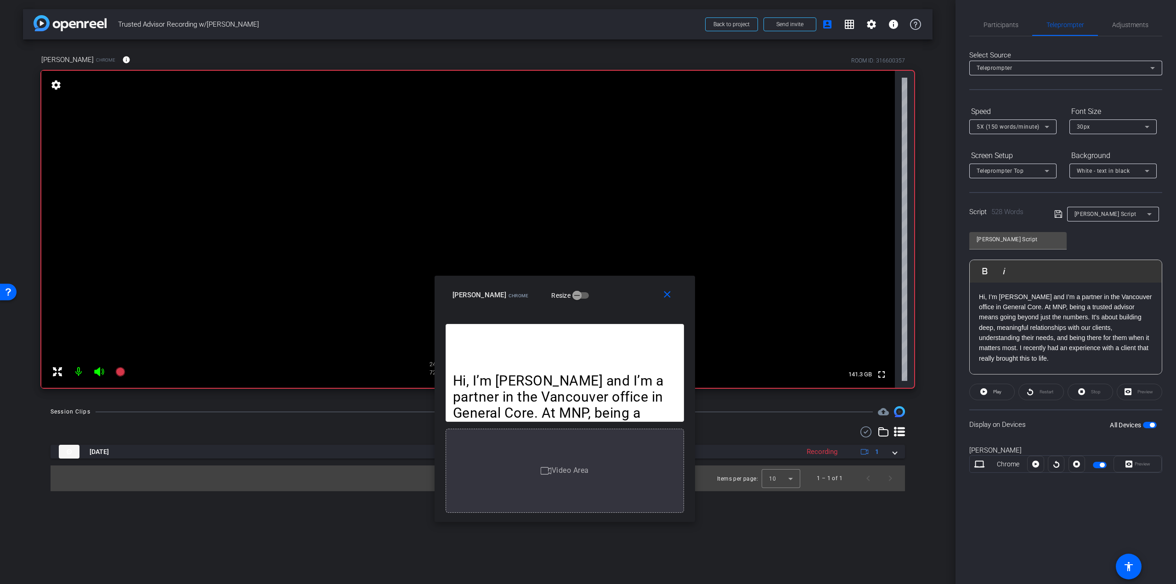
drag, startPoint x: 636, startPoint y: 187, endPoint x: 612, endPoint y: 294, distance: 109.1
click at [612, 294] on div "Khalid Chrome Resize" at bounding box center [569, 295] width 232 height 17
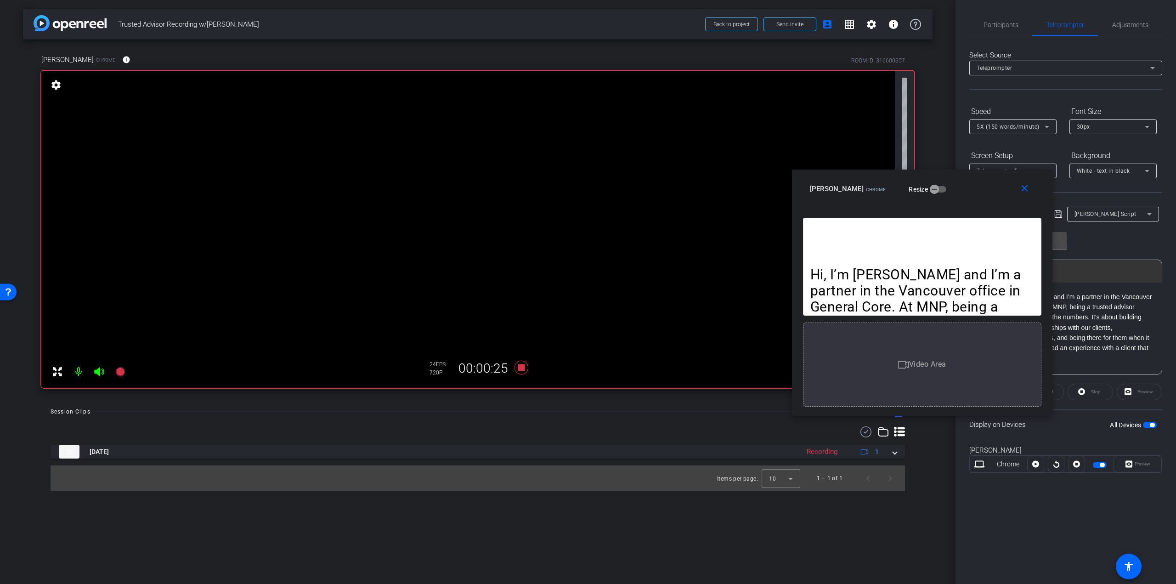
drag, startPoint x: 626, startPoint y: 289, endPoint x: 994, endPoint y: 177, distance: 385.0
click at [995, 181] on div "Khalid Chrome Resize" at bounding box center [926, 189] width 232 height 17
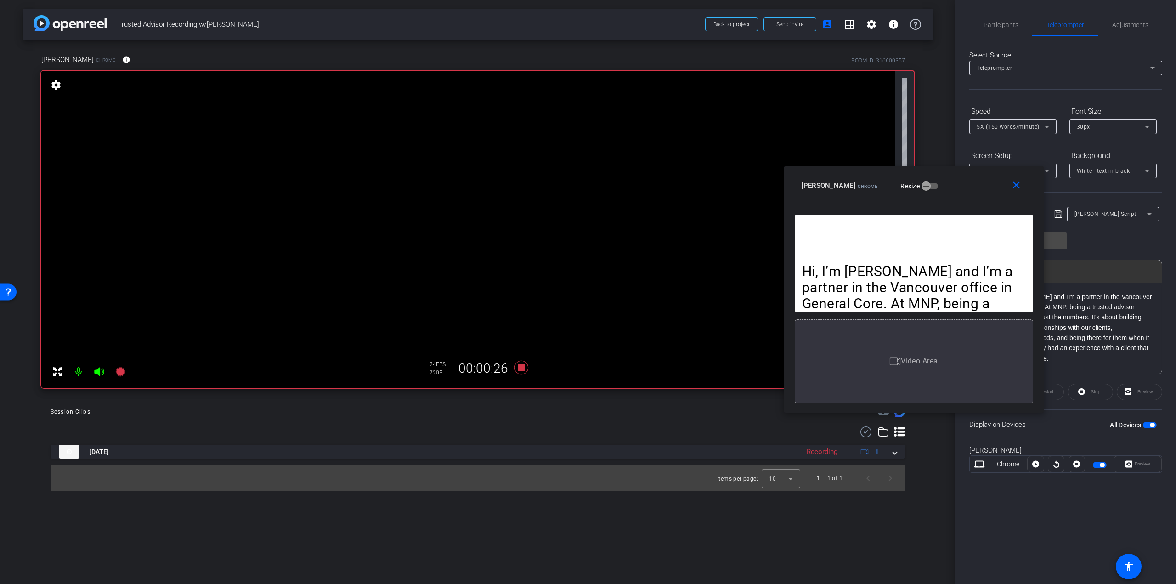
drag, startPoint x: 991, startPoint y: 183, endPoint x: 962, endPoint y: 188, distance: 29.4
click at [962, 188] on div "Khalid Chrome Resize" at bounding box center [918, 185] width 232 height 17
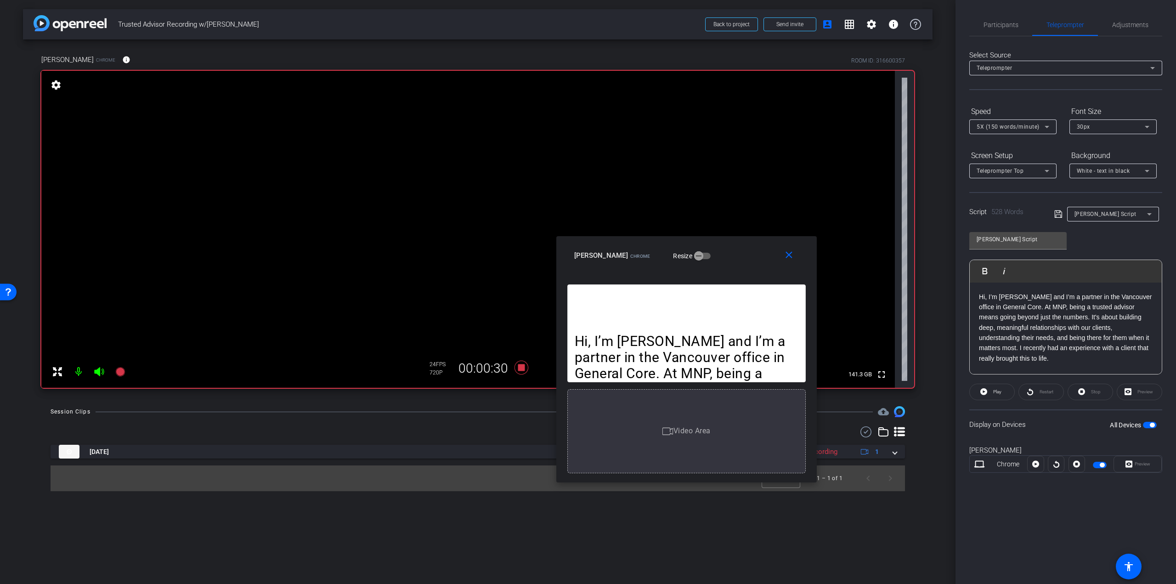
drag, startPoint x: 964, startPoint y: 189, endPoint x: 746, endPoint y: 258, distance: 229.2
click at [746, 258] on div "Khalid Chrome Resize" at bounding box center [690, 255] width 232 height 17
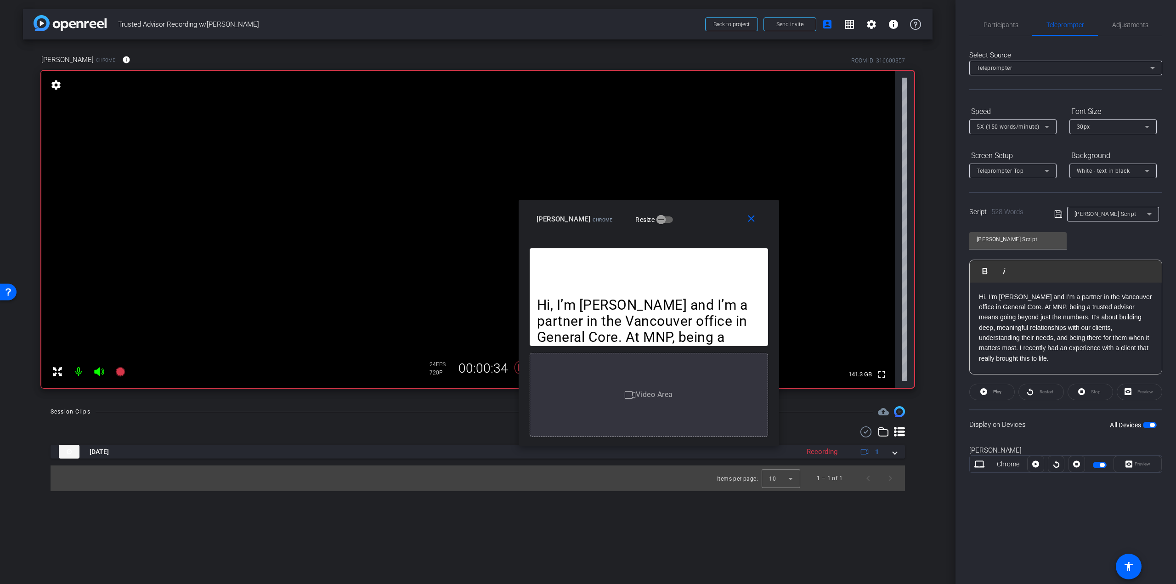
drag, startPoint x: 746, startPoint y: 258, endPoint x: 708, endPoint y: 221, distance: 52.3
click at [708, 221] on div "Khalid Chrome Resize" at bounding box center [653, 219] width 232 height 17
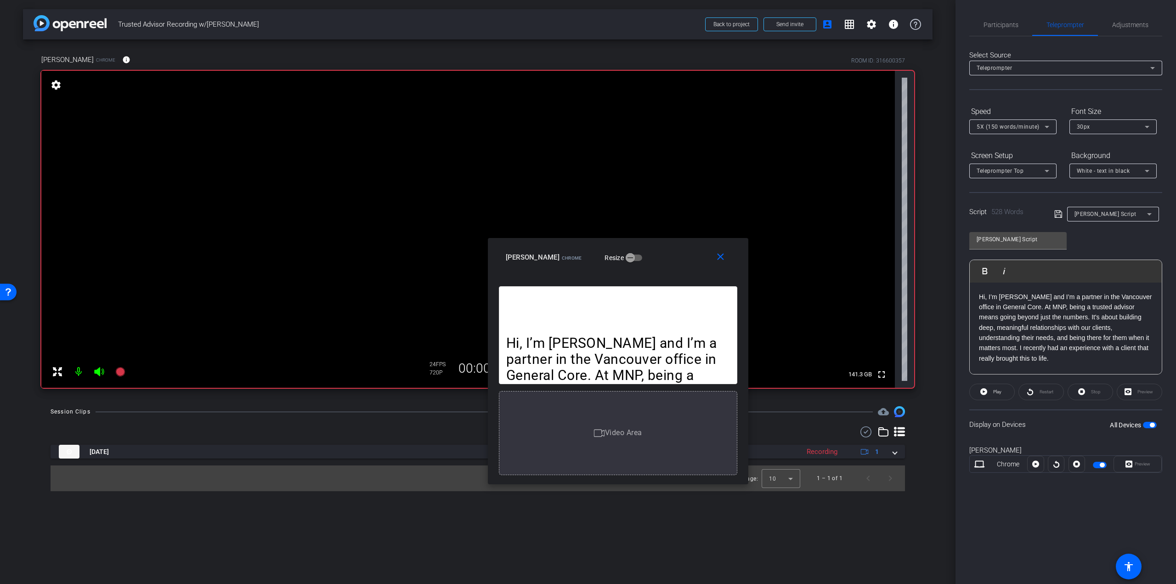
drag, startPoint x: 728, startPoint y: 218, endPoint x: 697, endPoint y: 256, distance: 49.0
click at [697, 256] on div "Khalid Chrome Resize" at bounding box center [622, 257] width 232 height 17
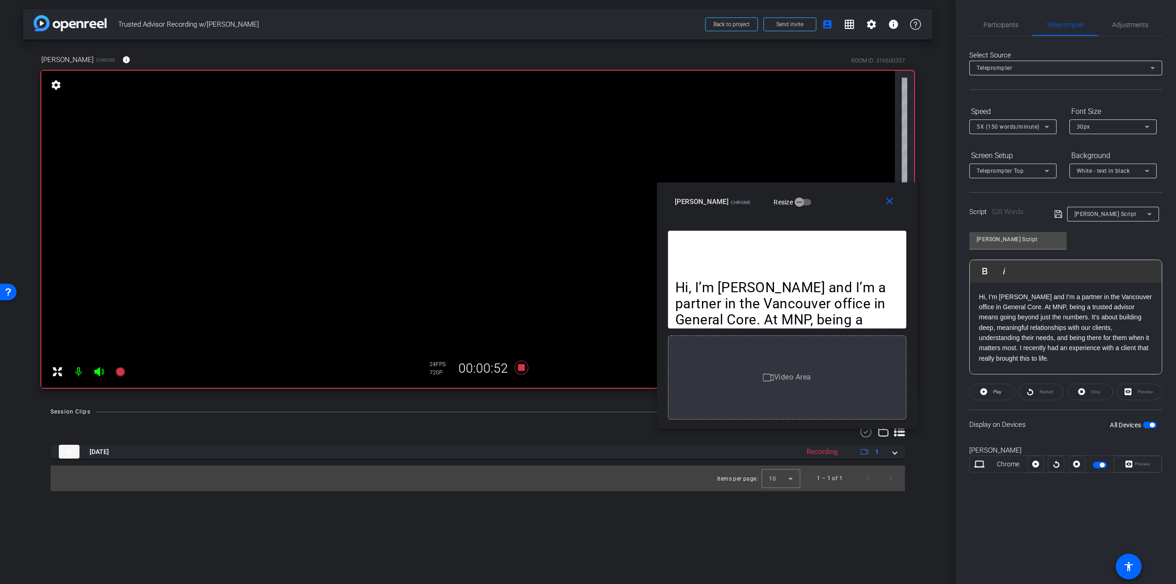
drag, startPoint x: 679, startPoint y: 257, endPoint x: 848, endPoint y: 201, distance: 178.0
click at [848, 201] on div "Khalid Chrome Resize" at bounding box center [791, 201] width 232 height 17
click at [885, 203] on mat-icon "close" at bounding box center [889, 201] width 11 height 11
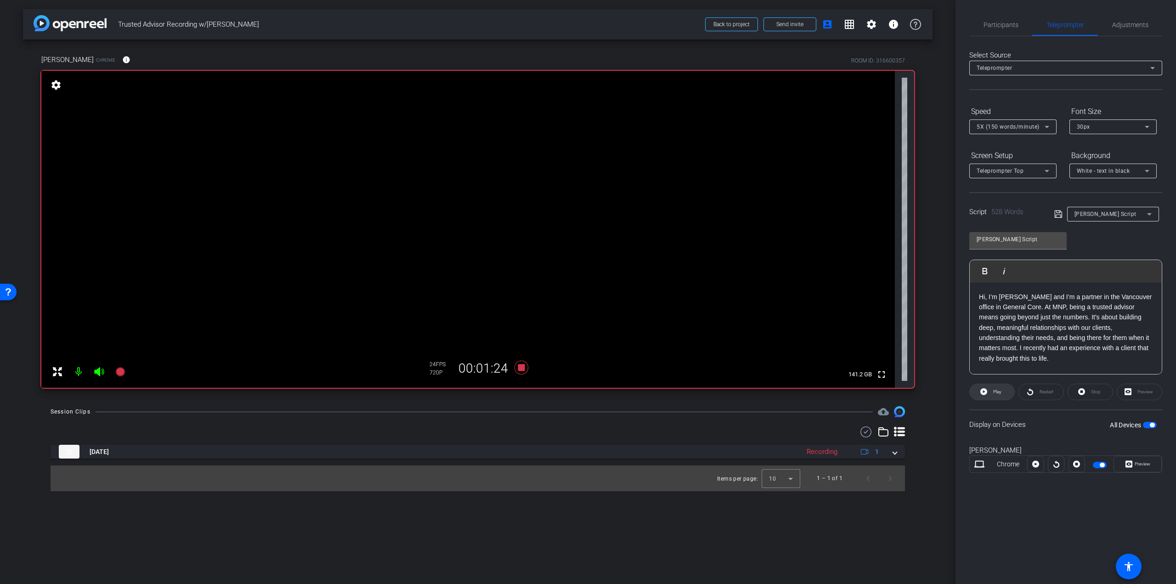
click at [996, 390] on span "Play" at bounding box center [997, 391] width 8 height 5
click at [1124, 22] on span "Adjustments" at bounding box center [1130, 25] width 36 height 6
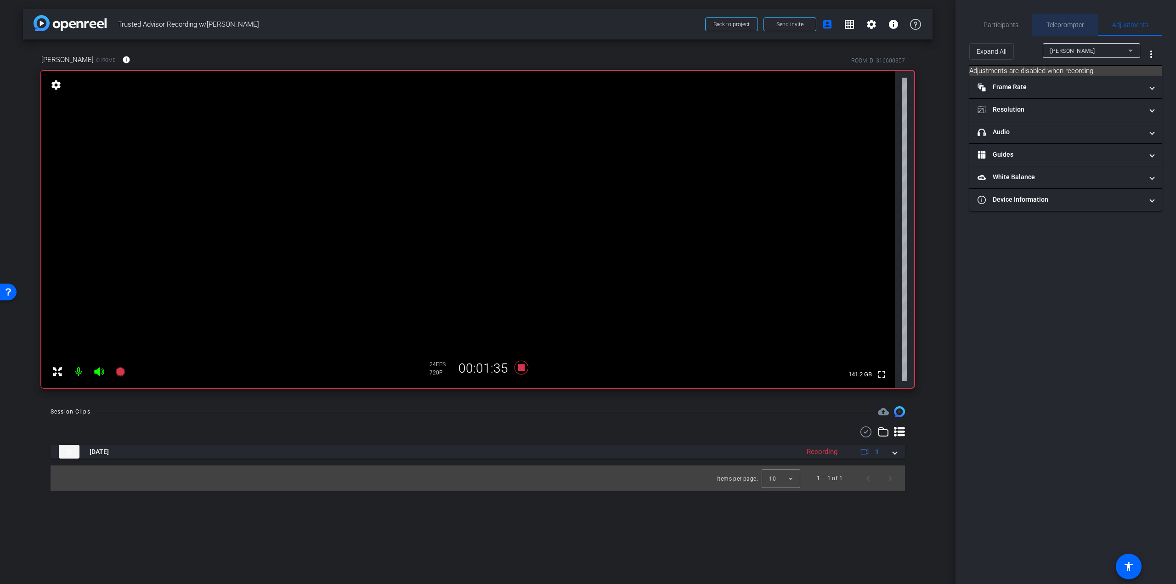
click at [1075, 26] on span "Teleprompter" at bounding box center [1066, 25] width 38 height 6
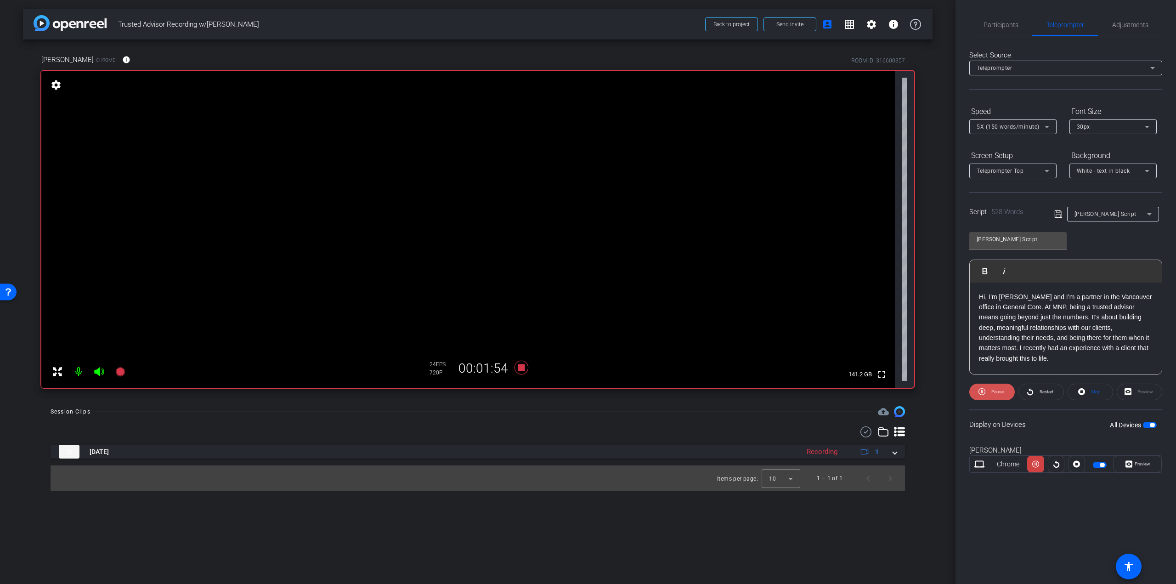
click at [1003, 392] on span "Pause" at bounding box center [997, 391] width 12 height 5
click at [1125, 33] on span "Adjustments" at bounding box center [1130, 25] width 36 height 22
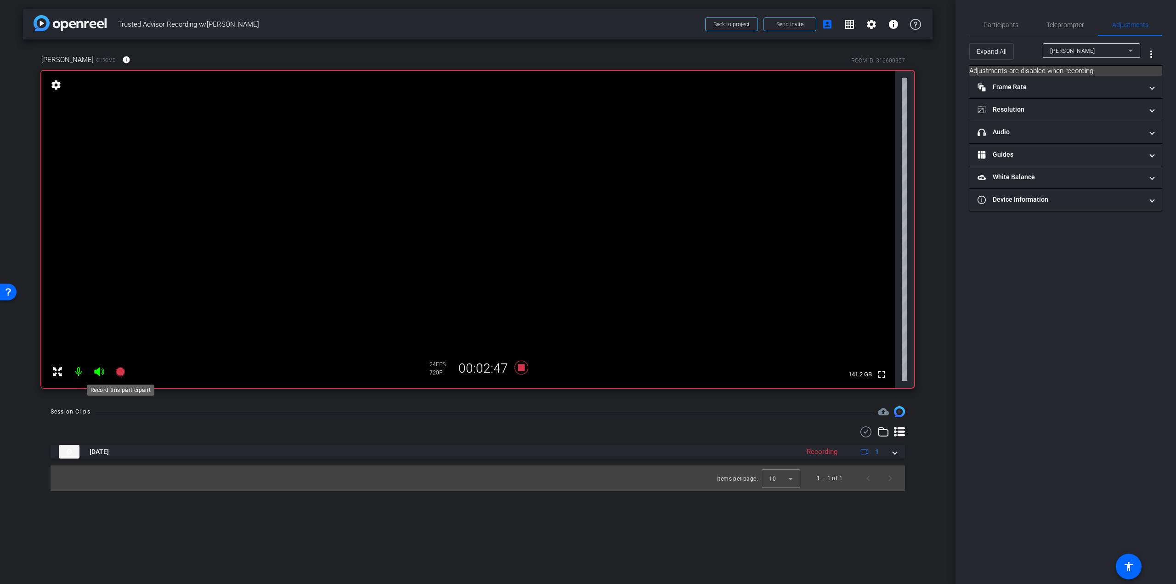
click at [118, 374] on icon at bounding box center [119, 371] width 9 height 9
click at [520, 369] on icon at bounding box center [522, 368] width 14 height 14
click at [1058, 23] on span "Teleprompter" at bounding box center [1066, 25] width 38 height 6
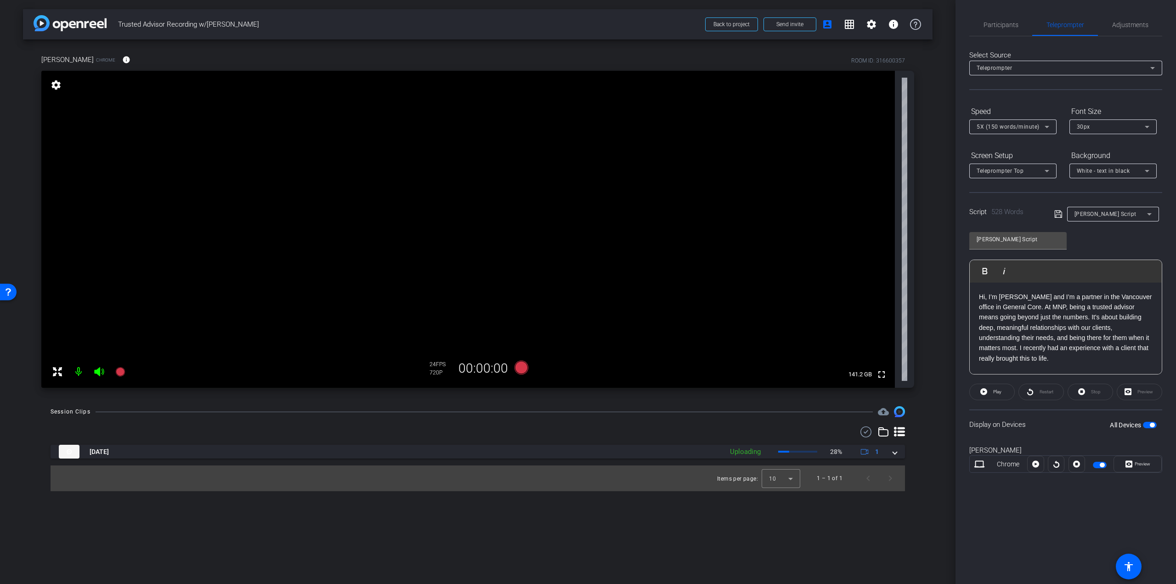
click at [1046, 309] on p "Hi, I’m [PERSON_NAME] and I’m a partner in the Vancouver office in General Core…" at bounding box center [1066, 328] width 174 height 72
click at [1003, 395] on span at bounding box center [992, 392] width 45 height 22
click at [1112, 33] on span "Adjustments" at bounding box center [1130, 25] width 36 height 22
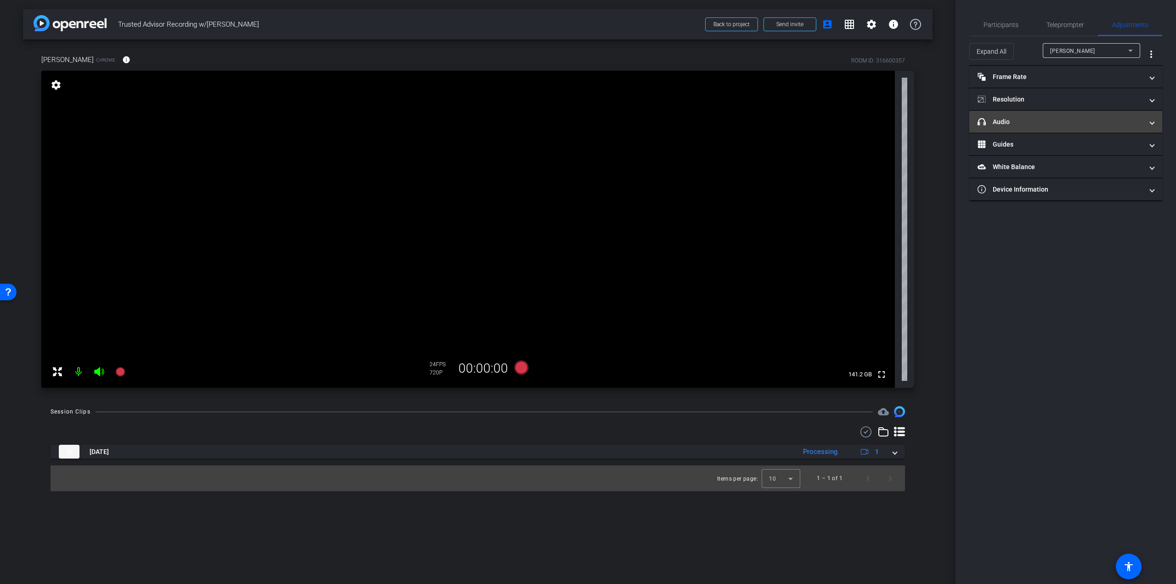
click at [1037, 125] on mat-panel-title "headphone icon Audio" at bounding box center [1060, 122] width 165 height 10
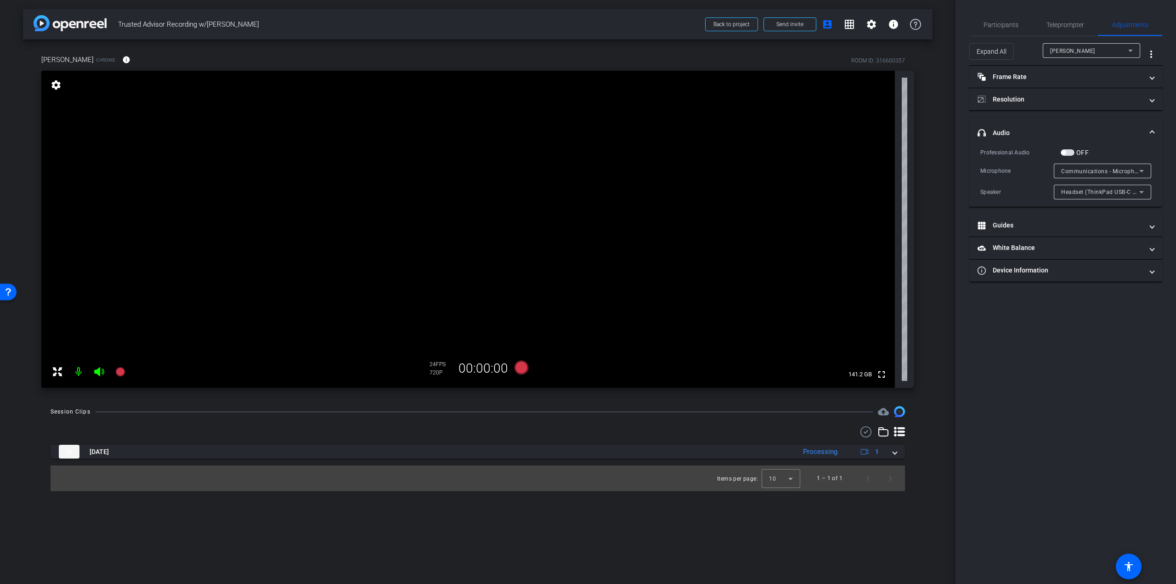
click at [1063, 149] on span "button" at bounding box center [1068, 152] width 14 height 6
click at [1064, 23] on span "Teleprompter" at bounding box center [1066, 25] width 38 height 6
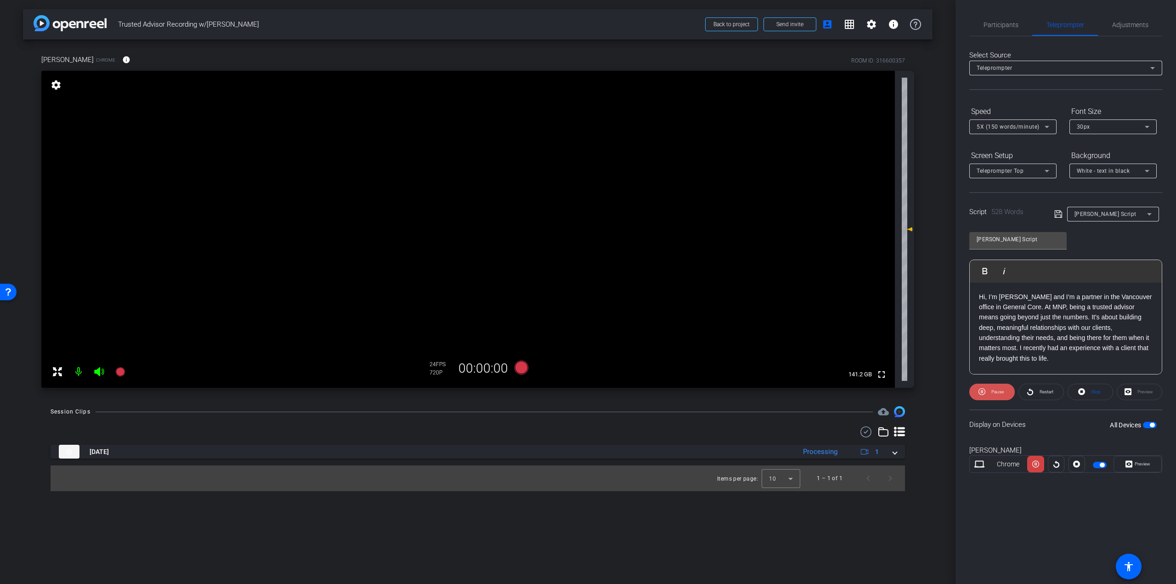
click at [988, 390] on span at bounding box center [991, 392] width 45 height 22
click at [1122, 22] on span "Adjustments" at bounding box center [1130, 25] width 36 height 6
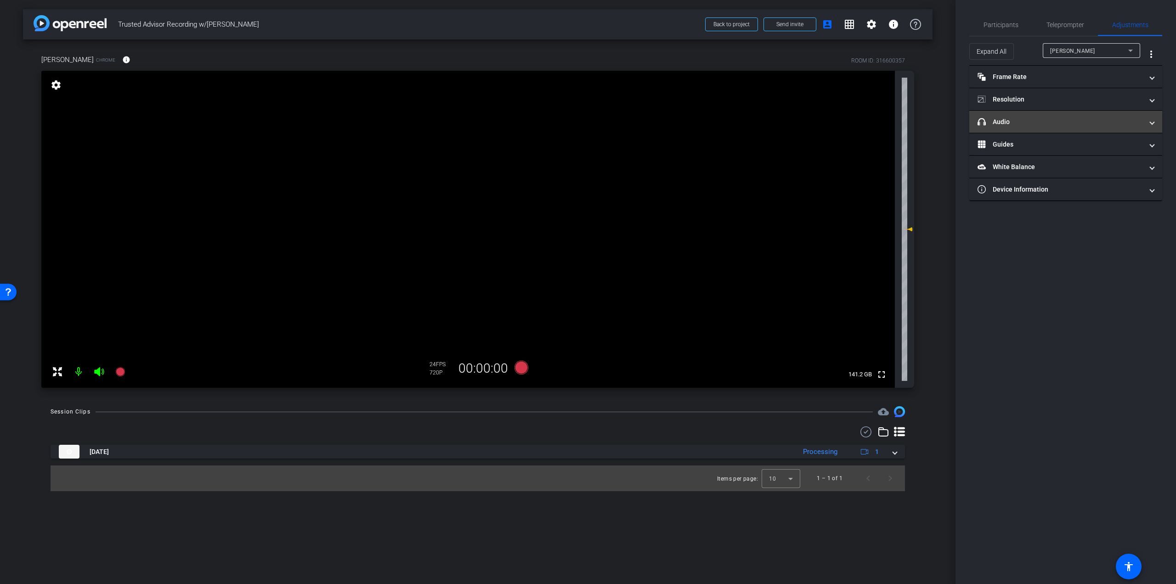
click at [1101, 127] on mat-expansion-panel-header "headphone icon Audio" at bounding box center [1065, 122] width 193 height 22
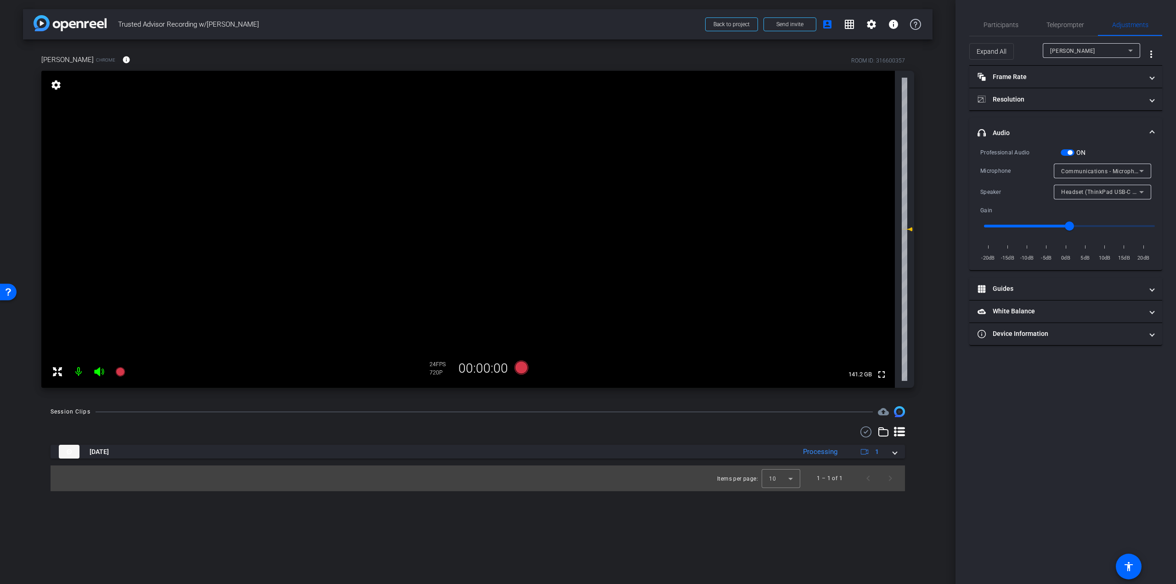
click at [1071, 153] on span "button" at bounding box center [1070, 152] width 5 height 5
click at [1078, 26] on span "Teleprompter" at bounding box center [1066, 25] width 38 height 6
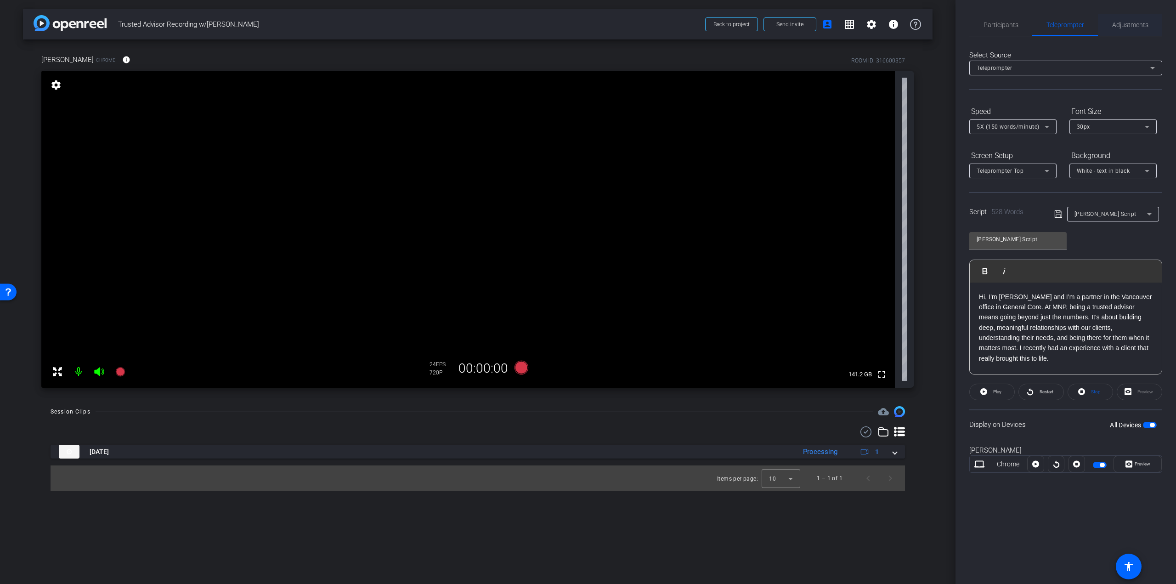
click at [1132, 26] on span "Adjustments" at bounding box center [1130, 25] width 36 height 6
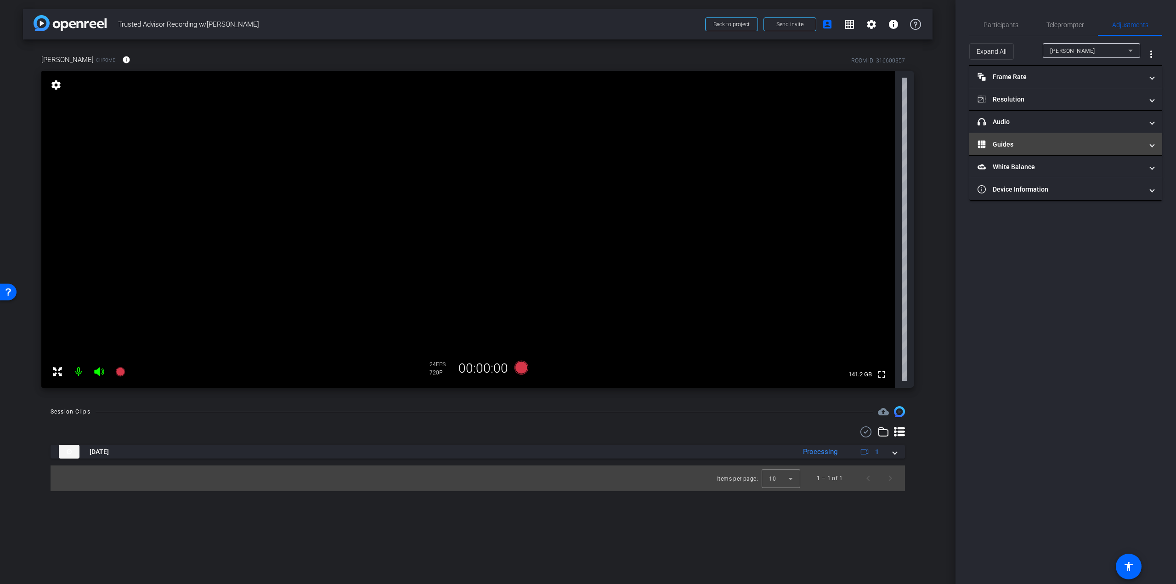
click at [1047, 146] on mat-panel-title "Guides" at bounding box center [1060, 145] width 165 height 10
click at [1068, 179] on span "Enable Guides" at bounding box center [1066, 178] width 33 height 14
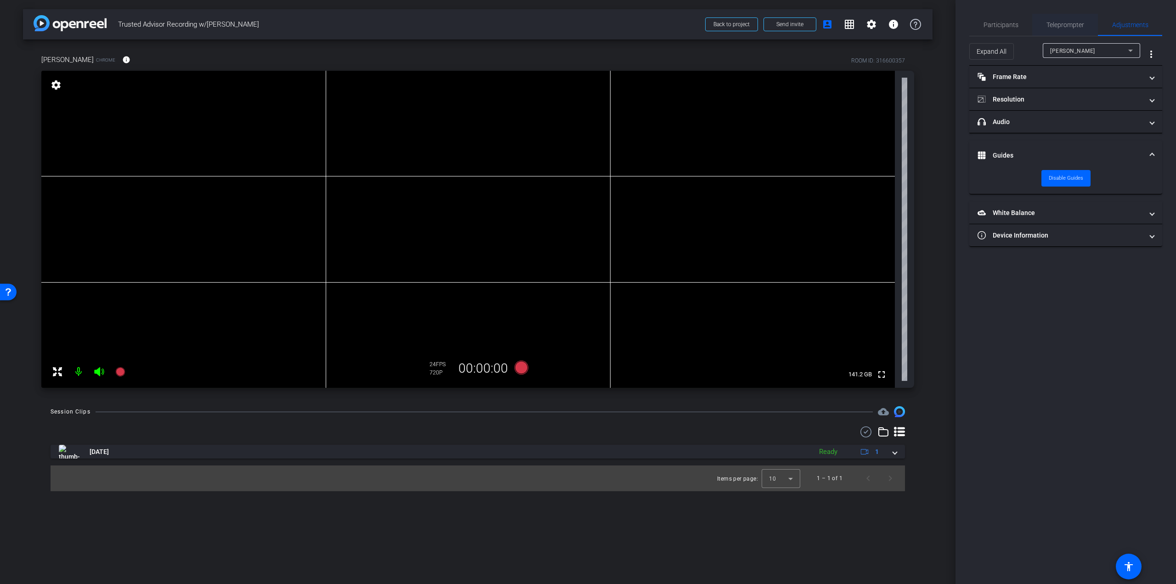
click at [1065, 23] on span "Teleprompter" at bounding box center [1066, 25] width 38 height 6
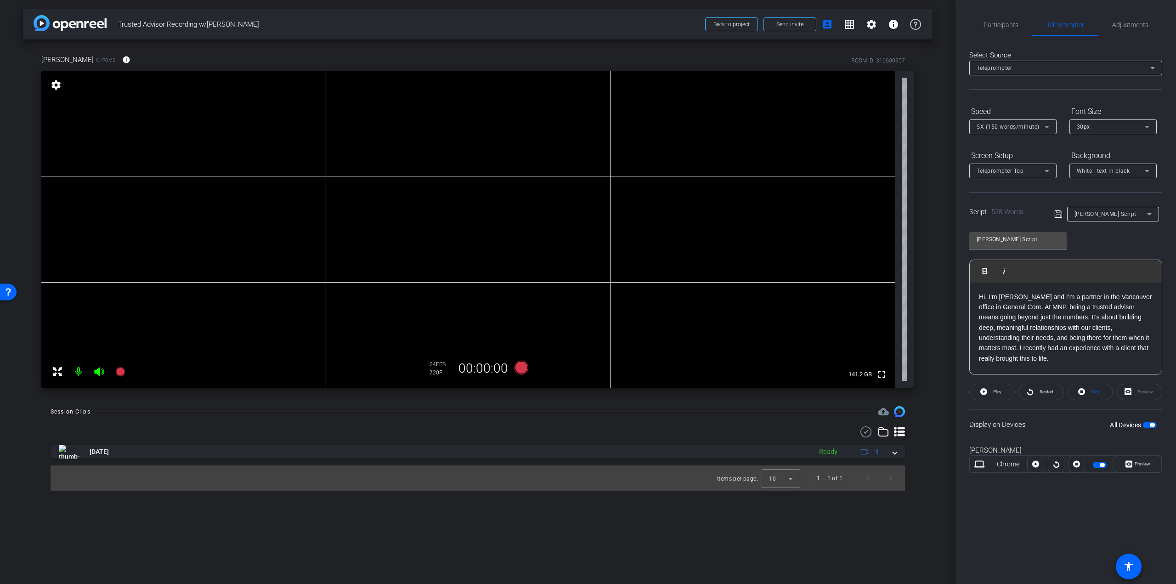
click at [1045, 306] on p "Hi, I’m [PERSON_NAME] and I’m a partner in the Vancouver office in General Core…" at bounding box center [1066, 328] width 174 height 72
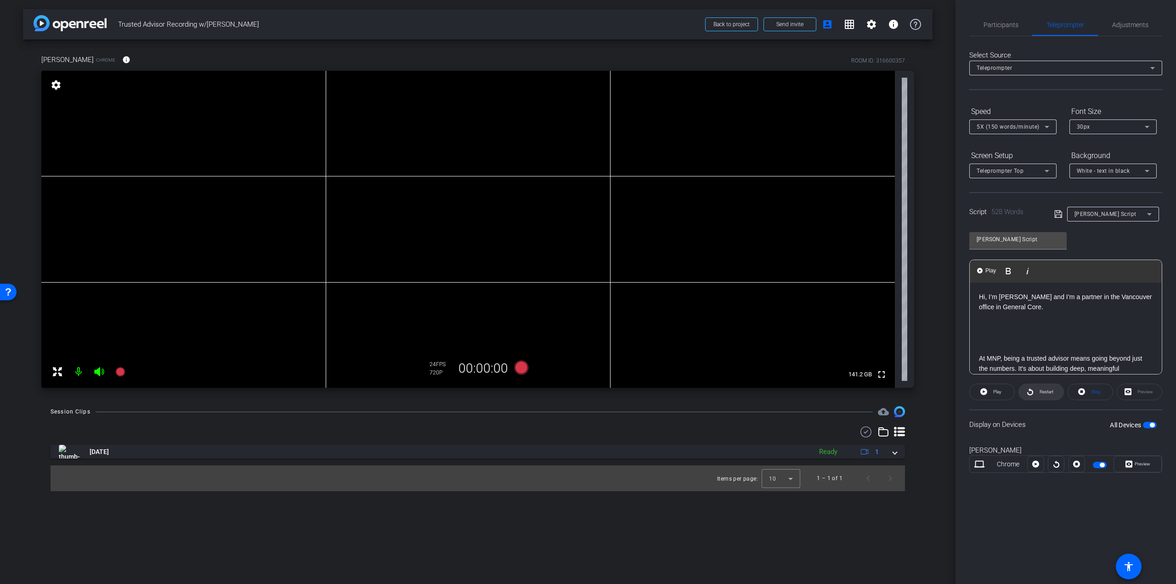
click at [1040, 394] on span "Restart" at bounding box center [1047, 391] width 14 height 5
click at [1003, 393] on span "Pause" at bounding box center [997, 391] width 12 height 5
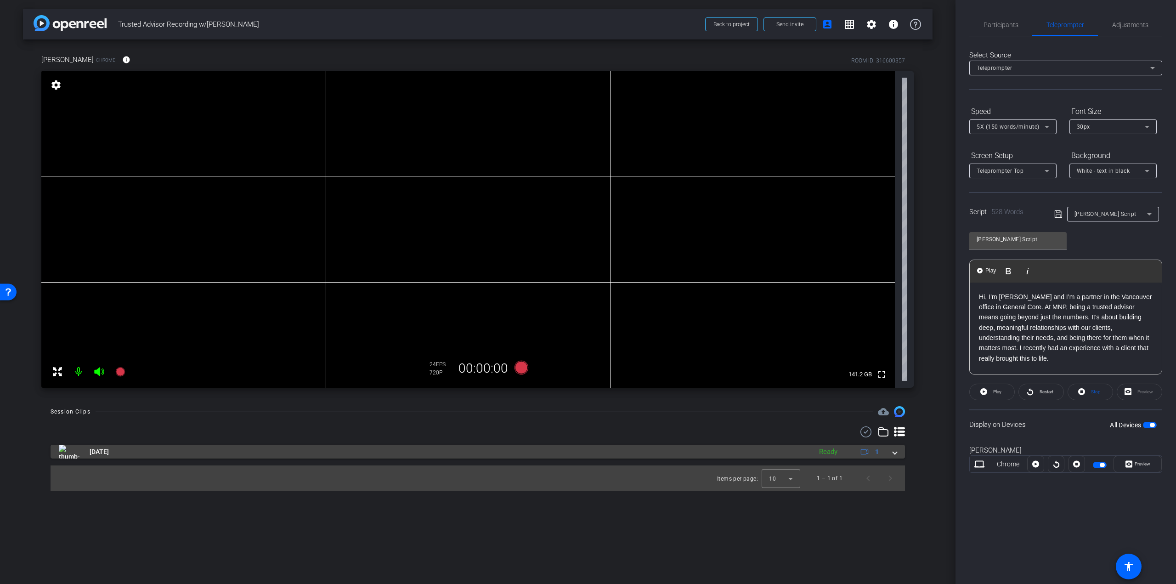
click at [900, 452] on mat-expansion-panel-header "Aug 15, 2025 Ready 1" at bounding box center [478, 452] width 855 height 14
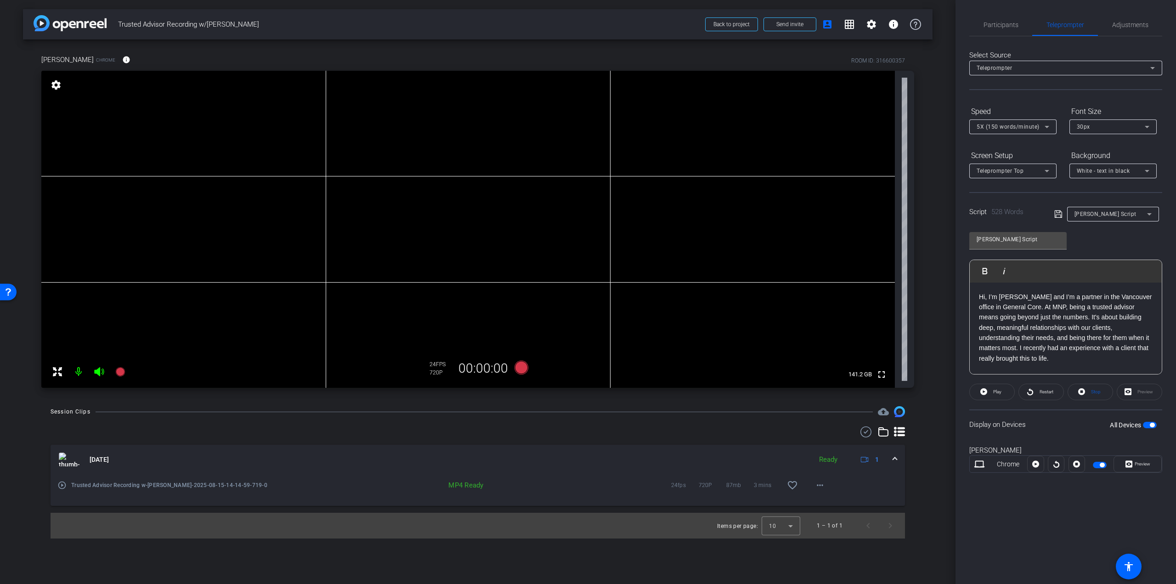
click at [63, 484] on mat-icon "play_circle_outline" at bounding box center [61, 485] width 9 height 9
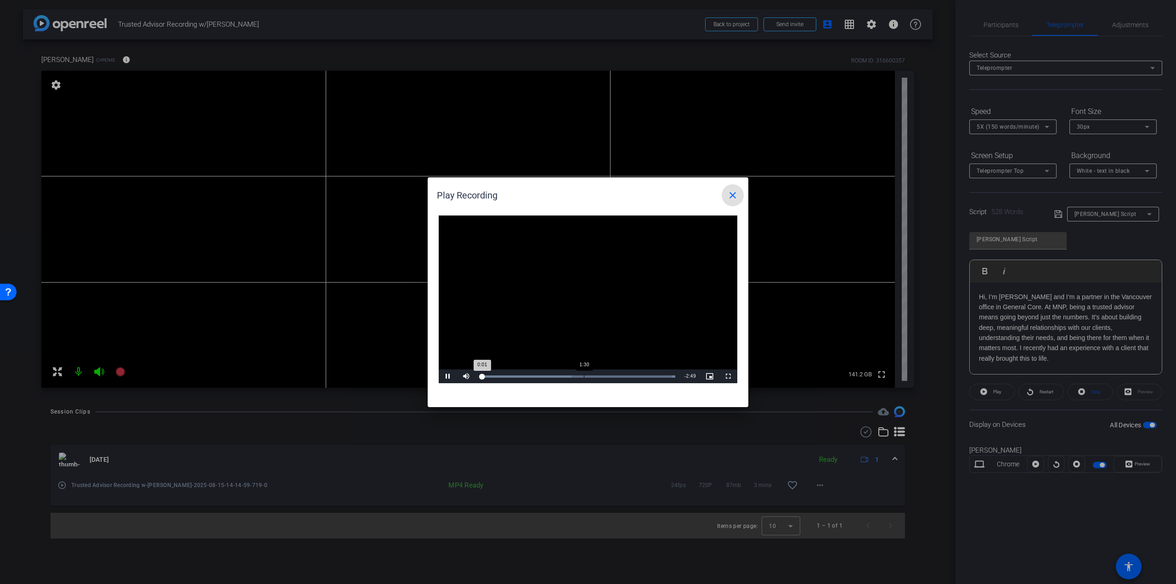
click at [584, 376] on div "1:30" at bounding box center [584, 376] width 0 height 2
click at [449, 376] on span "Video Player" at bounding box center [448, 376] width 18 height 0
click at [727, 194] on mat-icon "close" at bounding box center [732, 195] width 11 height 11
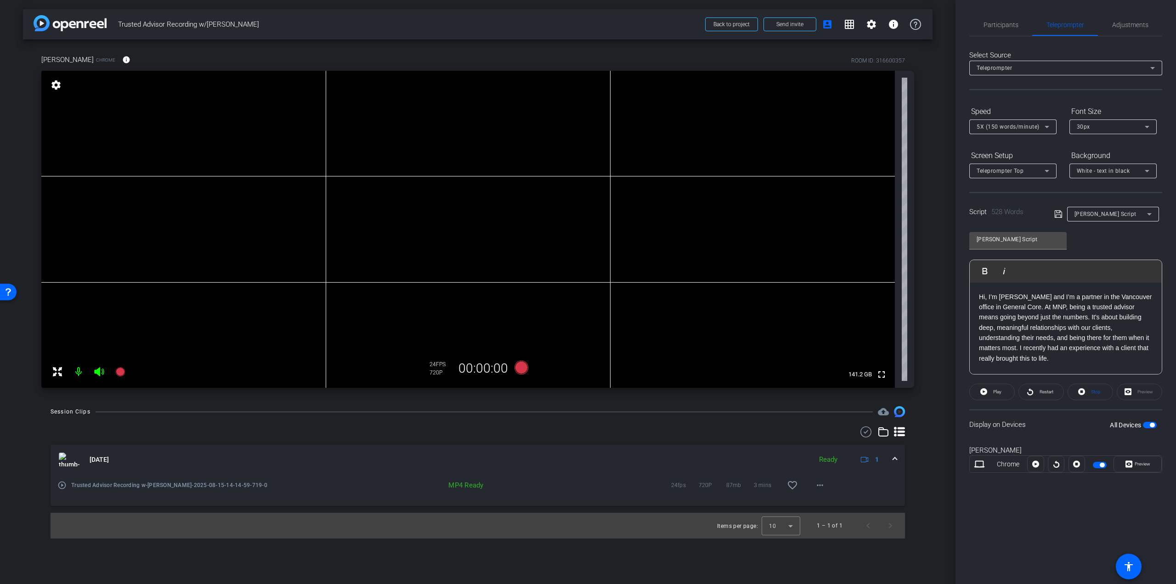
scroll to position [46, 0]
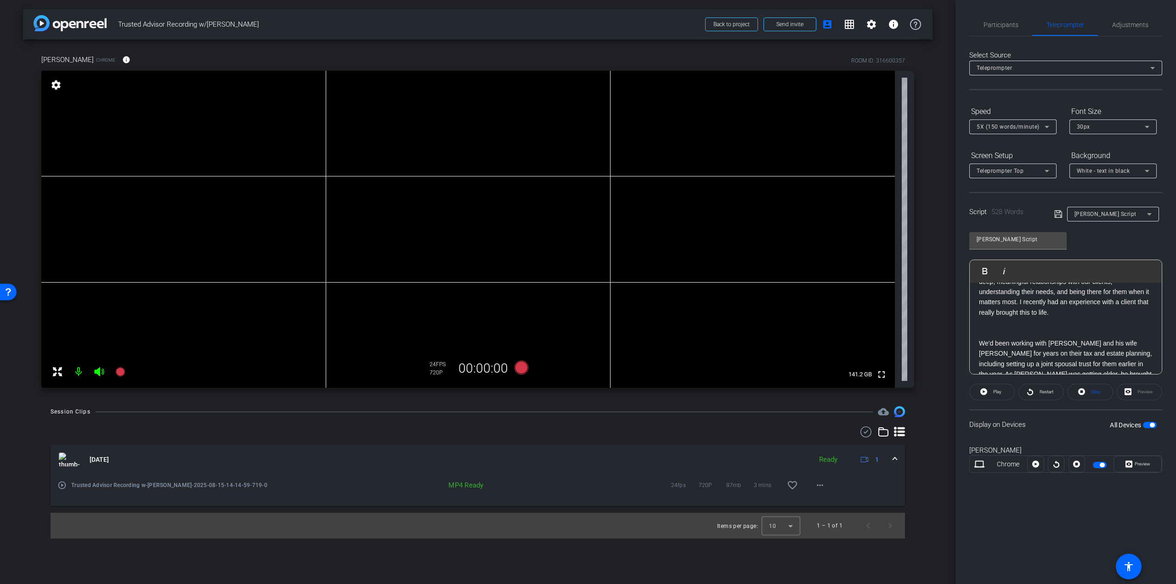
click at [979, 343] on p "We'd been working with John and his wife Peggy for years on their tax and estat…" at bounding box center [1066, 374] width 174 height 72
click at [1102, 464] on span "button" at bounding box center [1102, 465] width 5 height 5
click at [990, 26] on span "Participants" at bounding box center [1001, 25] width 35 height 6
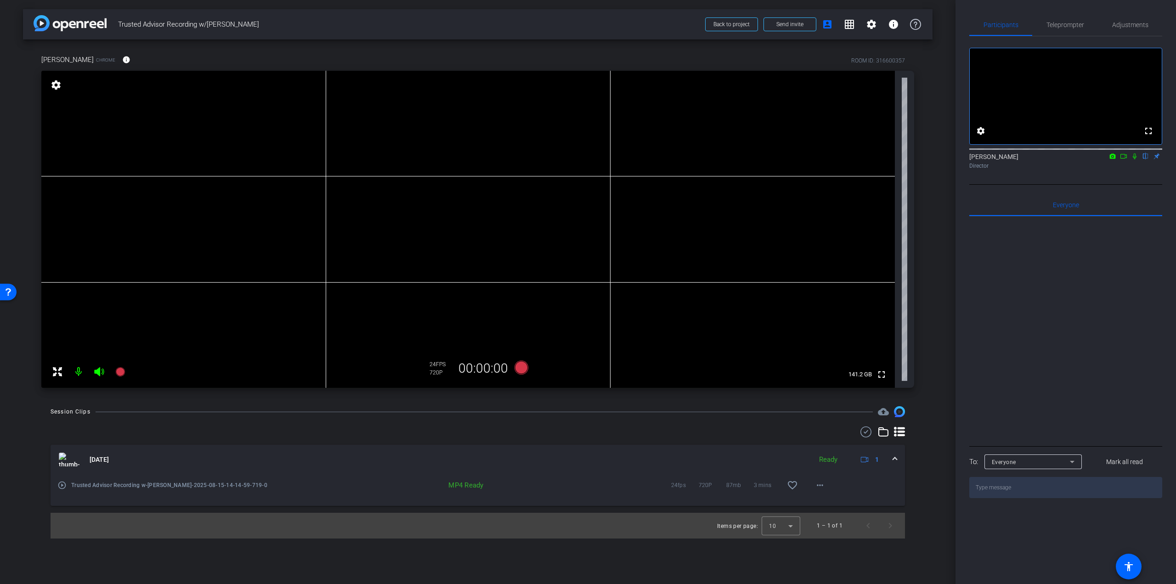
click at [1135, 159] on icon at bounding box center [1134, 156] width 7 height 6
click at [1059, 20] on span "Teleprompter" at bounding box center [1066, 25] width 38 height 22
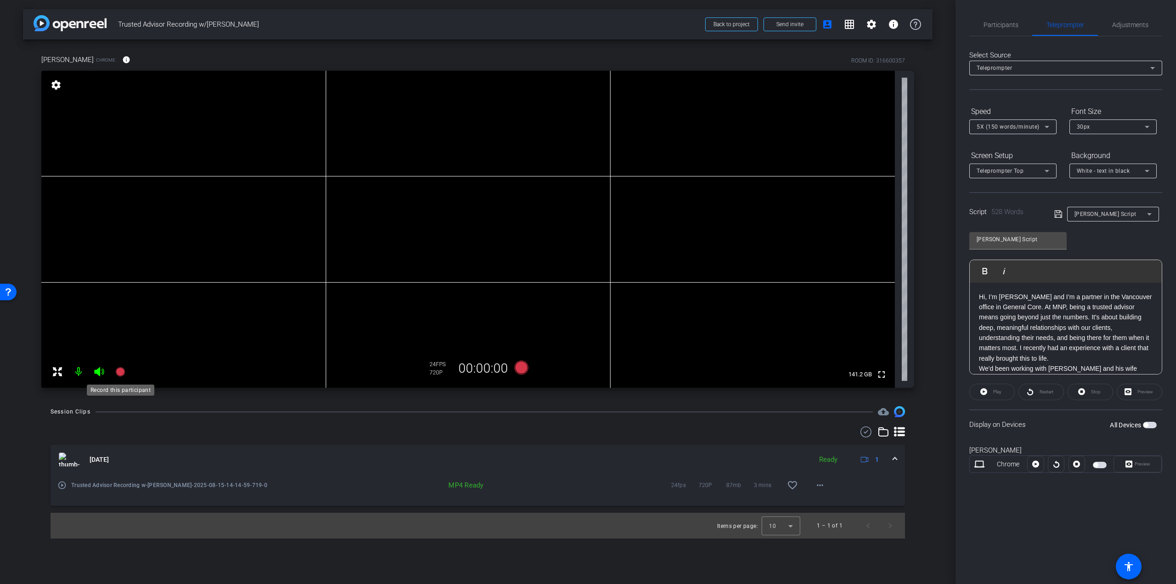
click at [119, 373] on icon at bounding box center [119, 371] width 9 height 9
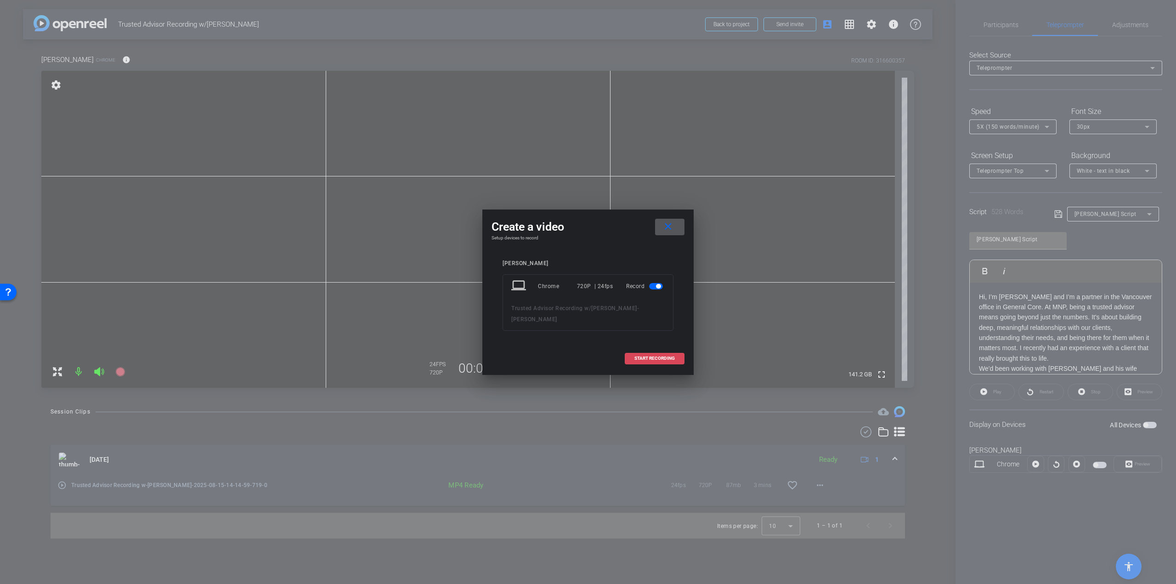
click at [638, 356] on span "START RECORDING" at bounding box center [654, 358] width 40 height 5
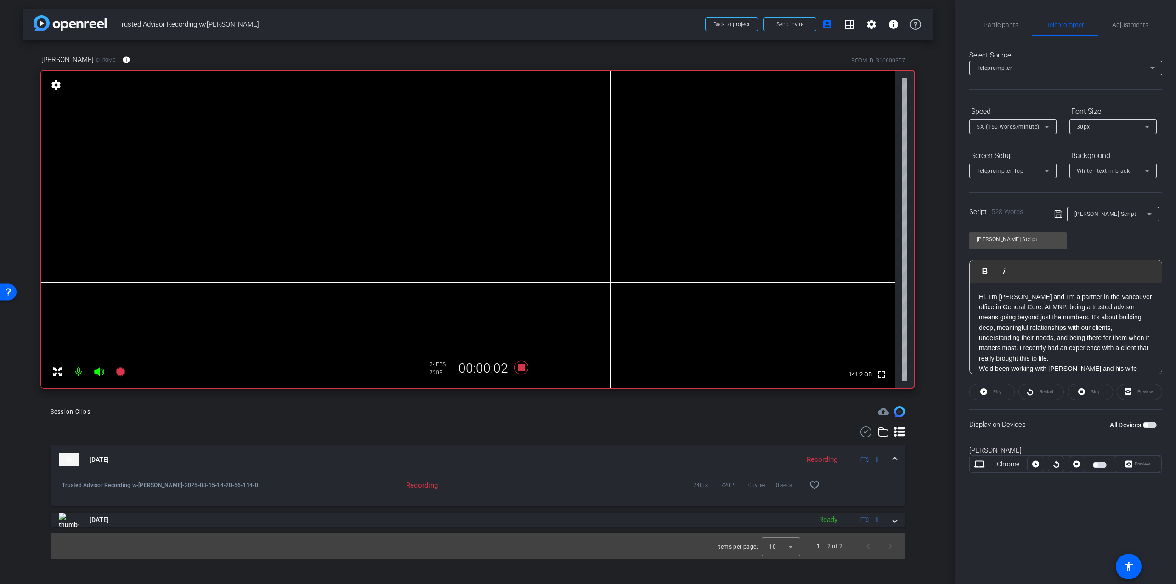
click at [1099, 466] on span "button" at bounding box center [1100, 465] width 14 height 6
click at [990, 390] on span at bounding box center [992, 392] width 45 height 22
click at [986, 392] on span at bounding box center [991, 392] width 45 height 22
click at [996, 24] on span "Participants" at bounding box center [1001, 25] width 35 height 6
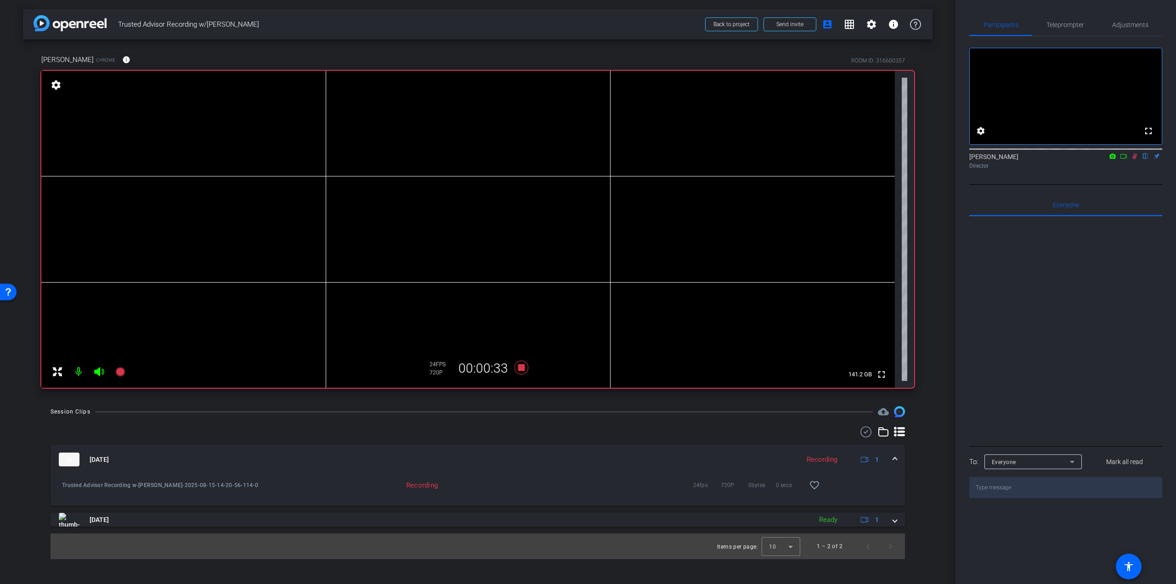
click at [1133, 159] on icon at bounding box center [1134, 156] width 7 height 6
click at [1077, 30] on span "Teleprompter" at bounding box center [1066, 25] width 38 height 22
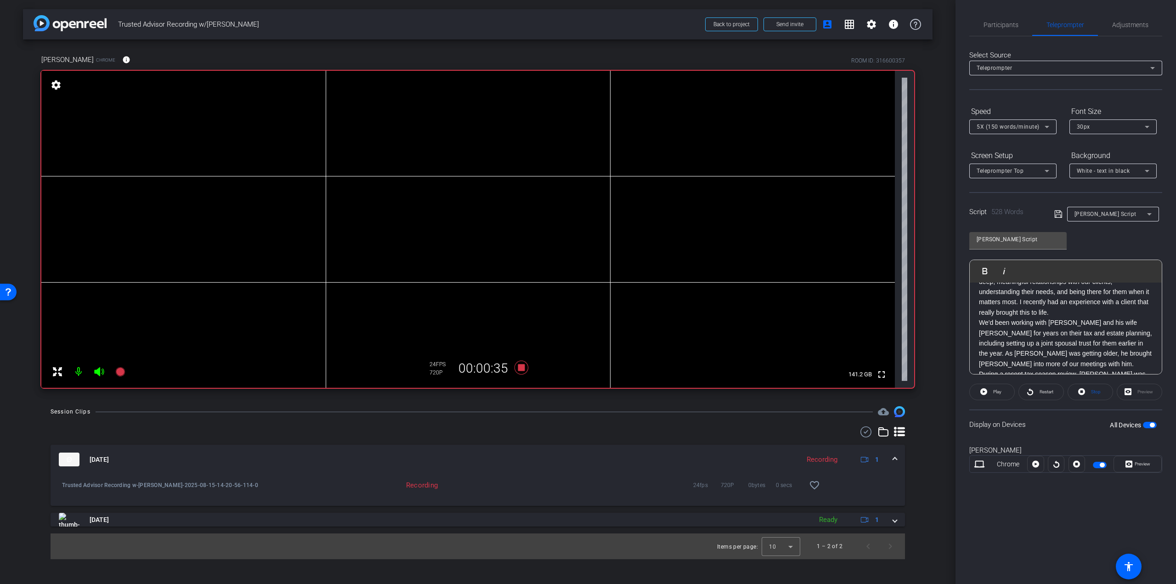
scroll to position [0, 0]
click at [1040, 389] on span "Restart" at bounding box center [1047, 391] width 14 height 5
click at [1011, 20] on span "Participants" at bounding box center [1001, 25] width 35 height 22
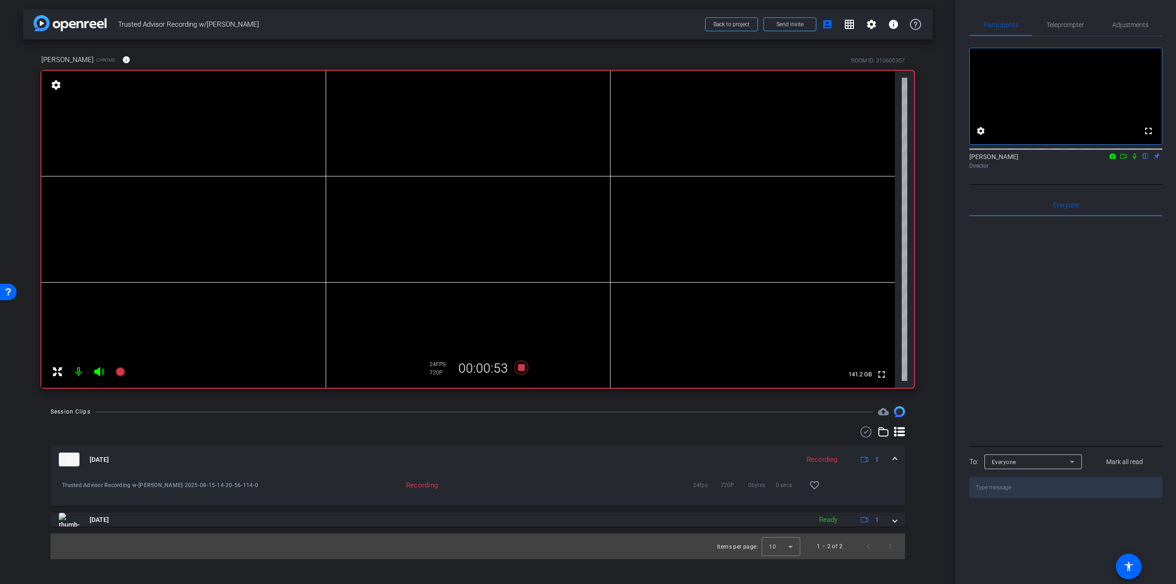
click at [1134, 159] on icon at bounding box center [1135, 156] width 4 height 6
click at [1062, 15] on span "Teleprompter" at bounding box center [1066, 25] width 38 height 22
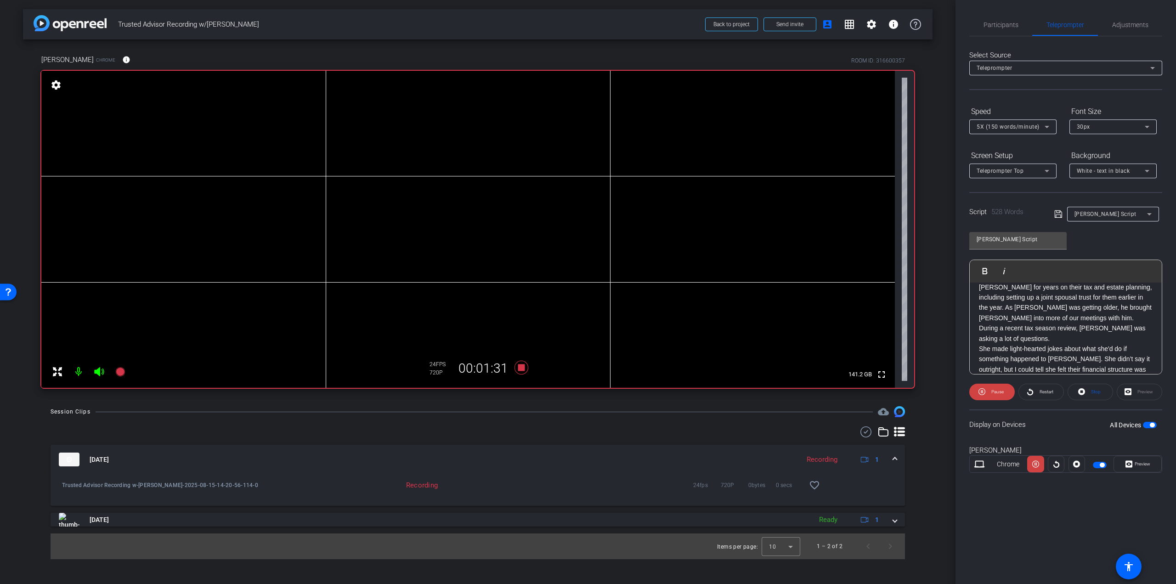
scroll to position [138, 0]
click at [1006, 22] on span "Participants" at bounding box center [1001, 25] width 35 height 6
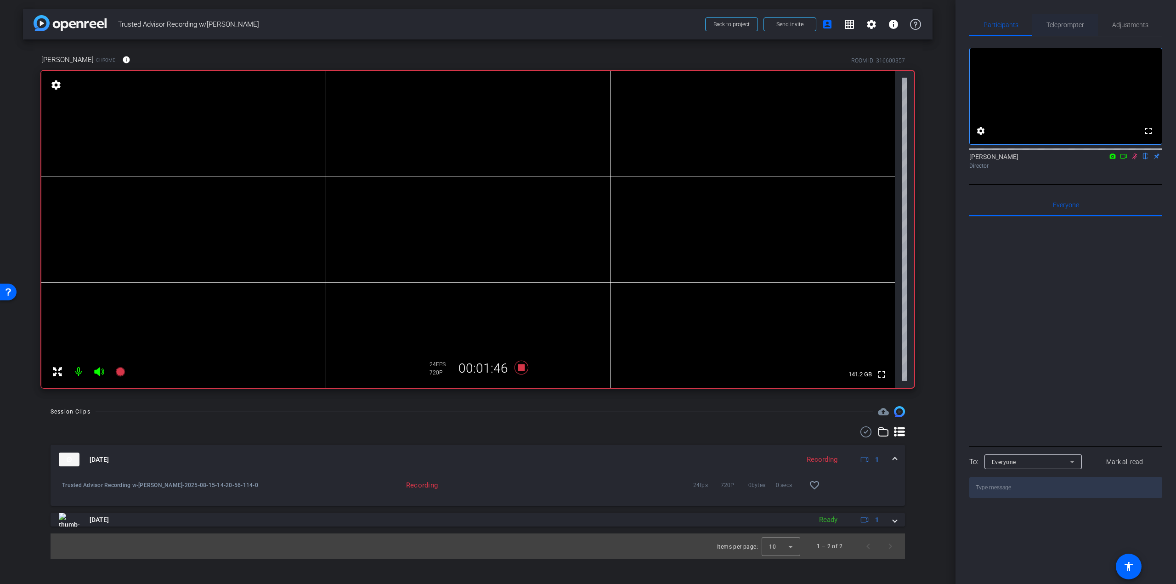
click at [1072, 22] on span "Teleprompter" at bounding box center [1066, 25] width 38 height 6
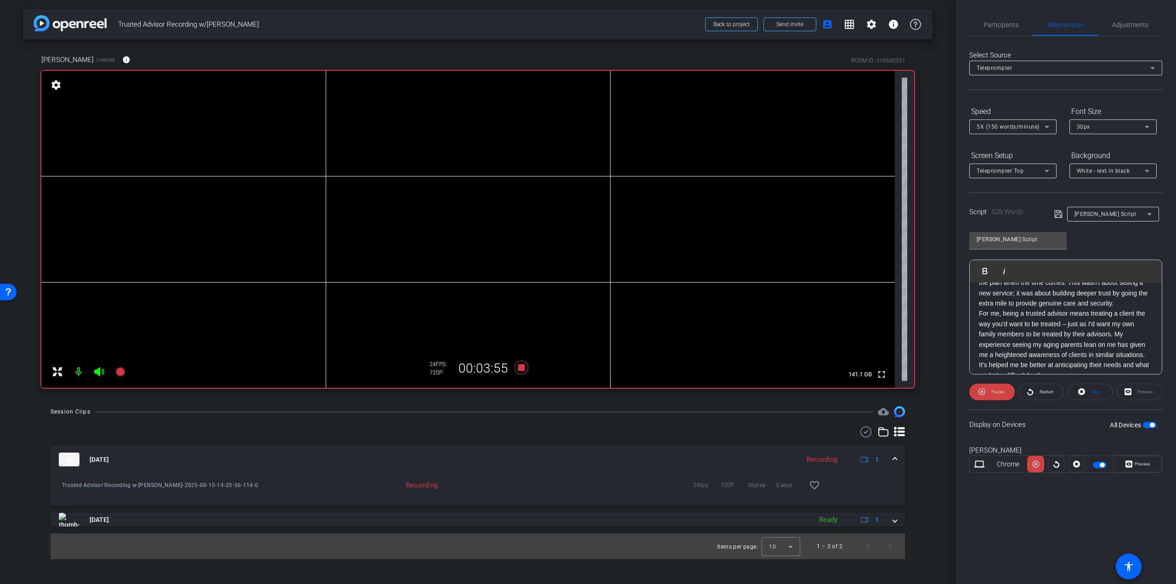
scroll to position [502, 0]
click at [1005, 22] on span "Participants" at bounding box center [1001, 25] width 35 height 6
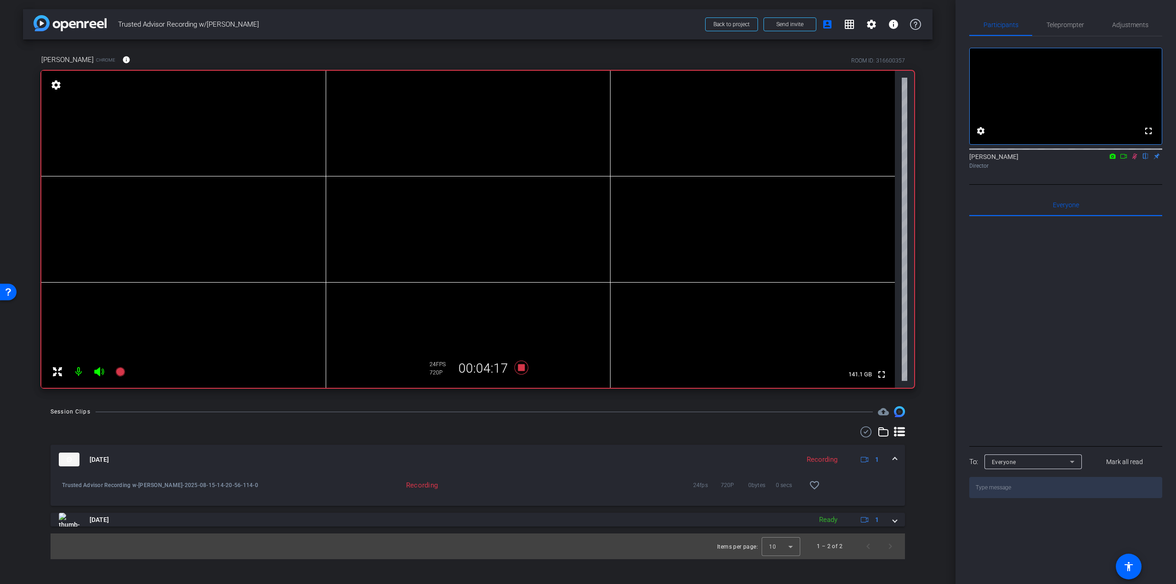
click at [1134, 159] on icon at bounding box center [1135, 156] width 5 height 6
click at [1080, 23] on span "Teleprompter" at bounding box center [1066, 25] width 38 height 6
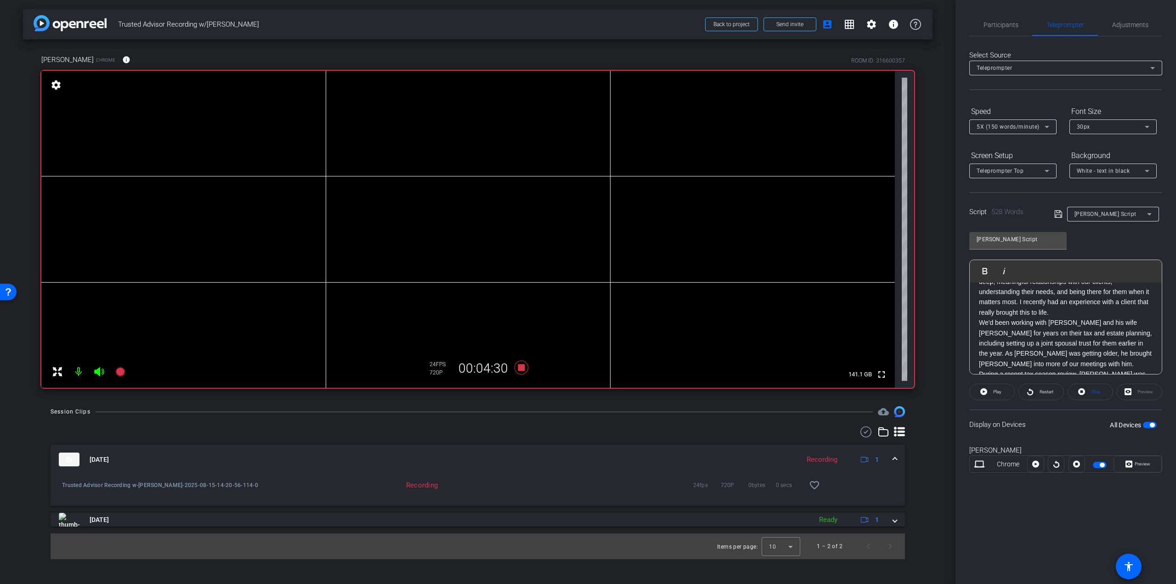
scroll to position [0, 0]
click at [1010, 23] on span "Participants" at bounding box center [1001, 25] width 35 height 6
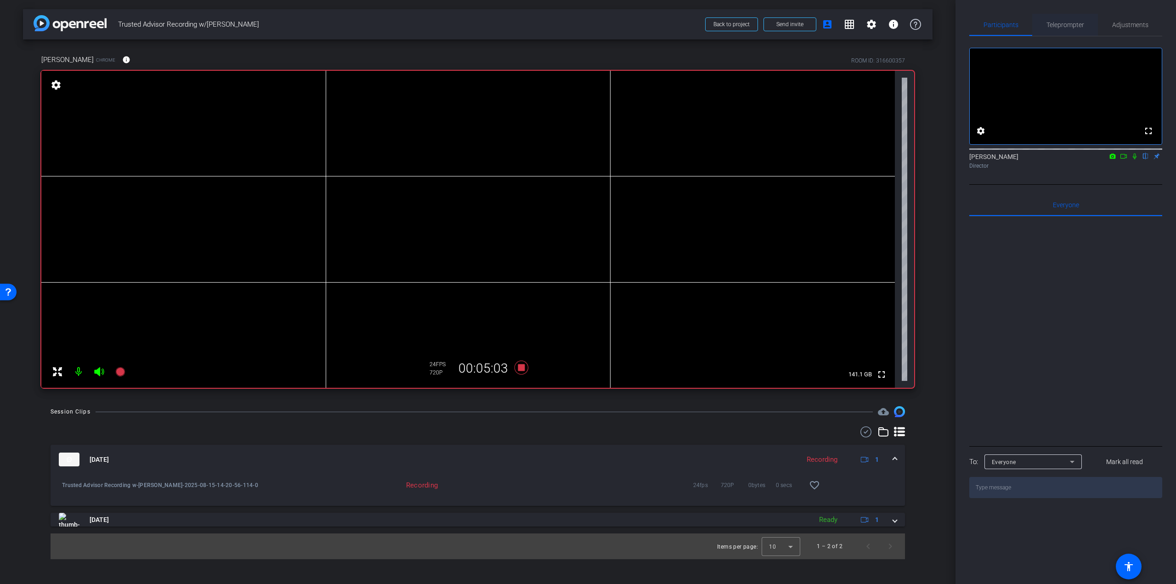
click at [1065, 23] on span "Teleprompter" at bounding box center [1066, 25] width 38 height 6
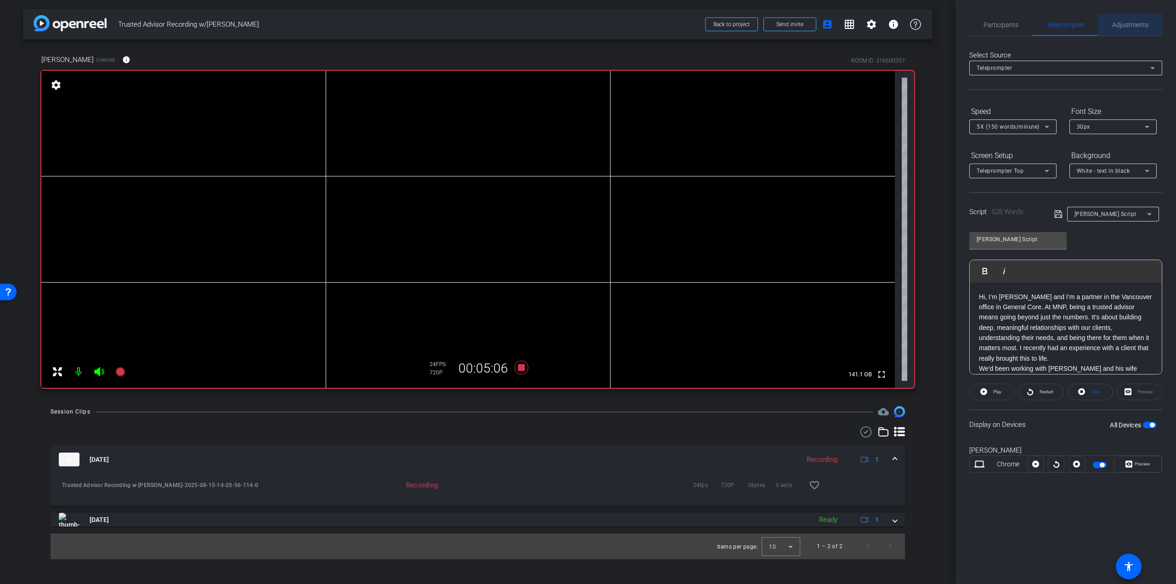
click at [1143, 20] on span "Adjustments" at bounding box center [1130, 25] width 36 height 22
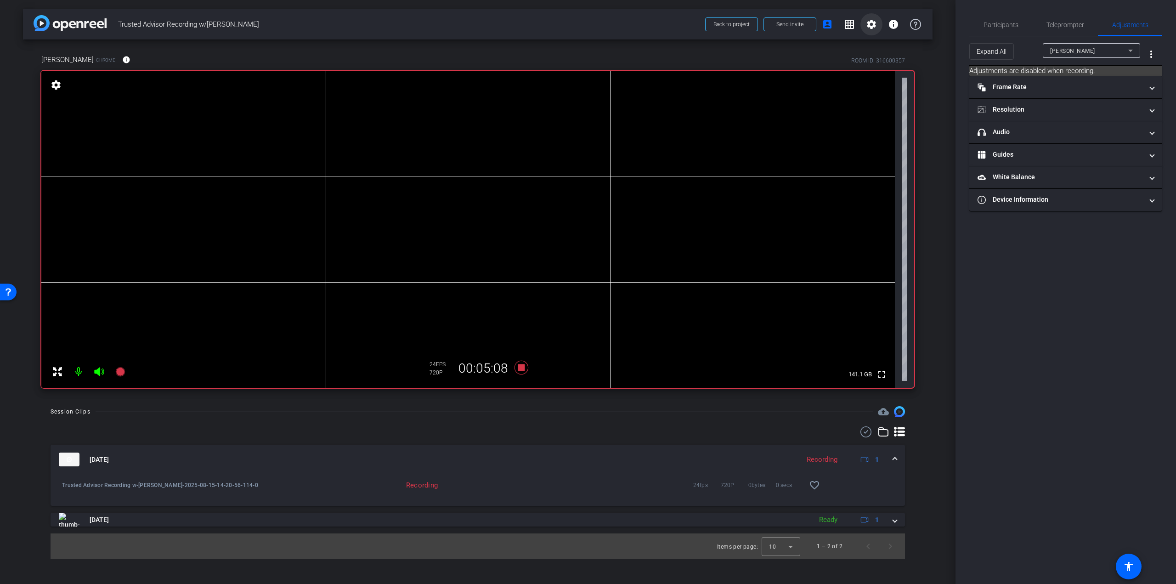
click at [870, 25] on mat-icon "settings" at bounding box center [871, 24] width 11 height 11
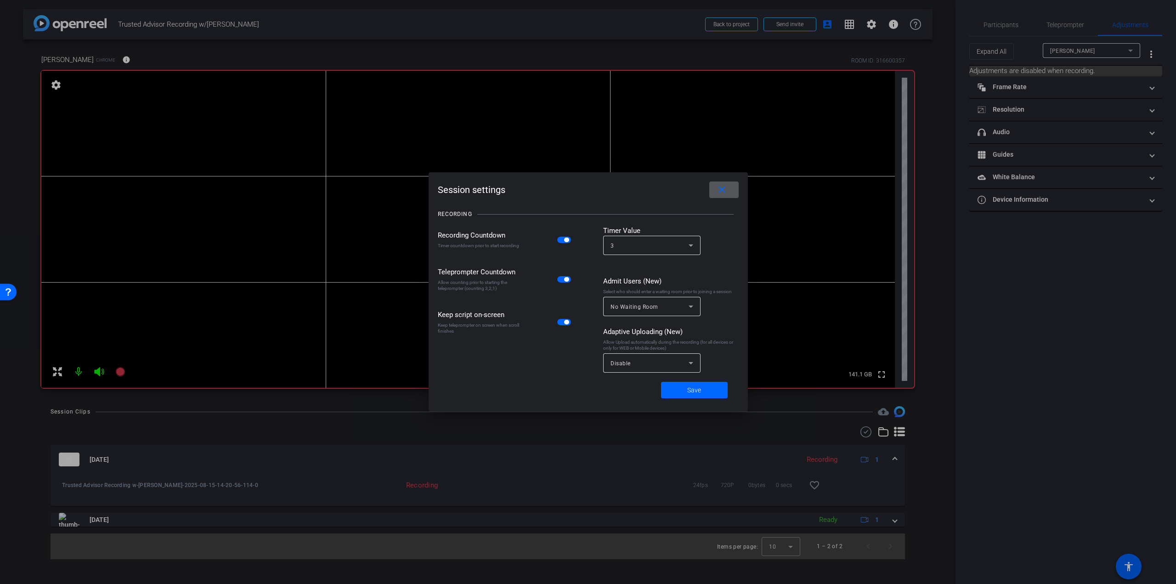
click at [680, 240] on div "3" at bounding box center [650, 245] width 78 height 11
click at [659, 283] on mat-option "5" at bounding box center [651, 280] width 97 height 15
click at [706, 389] on span at bounding box center [694, 390] width 67 height 22
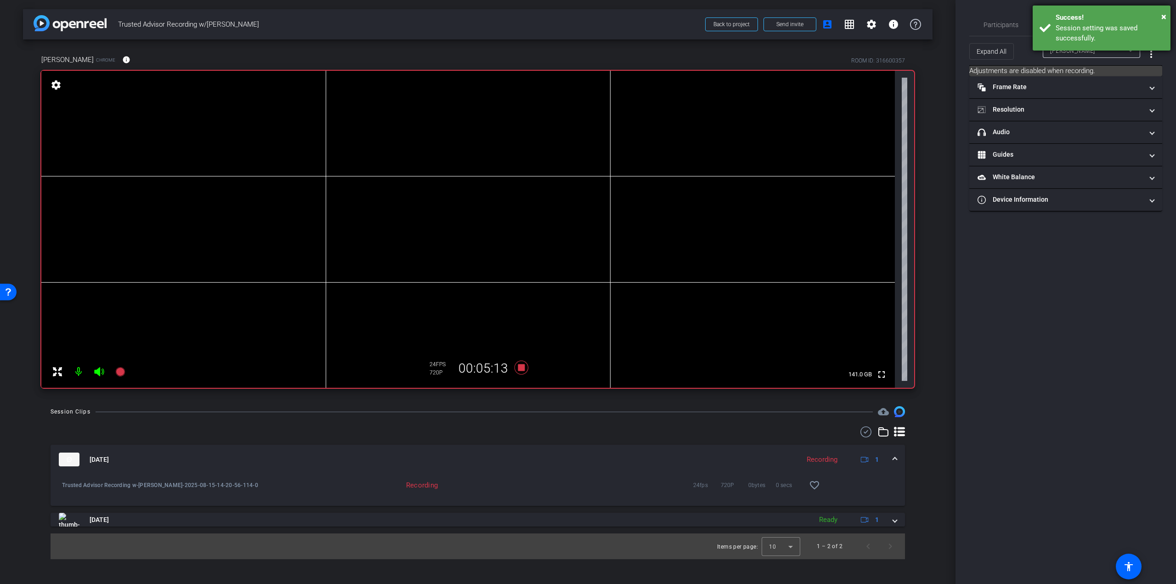
click at [1161, 14] on div "Success!" at bounding box center [1110, 17] width 108 height 11
click at [1071, 22] on span "Teleprompter" at bounding box center [1066, 25] width 38 height 6
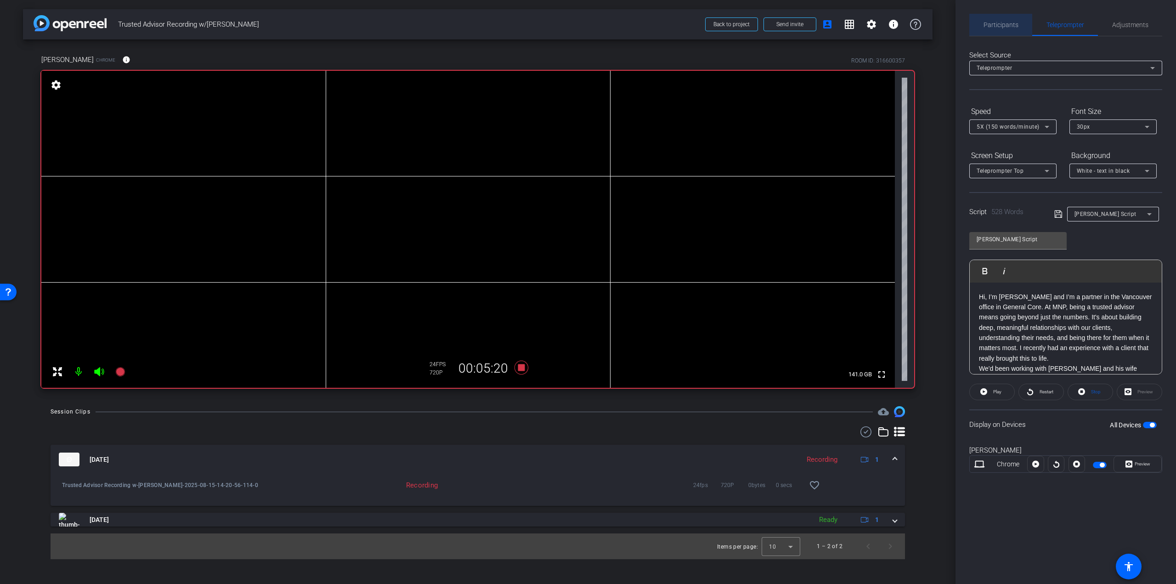
click at [1007, 23] on span "Participants" at bounding box center [1001, 25] width 35 height 6
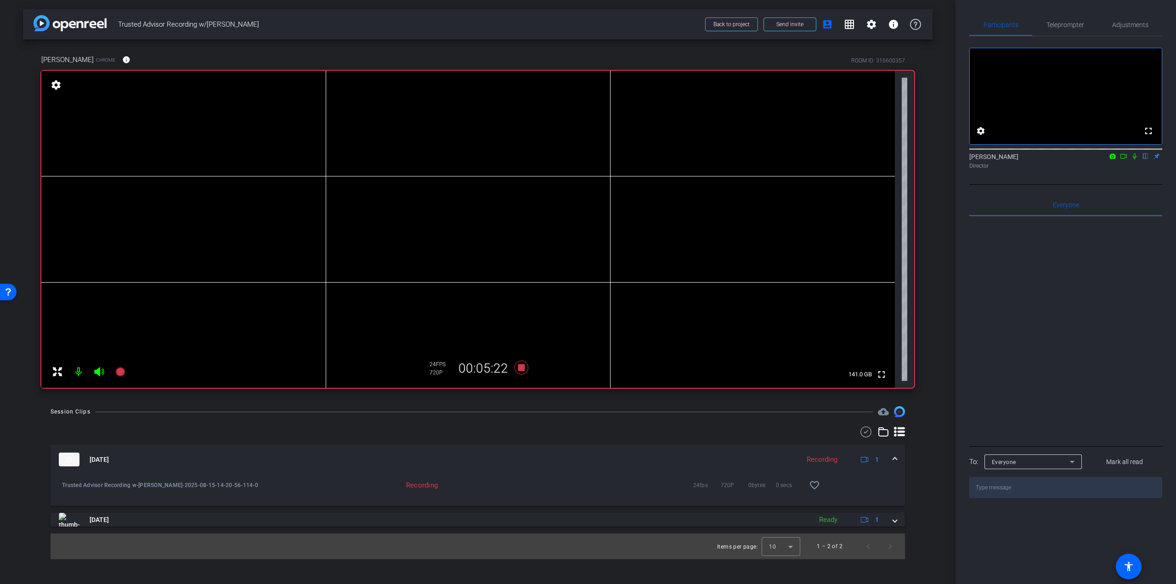
click at [1137, 159] on icon at bounding box center [1134, 156] width 7 height 6
click at [1074, 24] on span "Teleprompter" at bounding box center [1066, 25] width 38 height 6
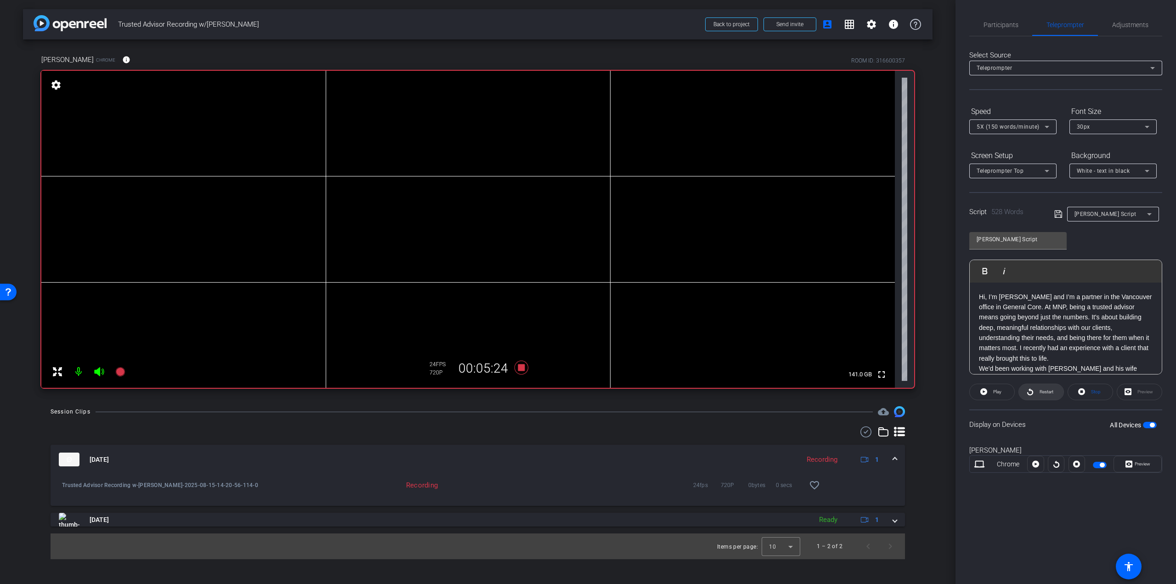
click at [1046, 397] on span "Restart" at bounding box center [1045, 391] width 16 height 13
click at [998, 24] on span "Participants" at bounding box center [1001, 25] width 35 height 6
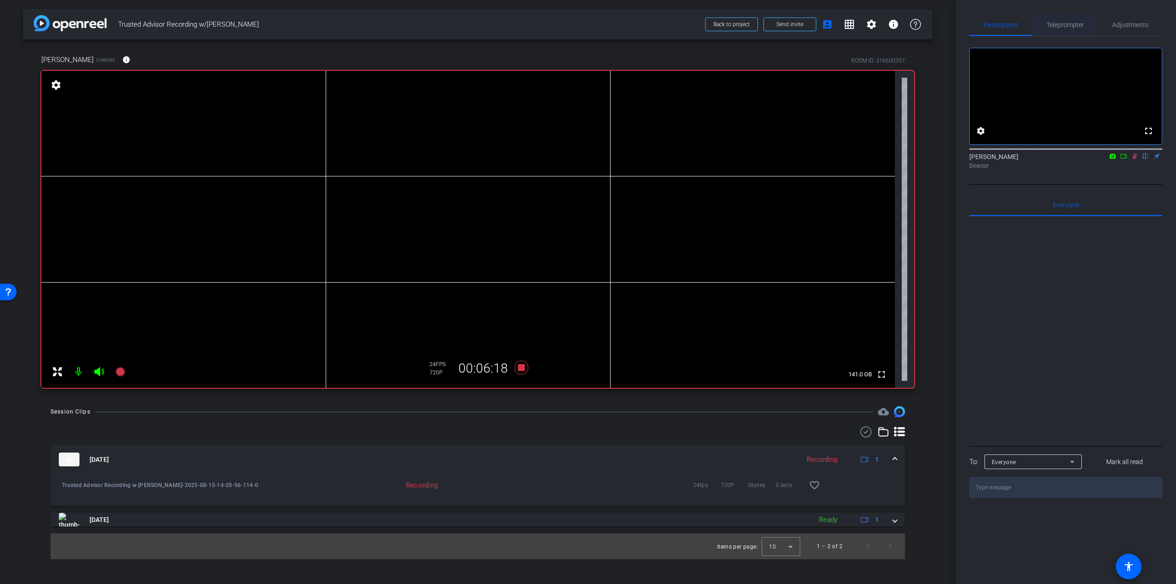
click at [1054, 32] on span "Teleprompter" at bounding box center [1066, 25] width 38 height 22
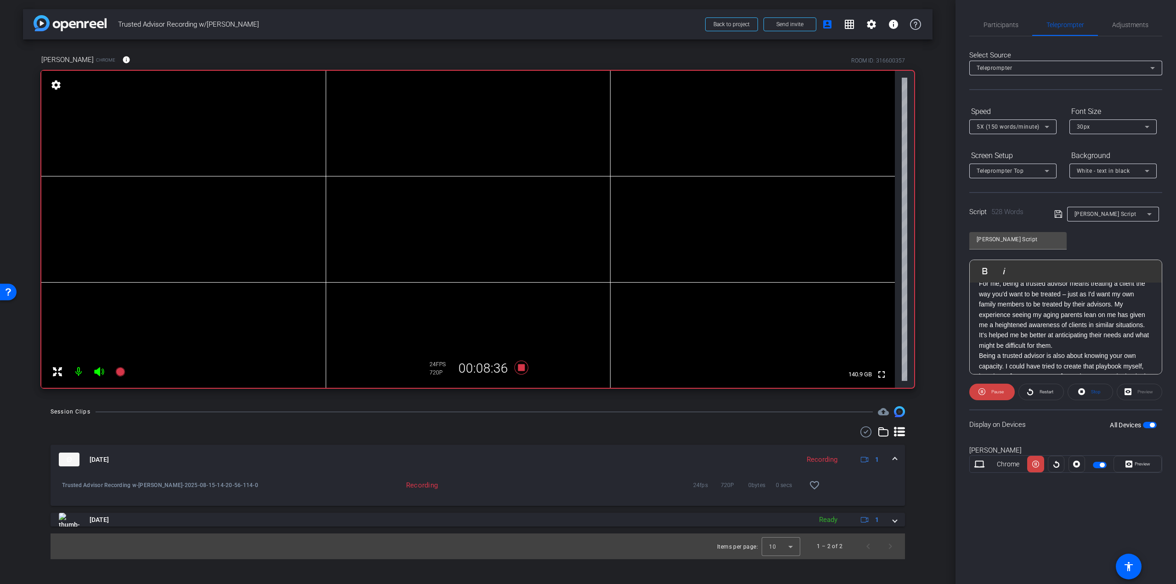
scroll to position [502, 0]
click at [1092, 393] on span "Stop" at bounding box center [1096, 391] width 10 height 5
click at [1008, 22] on span "Participants" at bounding box center [1001, 25] width 35 height 6
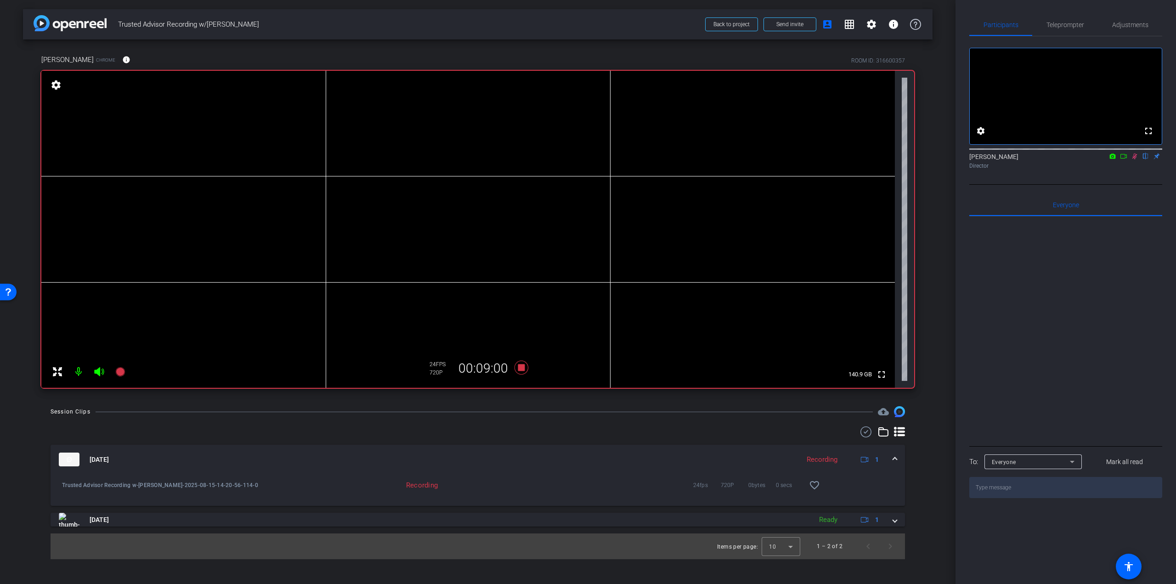
click at [1134, 159] on icon at bounding box center [1135, 156] width 5 height 6
click at [521, 367] on icon at bounding box center [522, 368] width 14 height 14
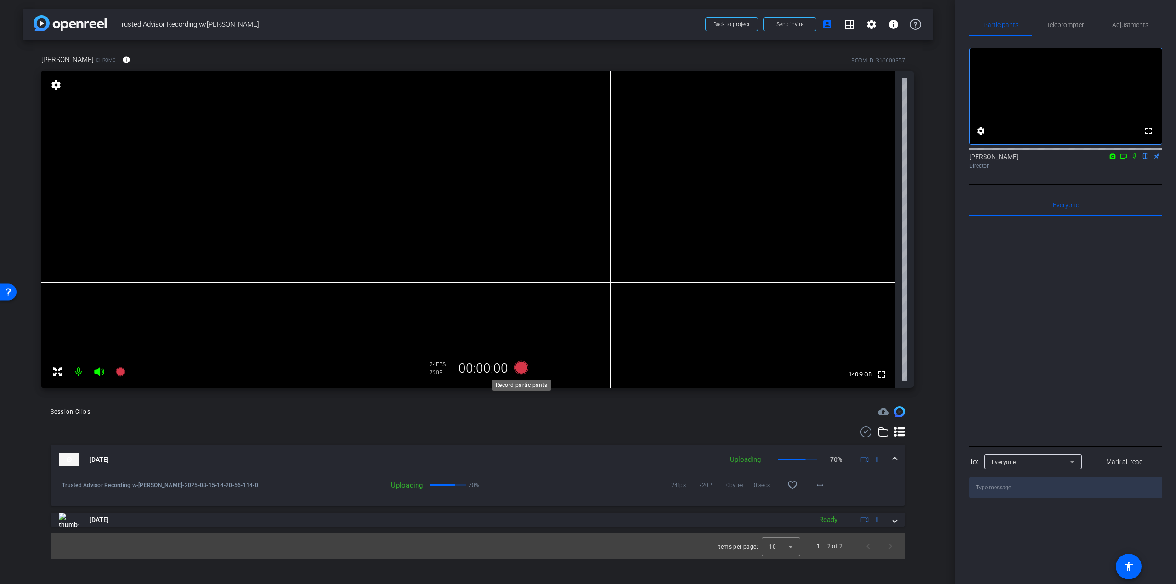
click at [523, 366] on icon at bounding box center [522, 368] width 14 height 14
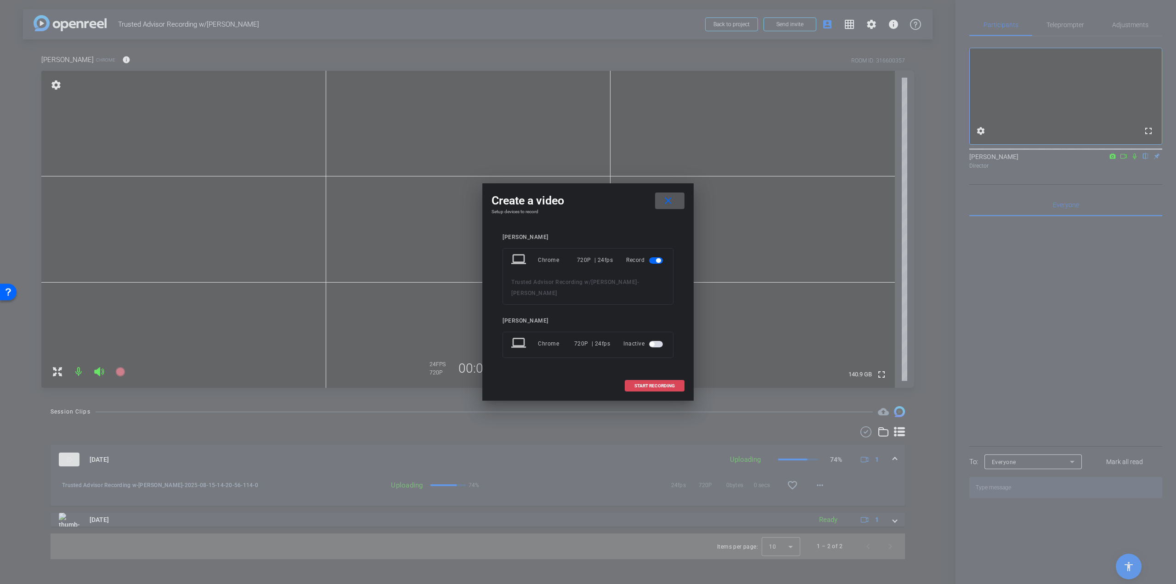
click at [644, 384] on span "START RECORDING" at bounding box center [654, 386] width 40 height 5
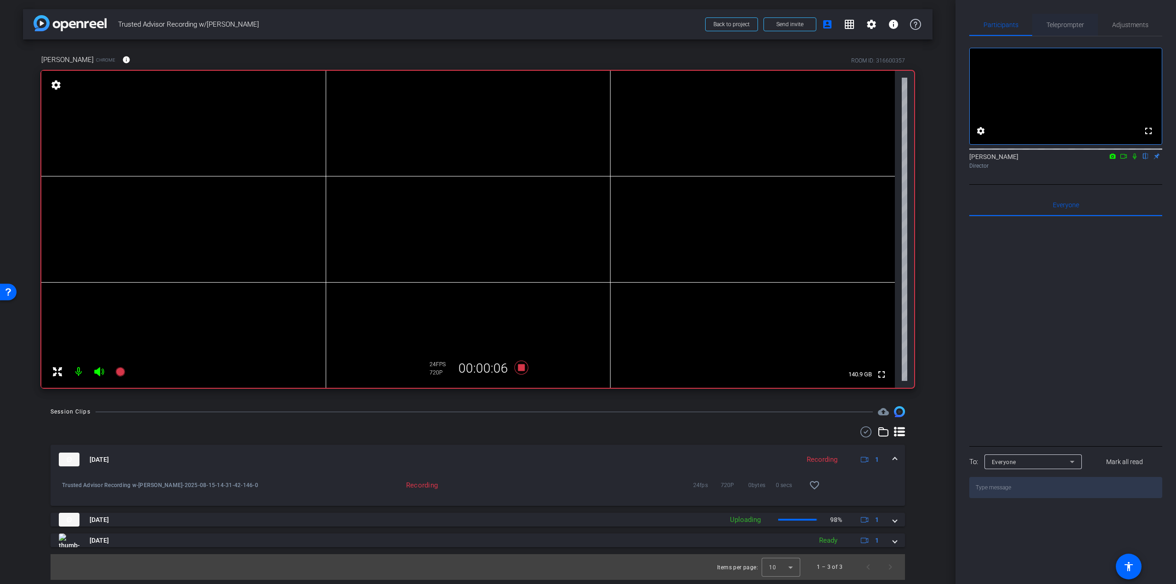
click at [1076, 26] on span "Teleprompter" at bounding box center [1066, 25] width 38 height 6
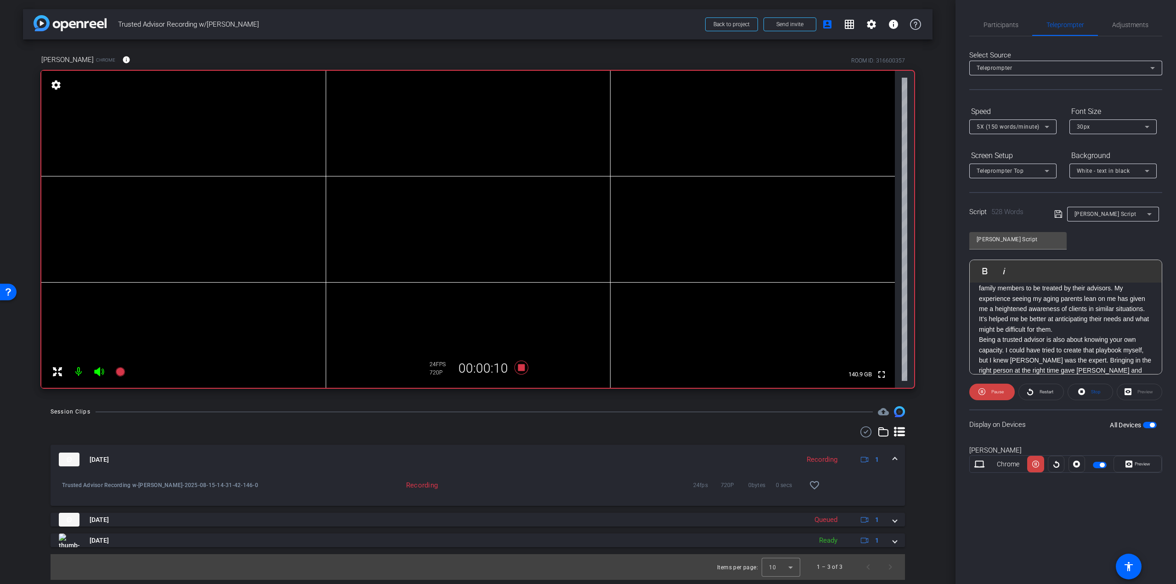
click at [1102, 462] on span "button" at bounding box center [1100, 465] width 14 height 6
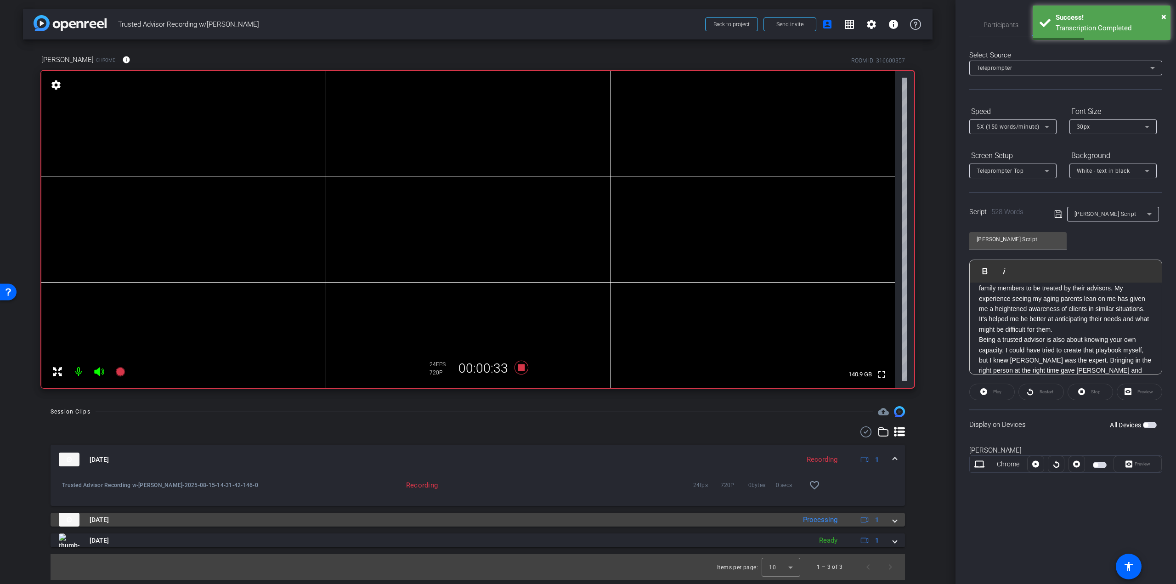
click at [895, 519] on span at bounding box center [895, 520] width 4 height 10
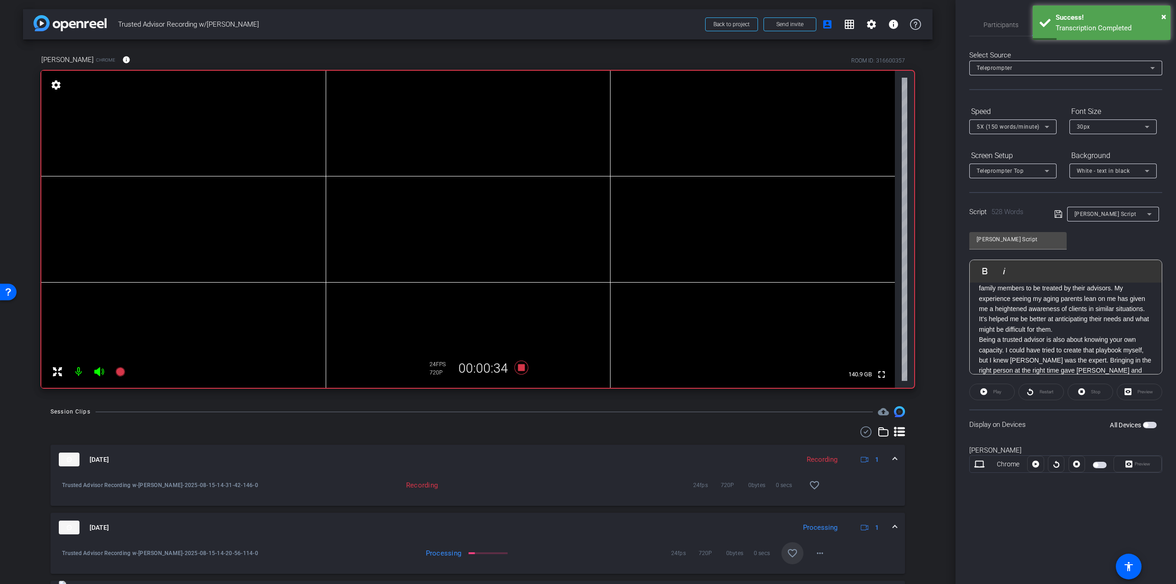
click at [789, 546] on span at bounding box center [793, 553] width 22 height 22
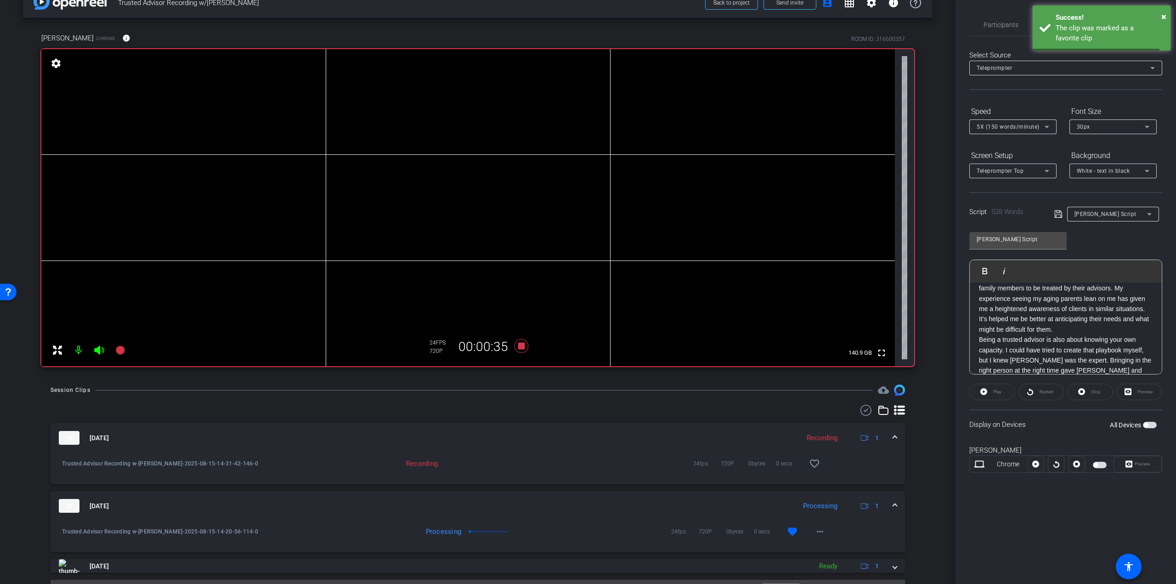
scroll to position [43, 0]
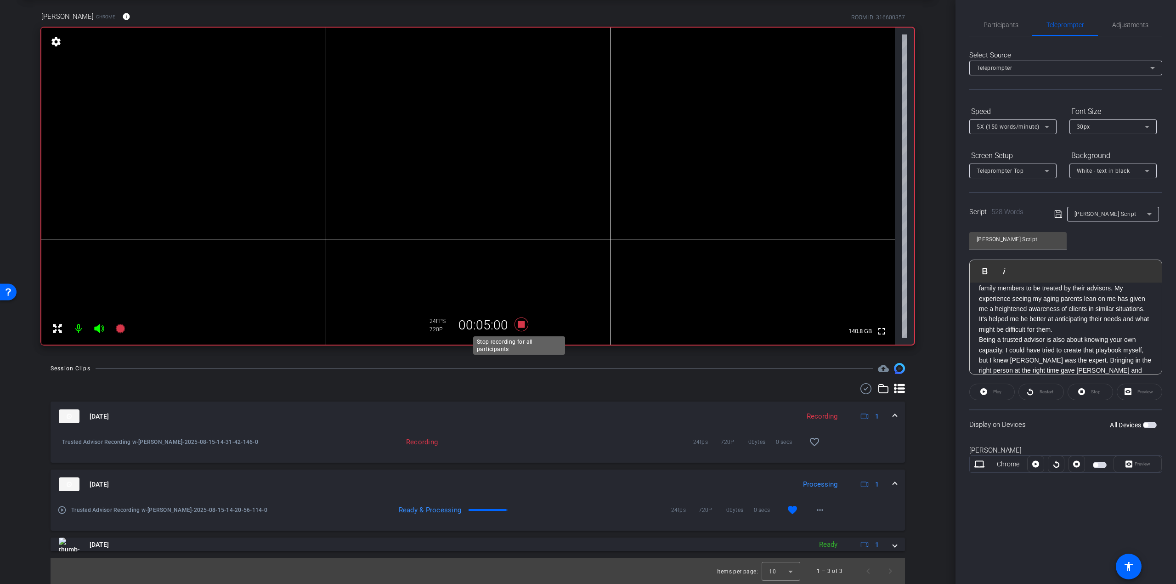
click at [520, 320] on icon at bounding box center [521, 324] width 22 height 17
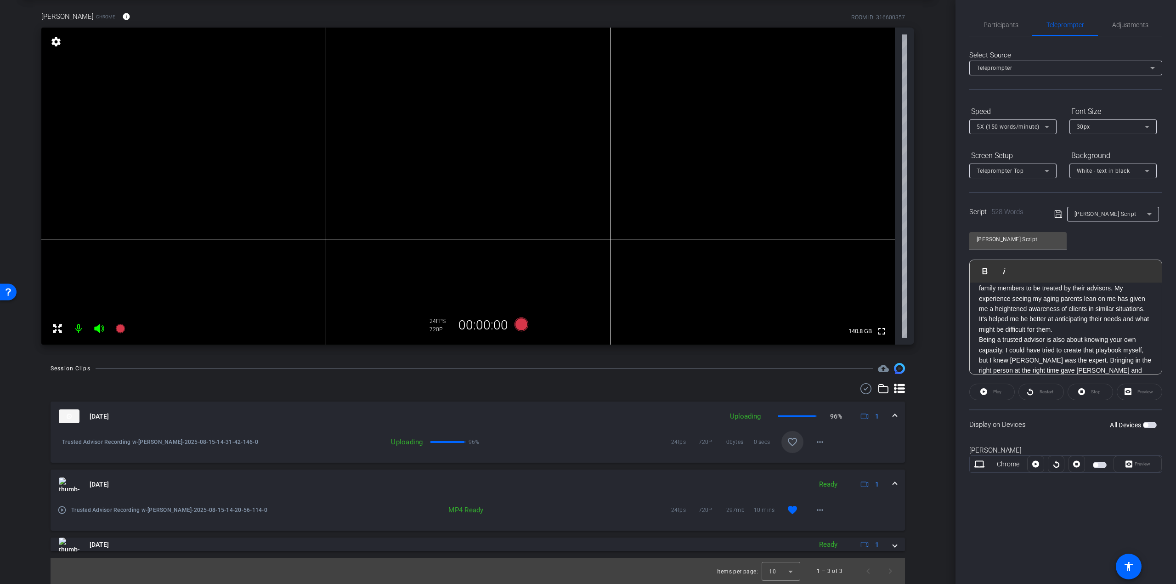
click at [790, 442] on mat-icon "favorite_border" at bounding box center [792, 441] width 11 height 11
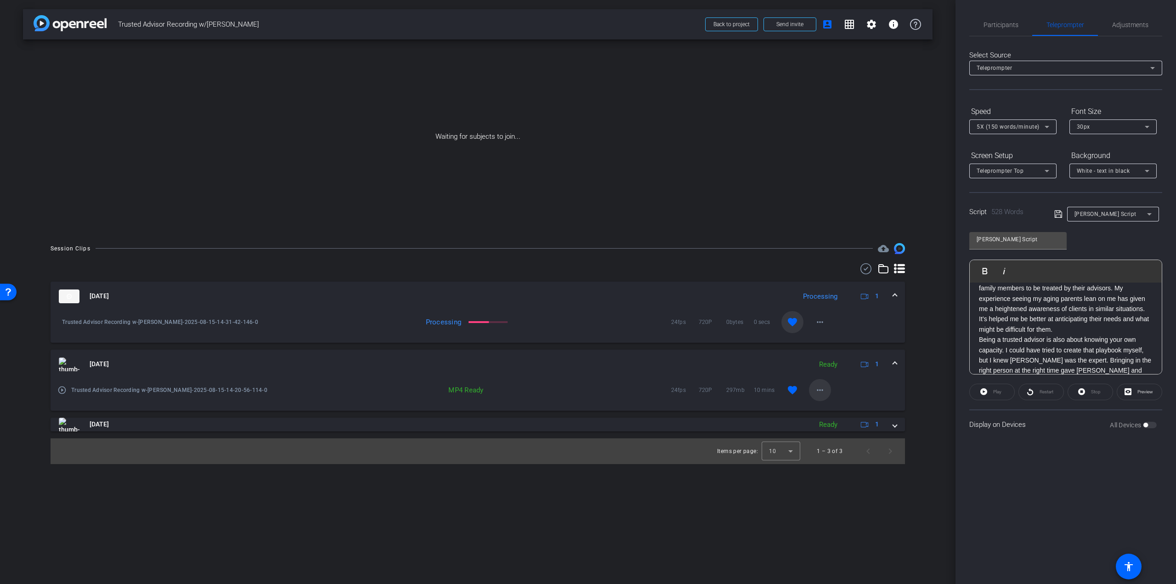
click at [811, 389] on span at bounding box center [820, 390] width 22 height 22
click at [836, 430] on span "Download MP4" at bounding box center [843, 431] width 55 height 11
click at [818, 317] on mat-icon "more_horiz" at bounding box center [820, 322] width 11 height 11
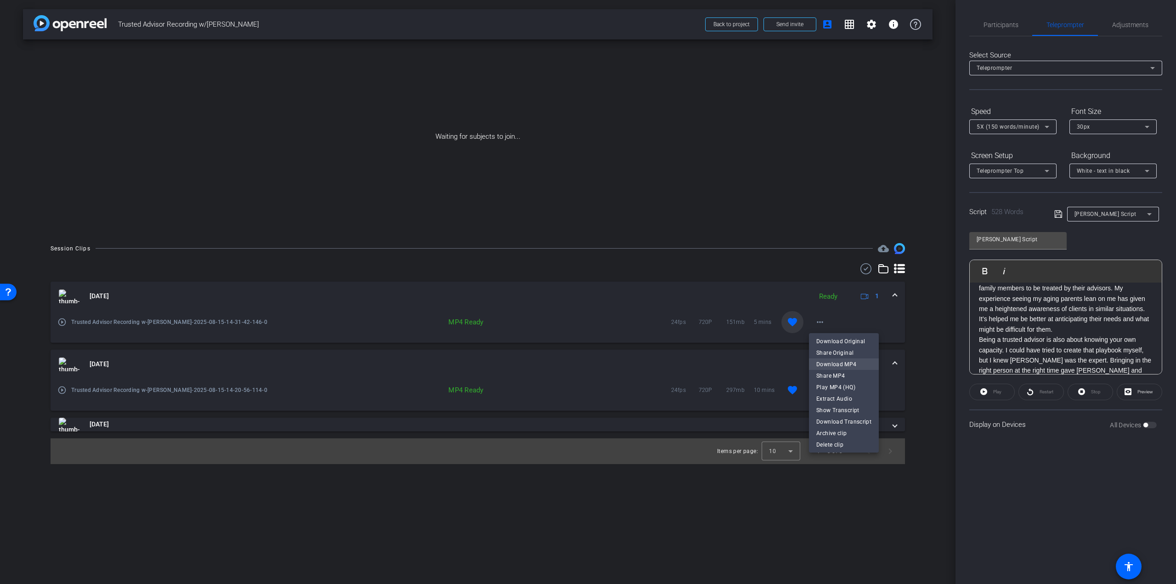
click at [831, 364] on span "Download MP4" at bounding box center [843, 363] width 55 height 11
click at [747, 23] on span "Back to project" at bounding box center [732, 24] width 36 height 6
